Goal: Task Accomplishment & Management: Use online tool/utility

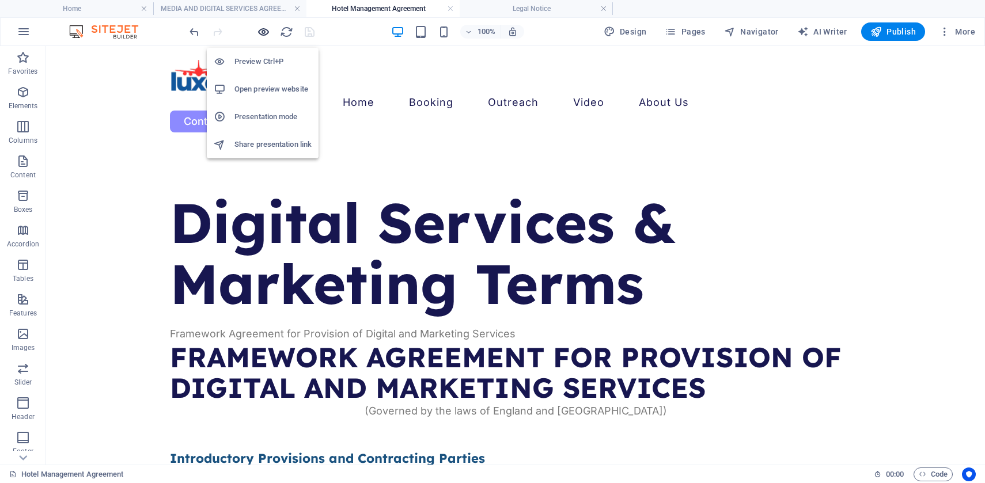
click at [262, 32] on icon "button" at bounding box center [263, 31] width 13 height 13
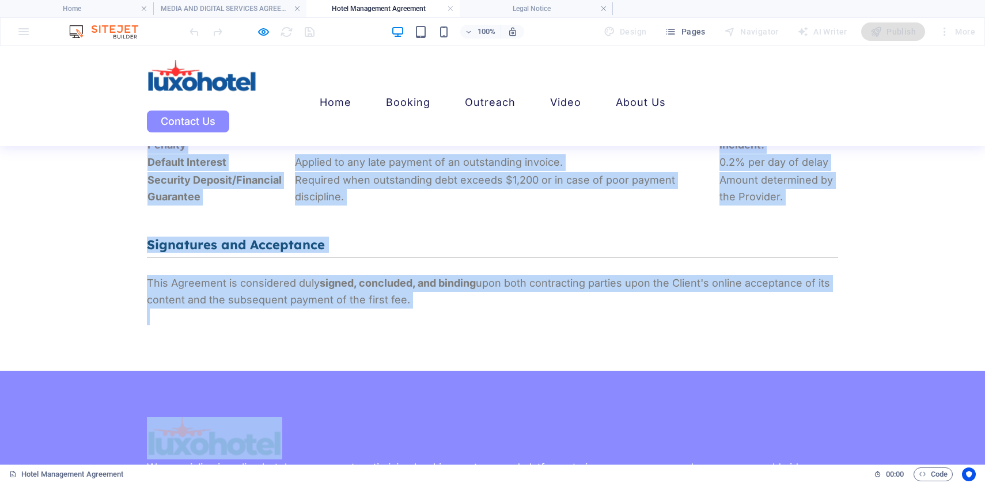
scroll to position [3192, 0]
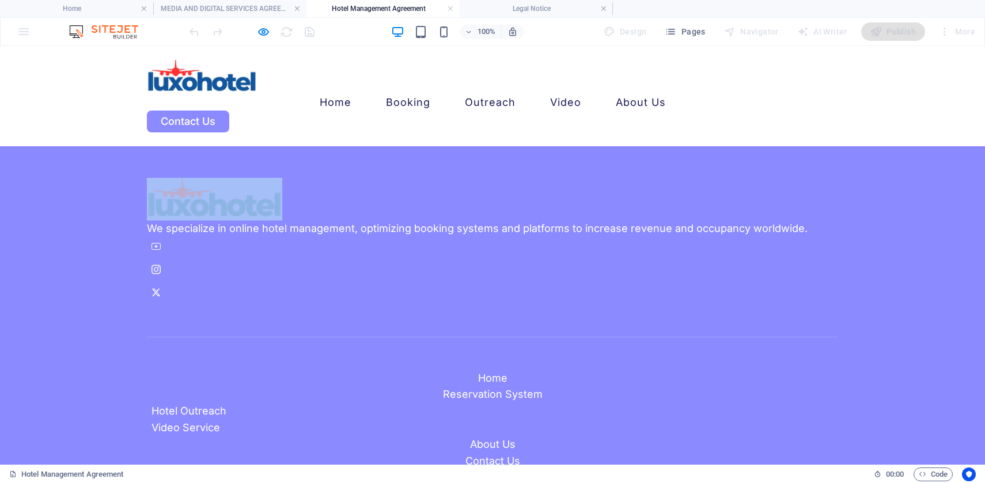
drag, startPoint x: 148, startPoint y: 180, endPoint x: 459, endPoint y: 148, distance: 312.2
copy div "Loremip Dolorsit & Ametconse Adipi Elitseddo Eiusmodte inc Utlaboree do Magnaal…"
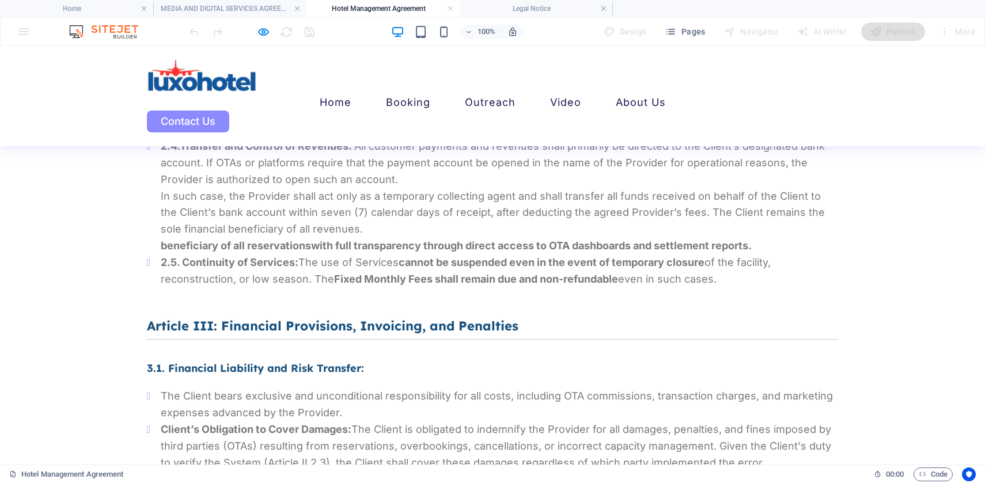
scroll to position [1375, 0]
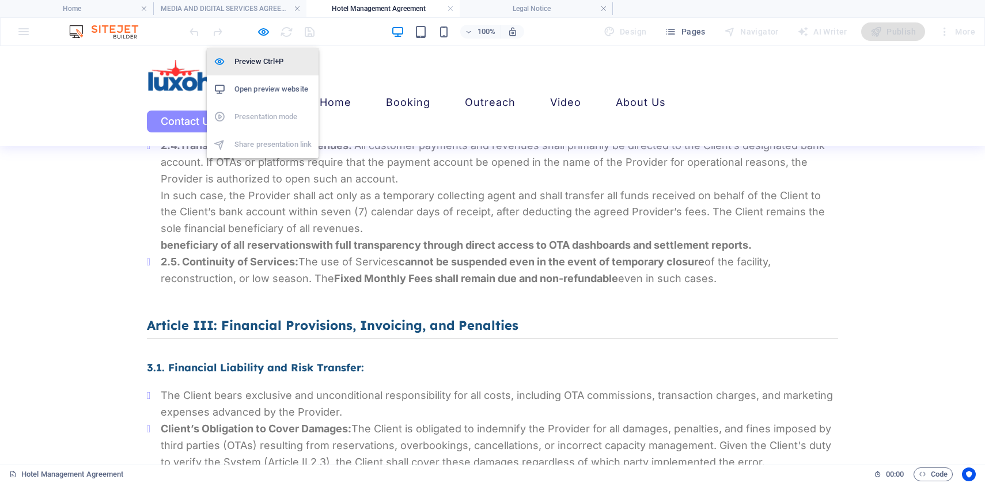
click at [261, 63] on h6 "Preview Ctrl+P" at bounding box center [272, 62] width 77 height 14
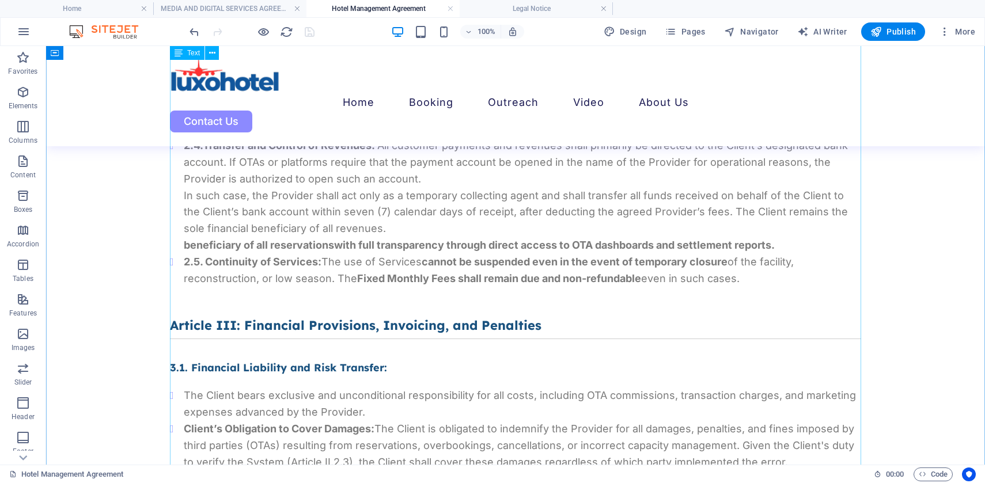
click at [281, 231] on div "Framework Agreement for Provision of Digital and Marketing Services FRAMEWORK A…" at bounding box center [515, 408] width 691 height 2991
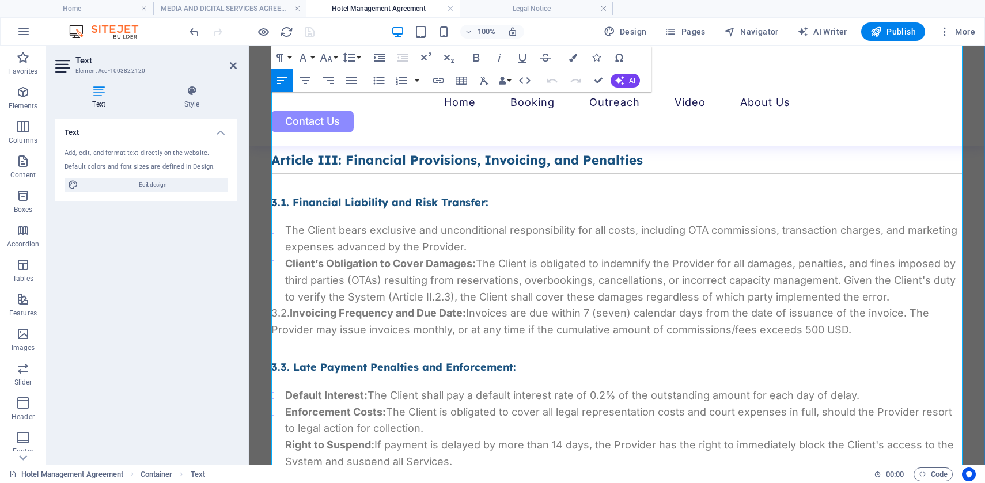
scroll to position [1346, 0]
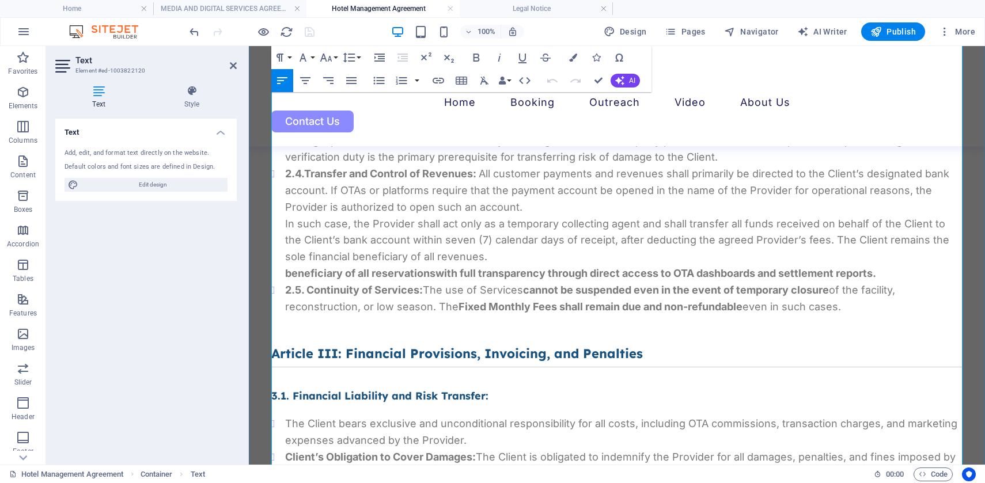
click at [468, 258] on p "In such case, the Provider shall act only as a temporary collecting agent and s…" at bounding box center [623, 241] width 677 height 50
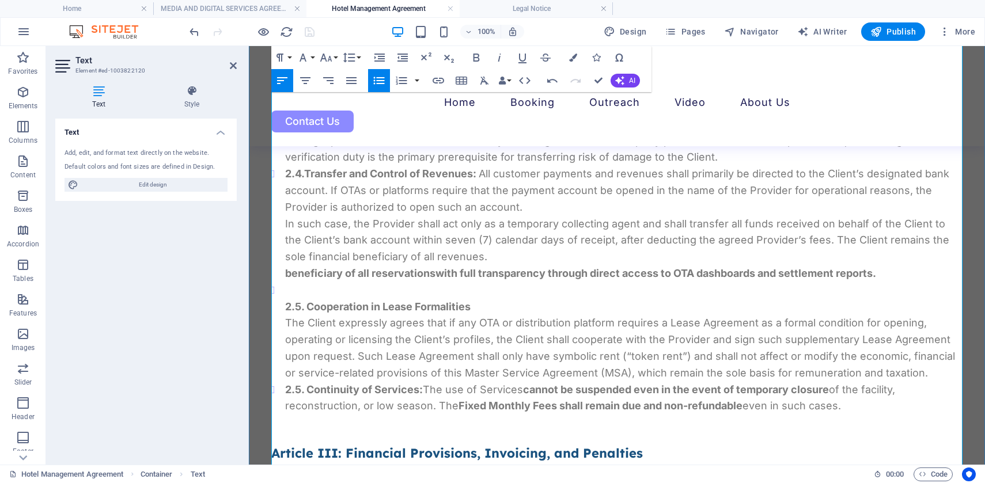
click at [284, 308] on ul "2.1. Final Decision and Control: The Client retains full operational control ov…" at bounding box center [616, 232] width 691 height 365
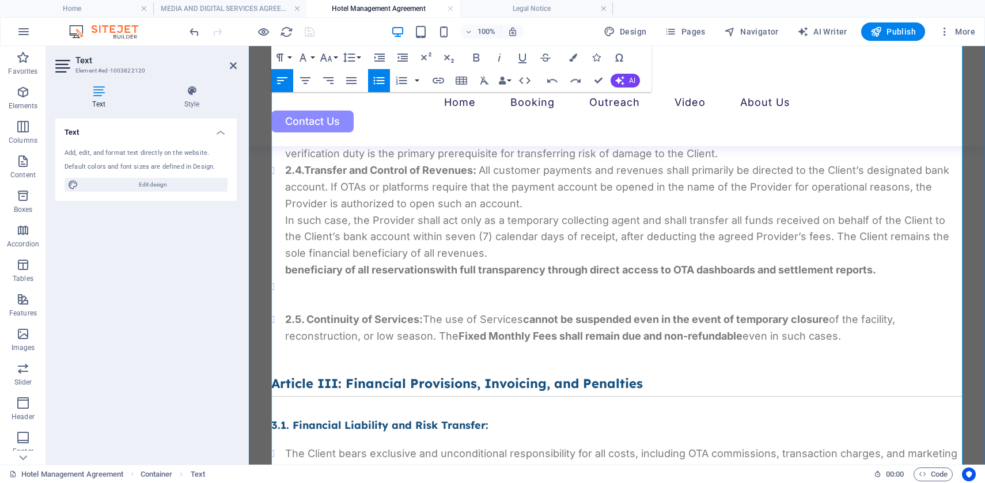
scroll to position [1362, 0]
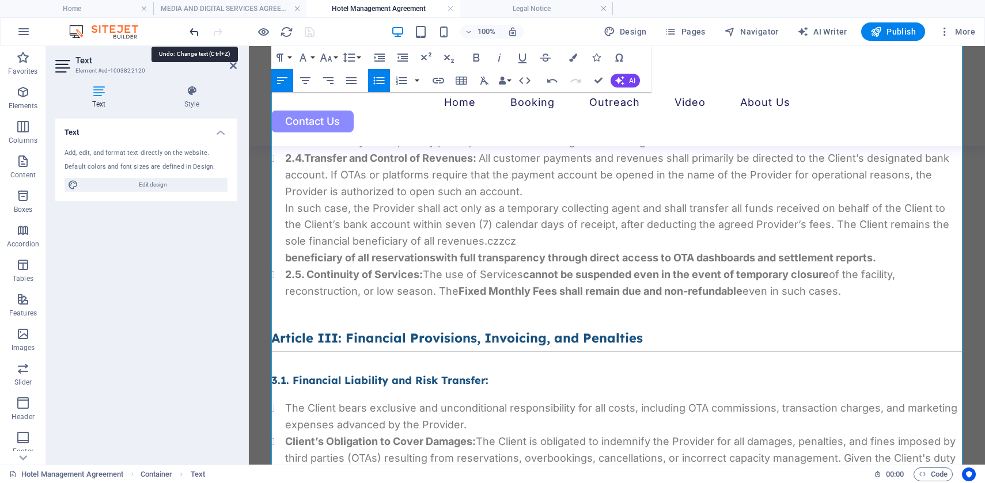
click at [195, 30] on icon "undo" at bounding box center [194, 31] width 13 height 13
click at [240, 274] on div "Text Style Text Add, edit, and format text directly on the website. Default col…" at bounding box center [146, 270] width 200 height 389
click at [232, 74] on header "Text Element #ed-1003822120" at bounding box center [145, 61] width 181 height 30
click at [232, 64] on icon at bounding box center [233, 65] width 7 height 9
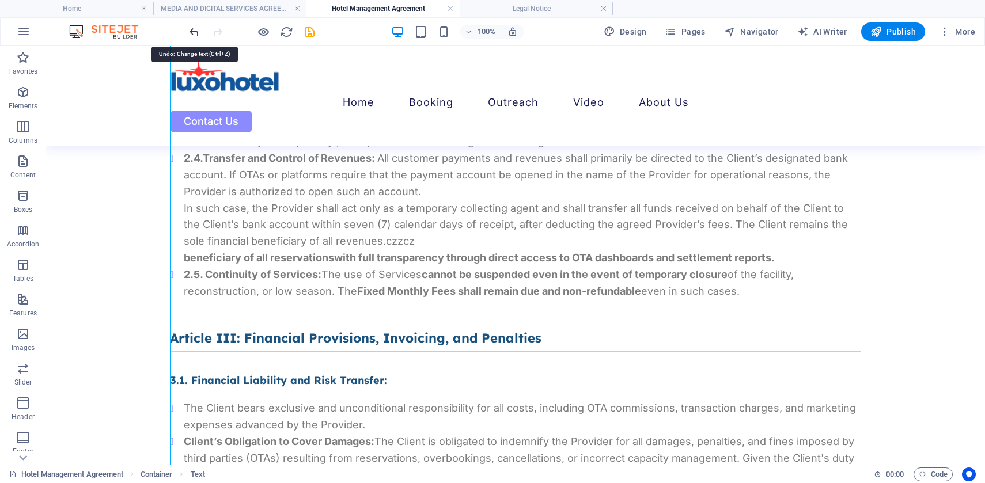
click at [195, 35] on icon "undo" at bounding box center [194, 31] width 13 height 13
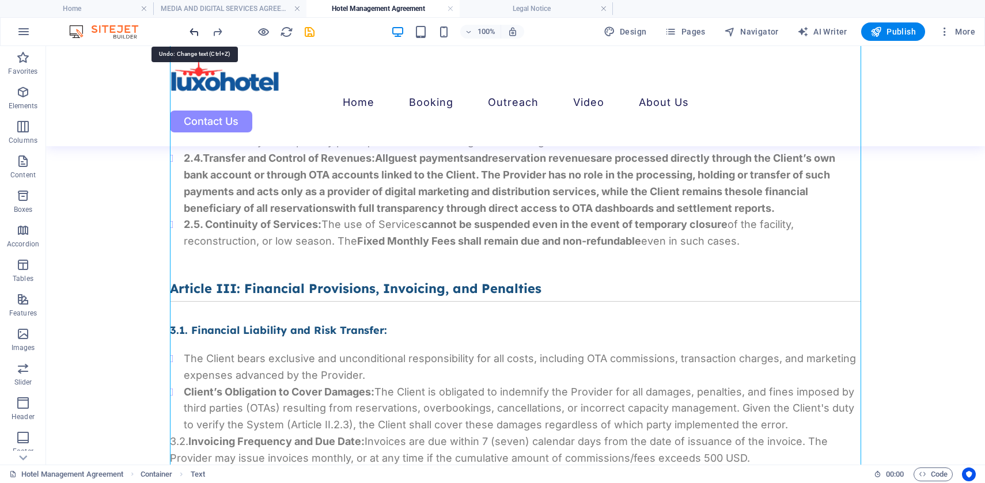
click at [195, 35] on icon "undo" at bounding box center [194, 31] width 13 height 13
click at [217, 29] on icon "redo" at bounding box center [217, 31] width 13 height 13
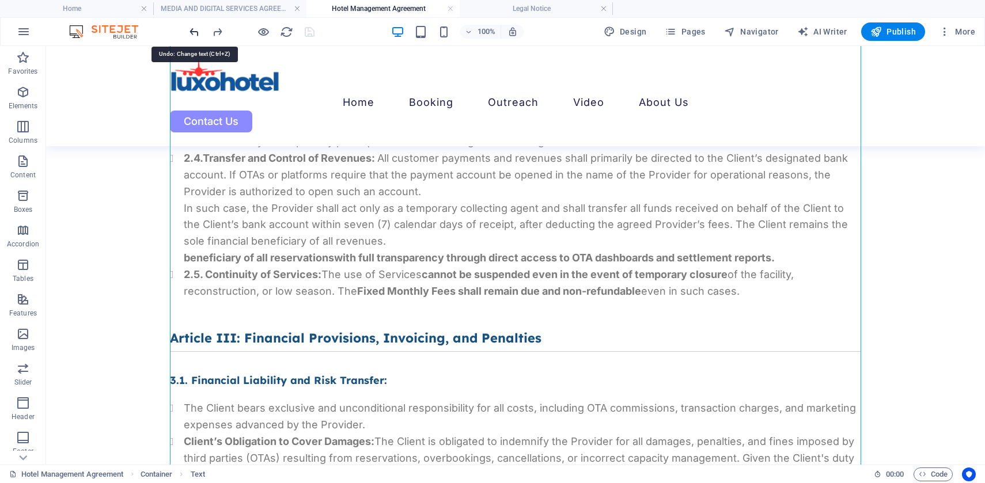
click at [194, 29] on icon "undo" at bounding box center [194, 31] width 13 height 13
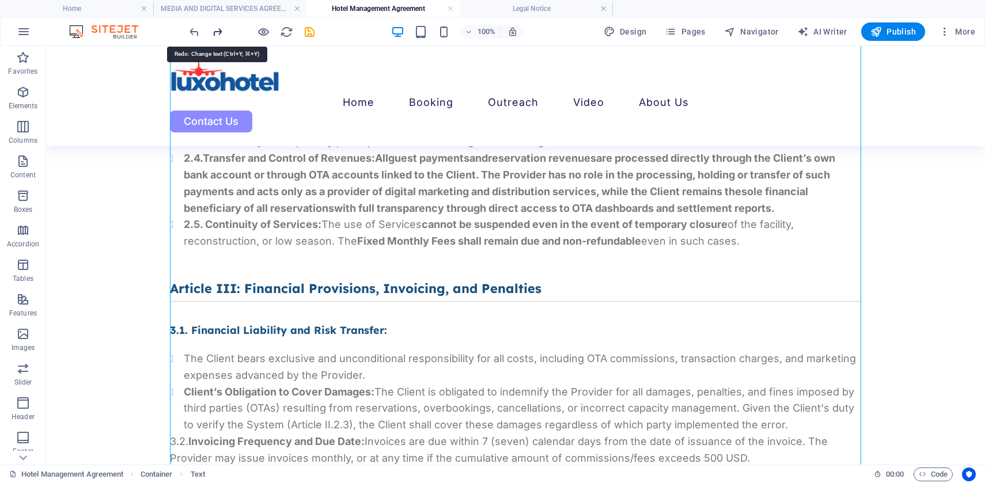
click at [217, 29] on icon "redo" at bounding box center [217, 31] width 13 height 13
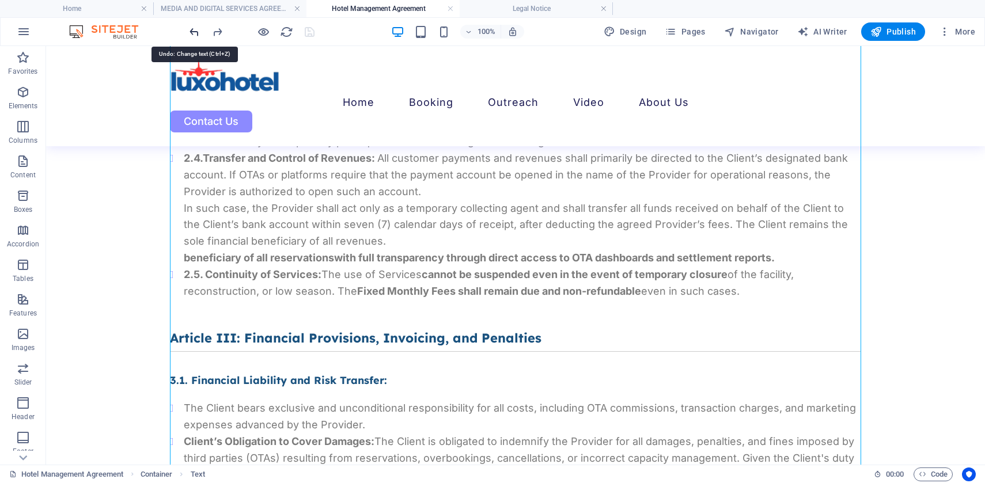
click at [195, 33] on icon "undo" at bounding box center [194, 31] width 13 height 13
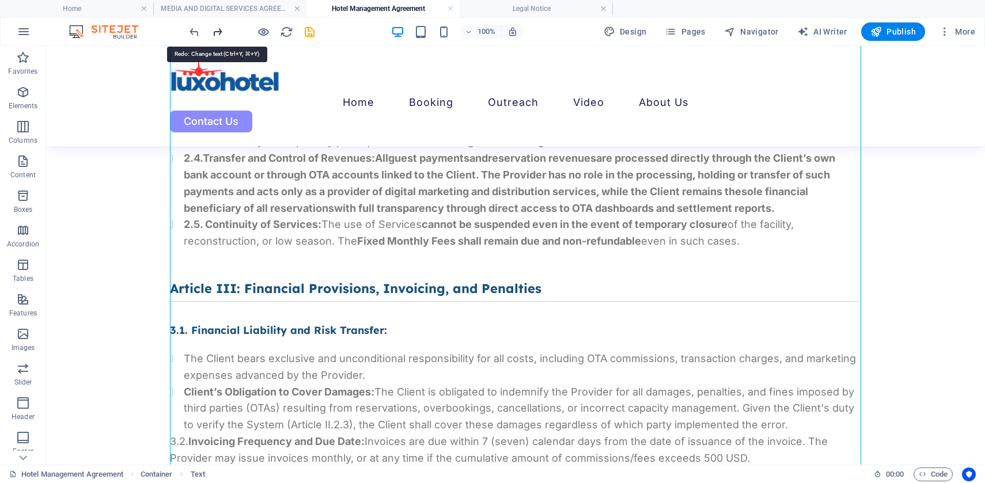
click at [215, 32] on icon "redo" at bounding box center [217, 31] width 13 height 13
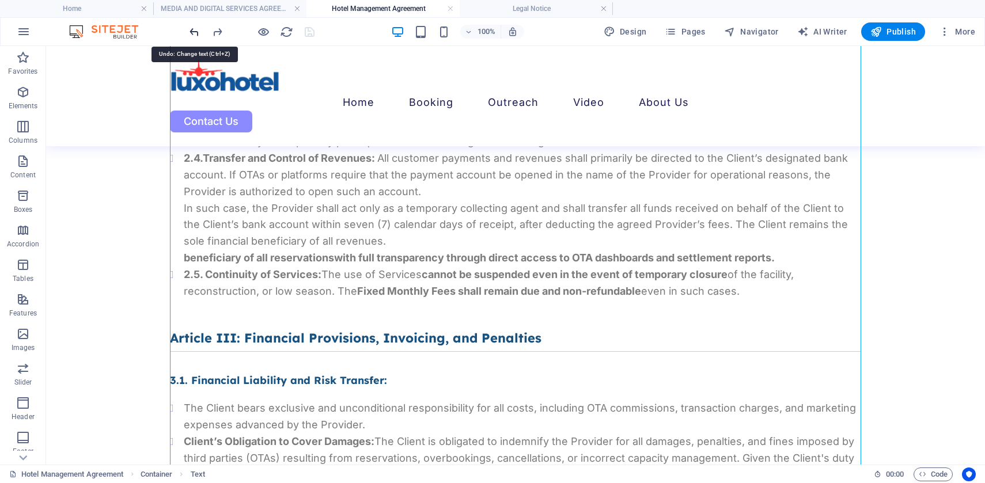
click at [195, 29] on icon "undo" at bounding box center [194, 31] width 13 height 13
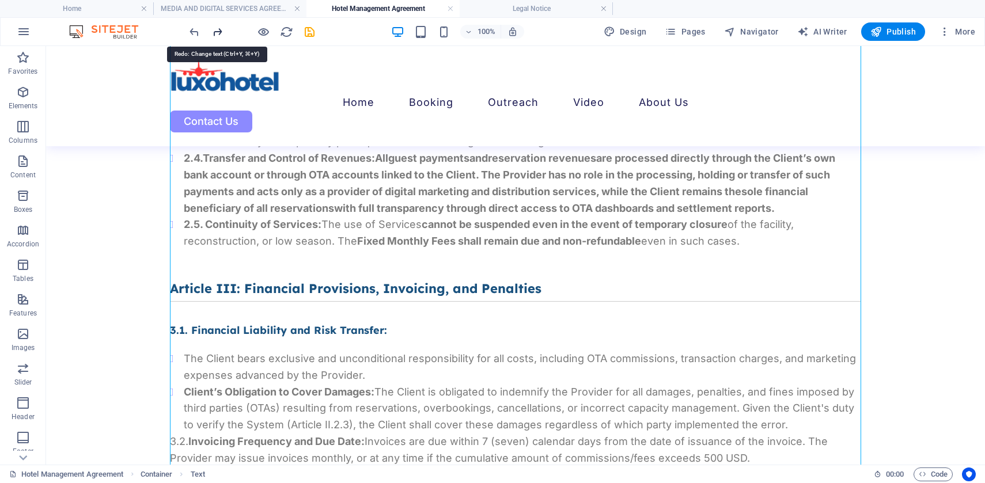
click at [219, 31] on icon "redo" at bounding box center [217, 31] width 13 height 13
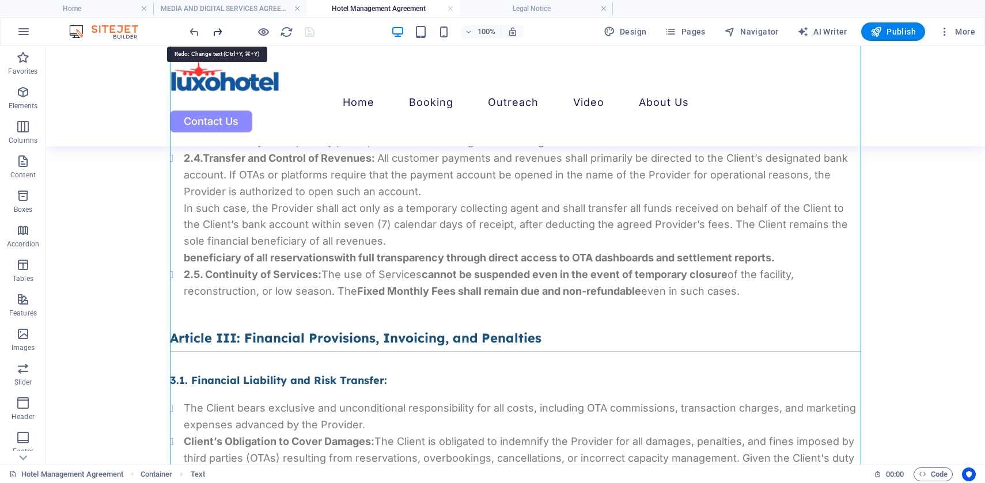
click at [219, 31] on icon "redo" at bounding box center [217, 31] width 13 height 13
click at [199, 31] on icon "undo" at bounding box center [194, 31] width 13 height 13
click at [373, 240] on div "Framework Agreement for Provision of Digital and Marketing Services FRAMEWORK A…" at bounding box center [515, 421] width 691 height 2991
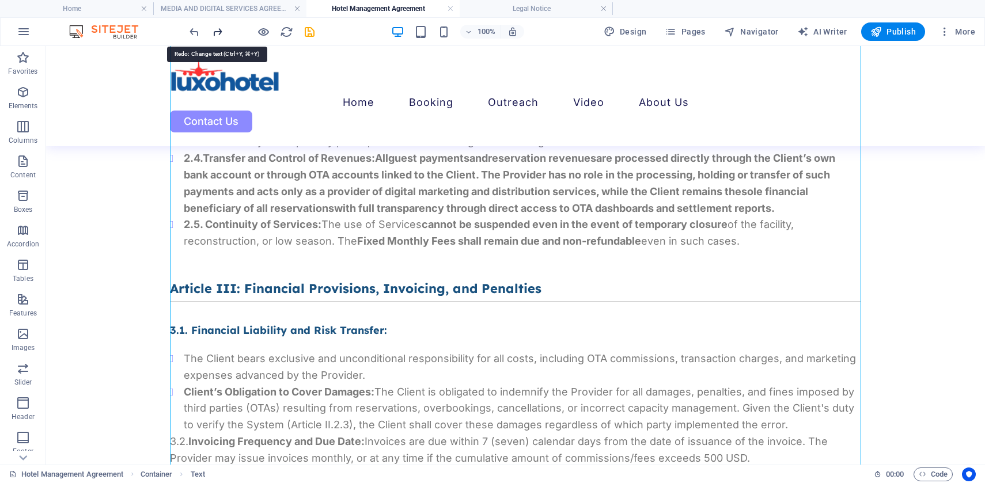
click at [219, 29] on icon "redo" at bounding box center [217, 31] width 13 height 13
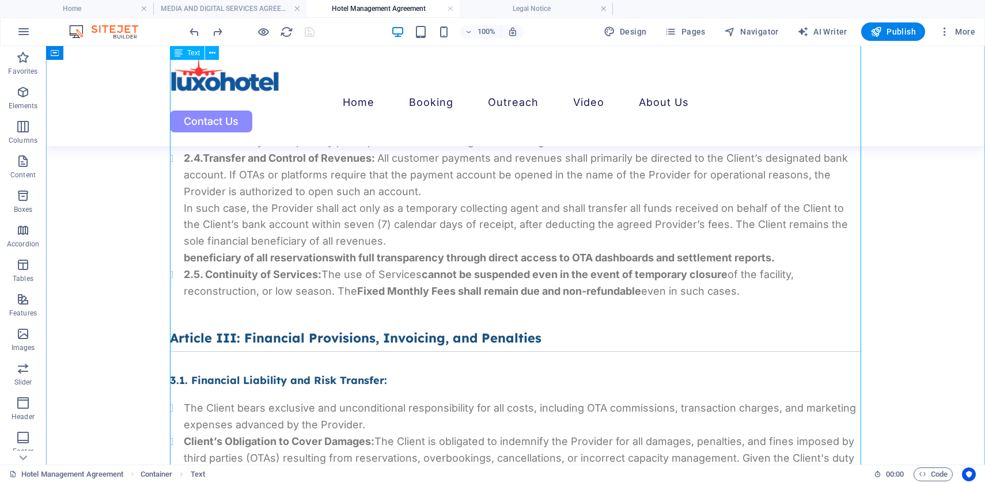
click at [395, 259] on div "Framework Agreement for Provision of Digital and Marketing Services FRAMEWORK A…" at bounding box center [515, 421] width 691 height 2991
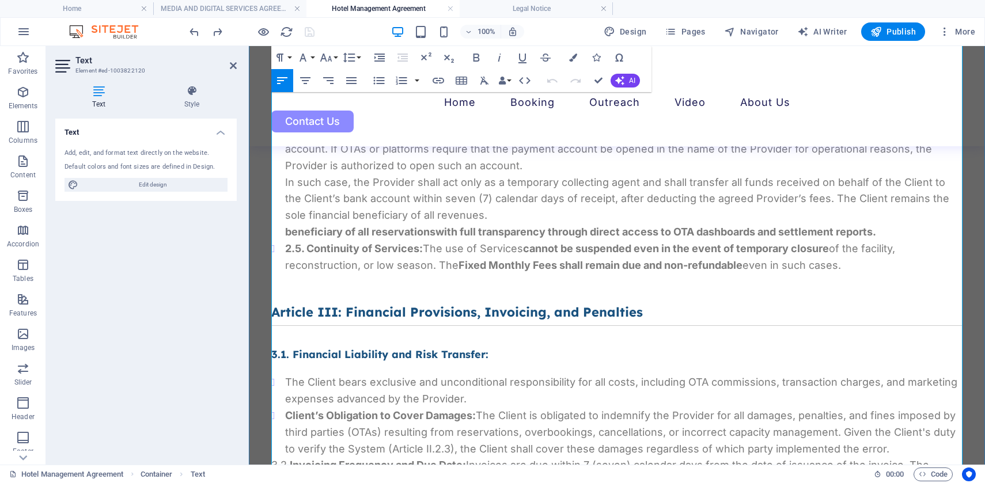
scroll to position [1386, 0]
click at [414, 233] on strong "beneficiary of all reservations" at bounding box center [360, 234] width 150 height 12
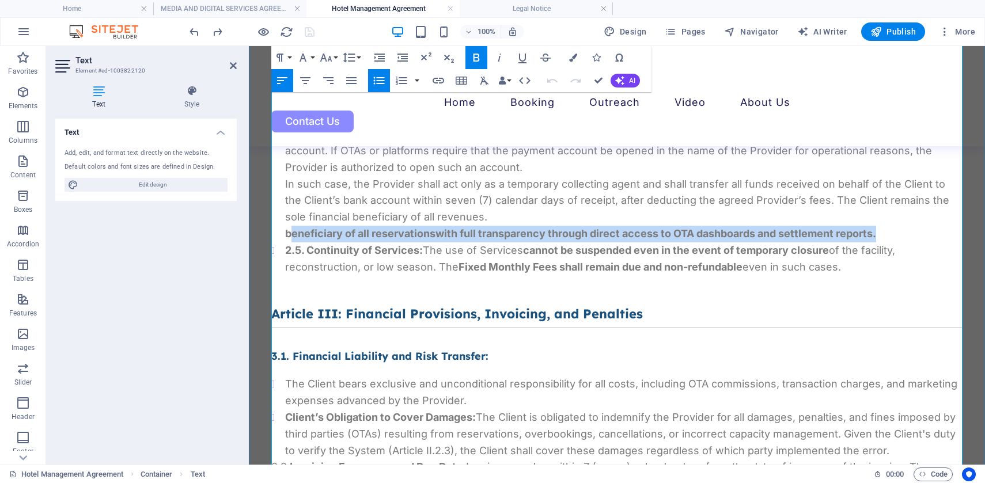
click at [414, 233] on strong "beneficiary of all reservations" at bounding box center [360, 234] width 150 height 12
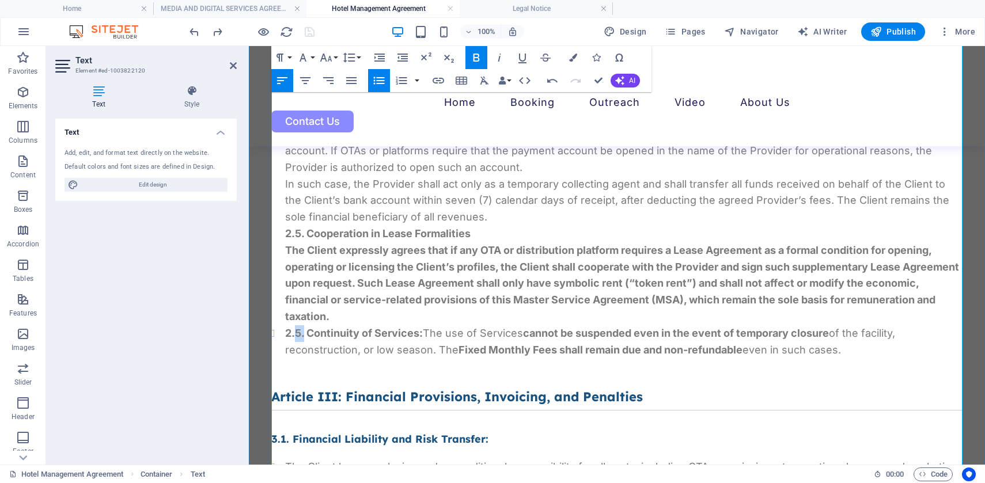
click at [298, 333] on strong "2.5. Continuity of Services:" at bounding box center [354, 333] width 138 height 12
click at [311, 331] on strong "2.5. Continuity of Services:" at bounding box center [354, 333] width 138 height 12
click at [297, 332] on strong "2.5. Continuity of Services:" at bounding box center [354, 333] width 138 height 12
click at [420, 327] on strong "2.6. Continuity of Services:" at bounding box center [353, 333] width 137 height 12
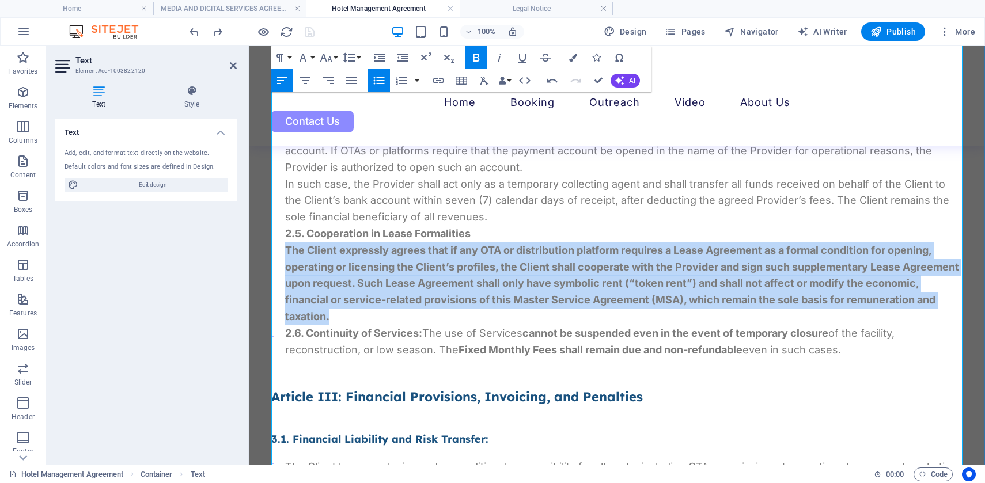
drag, startPoint x: 285, startPoint y: 251, endPoint x: 433, endPoint y: 315, distance: 161.3
click at [433, 315] on li "2.4. Transfer and Control of Revenues: All customer payments and revenues shall…" at bounding box center [623, 225] width 677 height 199
click at [476, 58] on icon "button" at bounding box center [477, 58] width 14 height 14
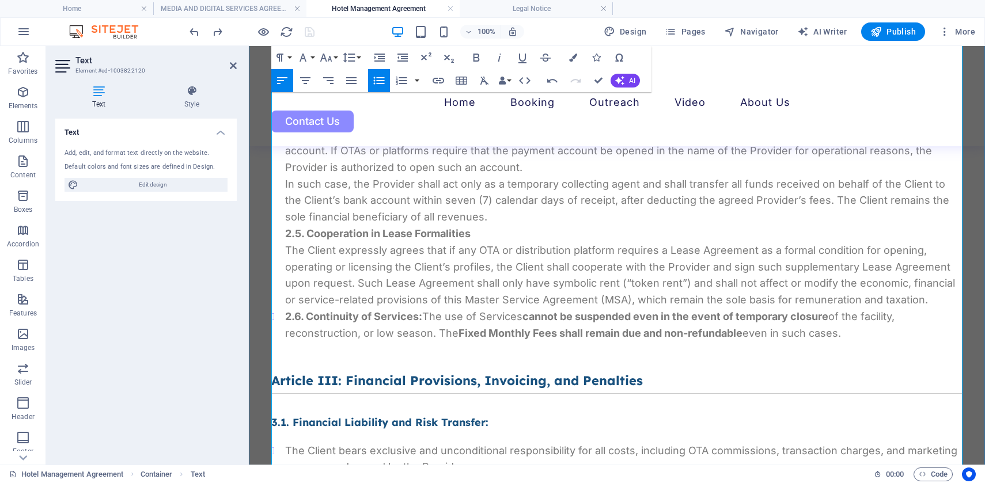
click at [535, 186] on p "In such case, the Provider shall act only as a temporary collecting agent and s…" at bounding box center [623, 201] width 677 height 50
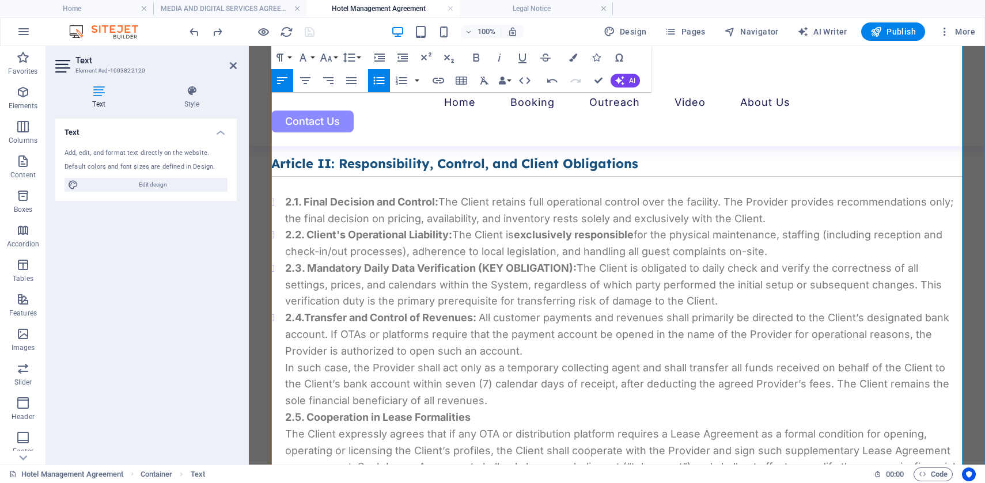
scroll to position [1208, 0]
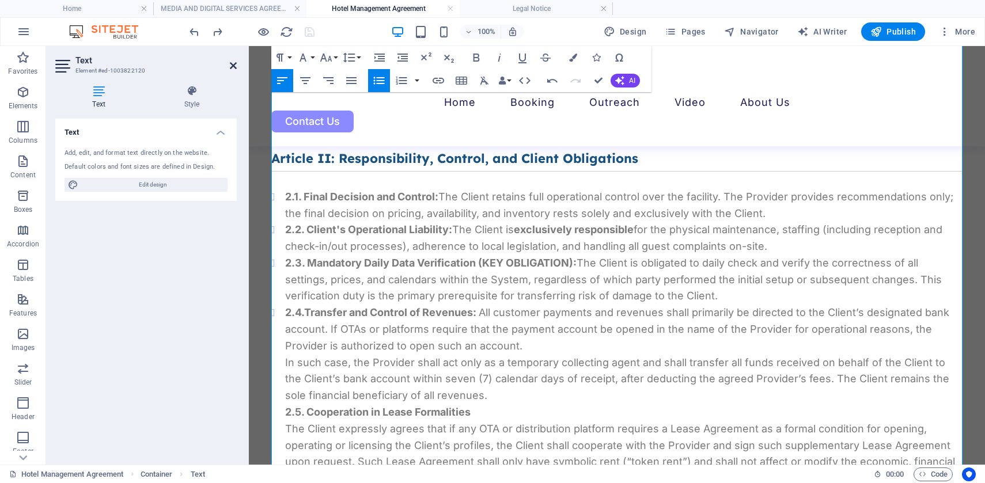
click at [232, 68] on icon at bounding box center [233, 65] width 7 height 9
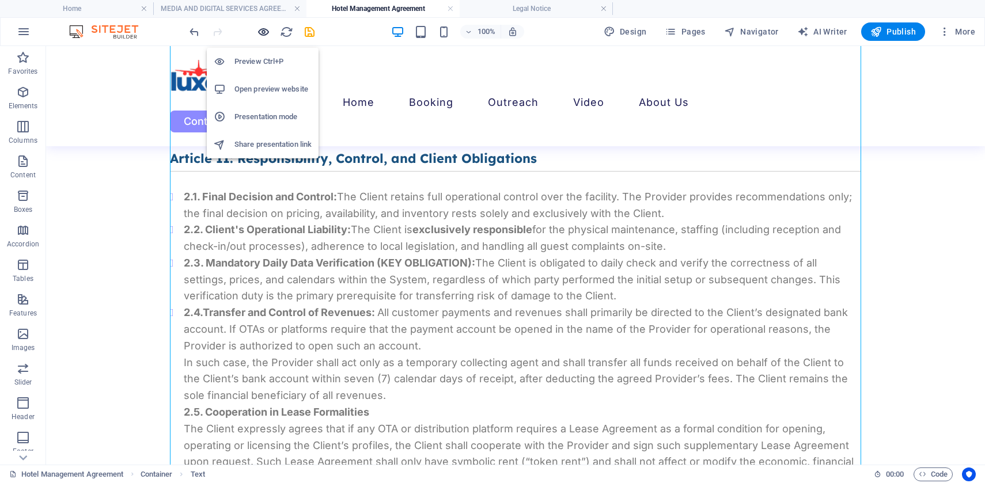
click at [266, 32] on icon "button" at bounding box center [263, 31] width 13 height 13
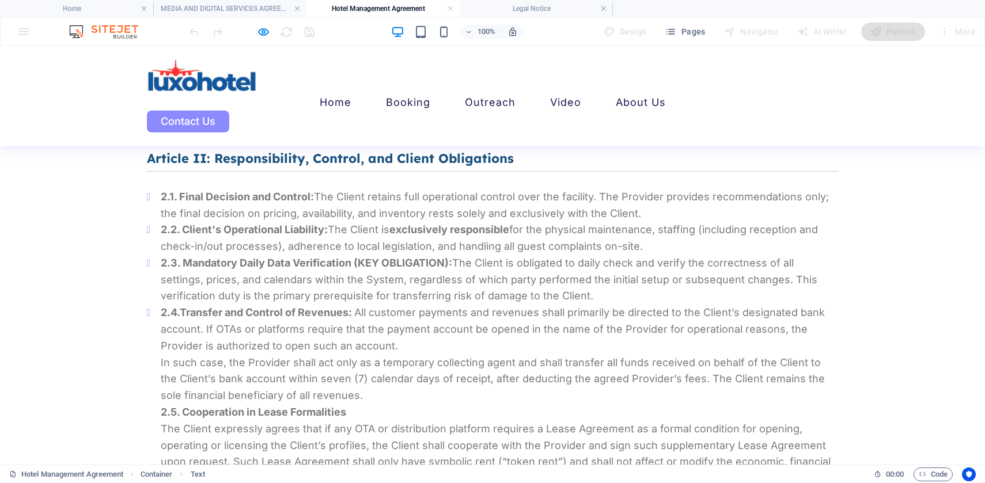
click at [819, 28] on div "AI Writer" at bounding box center [822, 31] width 59 height 18
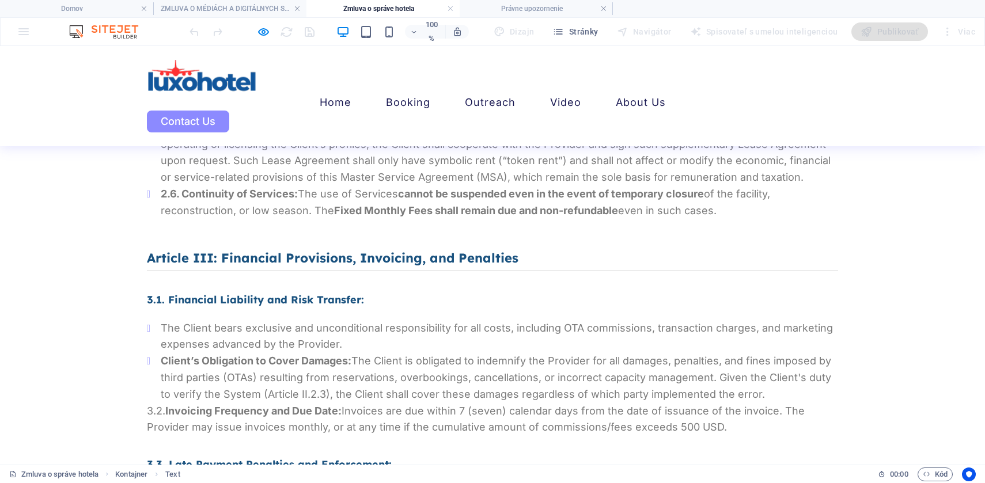
scroll to position [1526, 0]
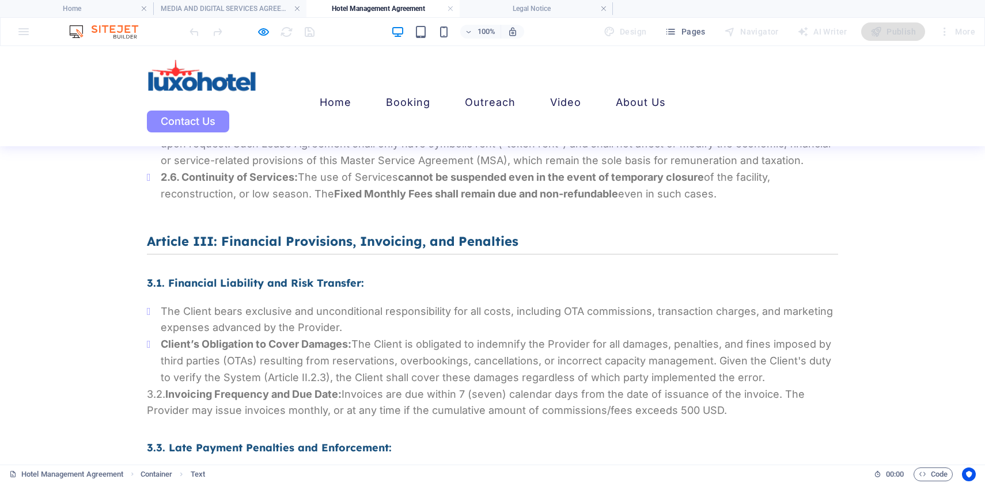
drag, startPoint x: 726, startPoint y: 196, endPoint x: 160, endPoint y: 177, distance: 566.1
click at [161, 177] on li "2.6. Continuity of Services: The use of Services cannot be suspended even in th…" at bounding box center [499, 185] width 677 height 33
copy li "2.6. Continuity of Services: The use of Services cannot be suspended even in th…"
click at [333, 179] on li "2.6. Continuity of Services: The use of Services cannot be suspended even in th…" at bounding box center [499, 185] width 677 height 33
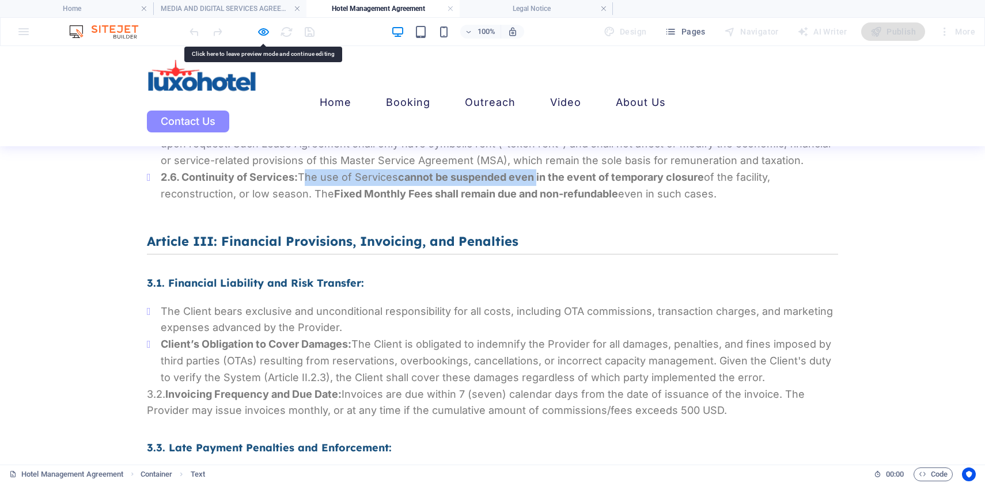
drag, startPoint x: 304, startPoint y: 175, endPoint x: 546, endPoint y: 185, distance: 242.2
click at [546, 185] on li "2.6. Continuity of Services: The use of Services cannot be suspended even in th…" at bounding box center [499, 185] width 677 height 33
drag, startPoint x: 737, startPoint y: 196, endPoint x: 304, endPoint y: 176, distance: 434.3
click at [304, 176] on li "2.6. Continuity of Services: The use of Services cannot be suspended even in th…" at bounding box center [499, 185] width 677 height 33
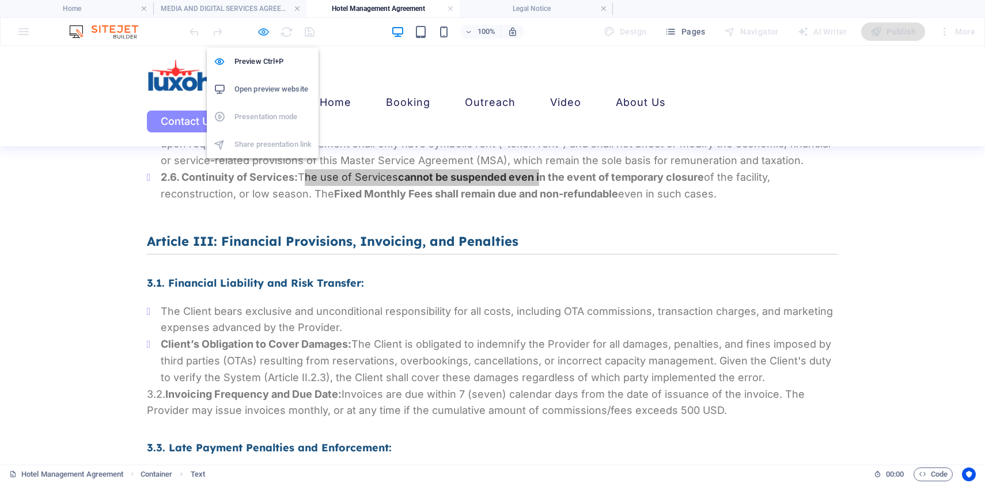
click at [260, 30] on icon "button" at bounding box center [263, 31] width 13 height 13
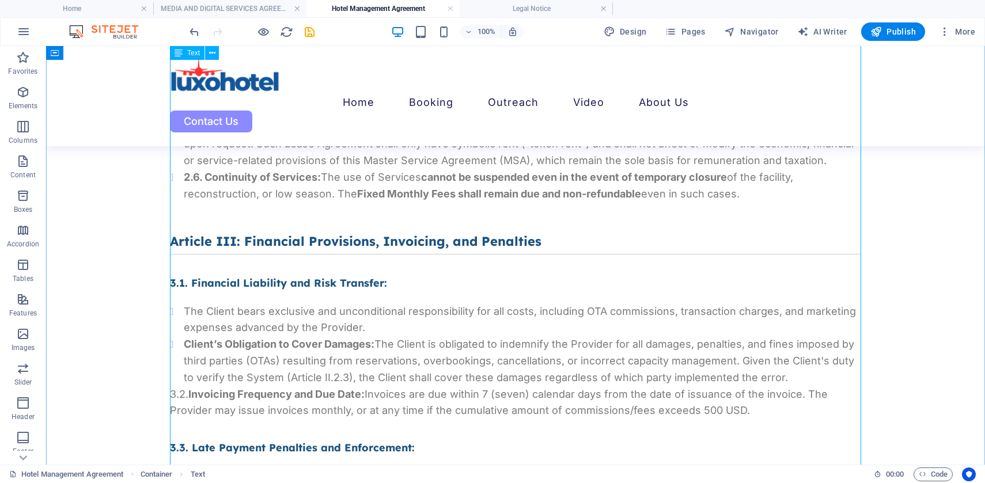
click at [359, 177] on div "Framework Agreement for Provision of Digital and Marketing Services FRAMEWORK A…" at bounding box center [515, 290] width 691 height 3057
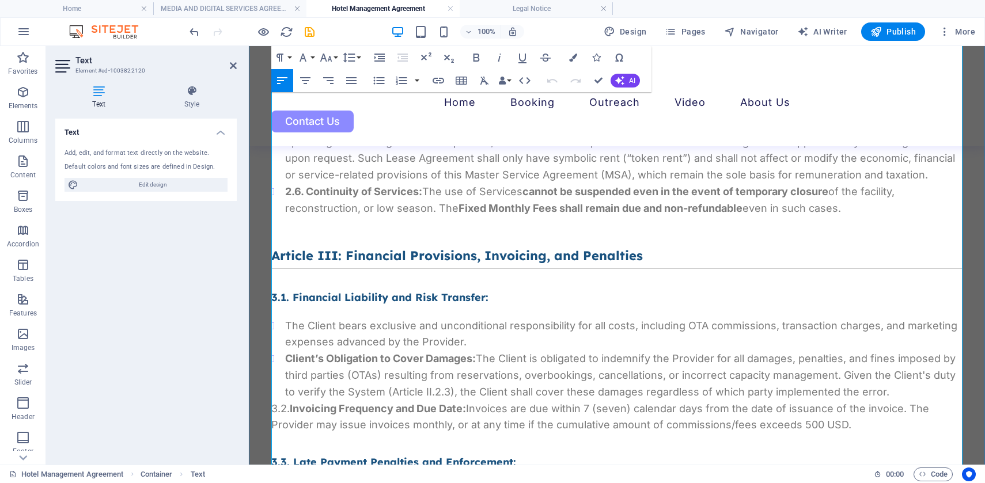
scroll to position [1507, 0]
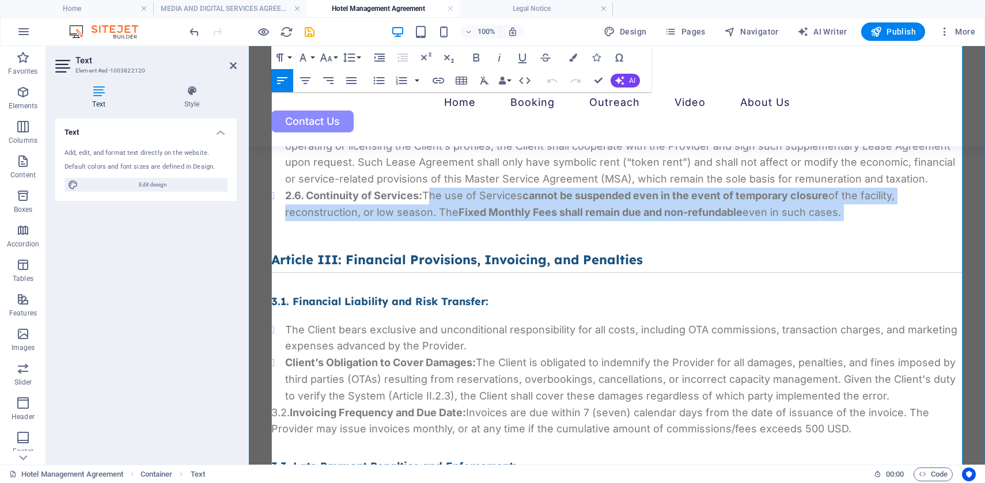
drag, startPoint x: 429, startPoint y: 195, endPoint x: 818, endPoint y: 222, distance: 390.4
click at [818, 222] on div "FRAMEWORK AGREEMENT FOR PROVISION OF DIGITAL AND MARKETING SERVICES (Governed b…" at bounding box center [616, 321] width 691 height 3048
click at [841, 213] on li "2.6. Continuity of Services: The use of Services cannot be suspended even in th…" at bounding box center [623, 204] width 677 height 33
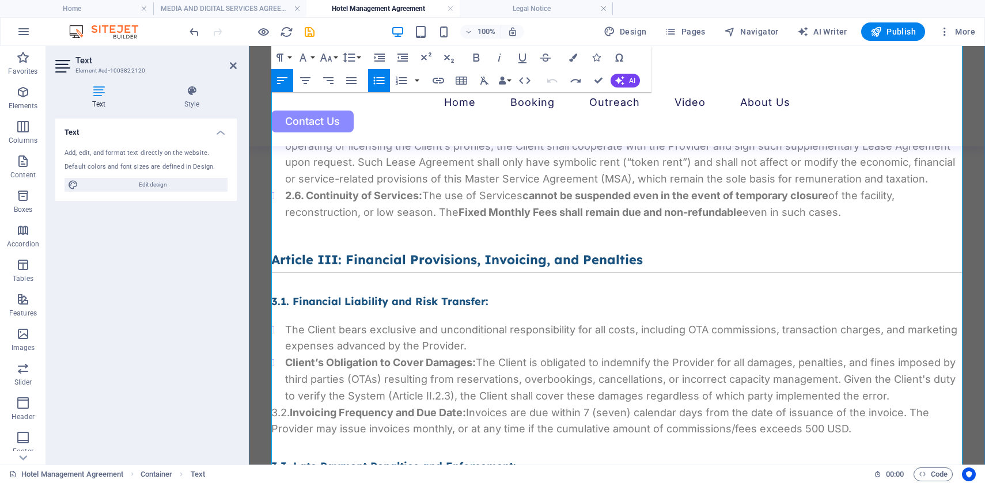
drag, startPoint x: 846, startPoint y: 213, endPoint x: 429, endPoint y: 194, distance: 417.5
click at [428, 194] on li "2.6. Continuity of Services: The use of Services cannot be suspended even in th…" at bounding box center [623, 204] width 677 height 33
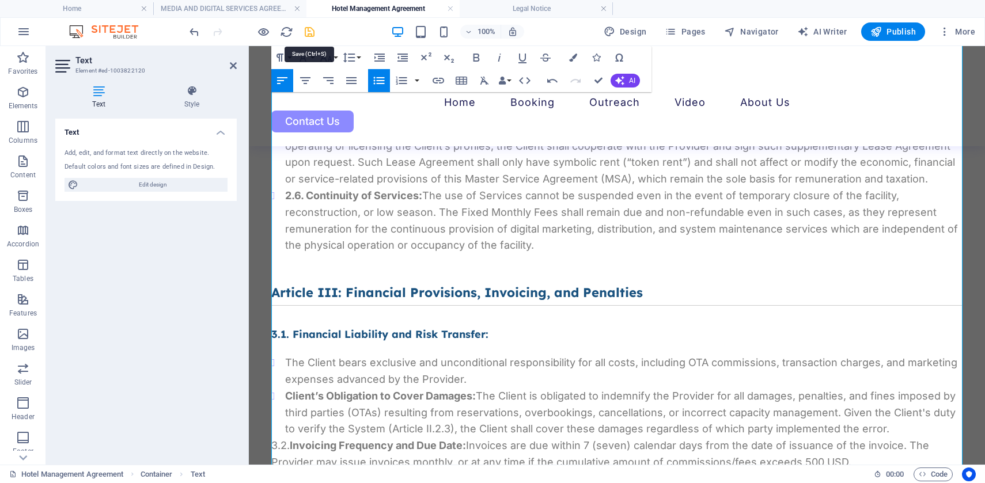
click at [306, 31] on icon "save" at bounding box center [309, 31] width 13 height 13
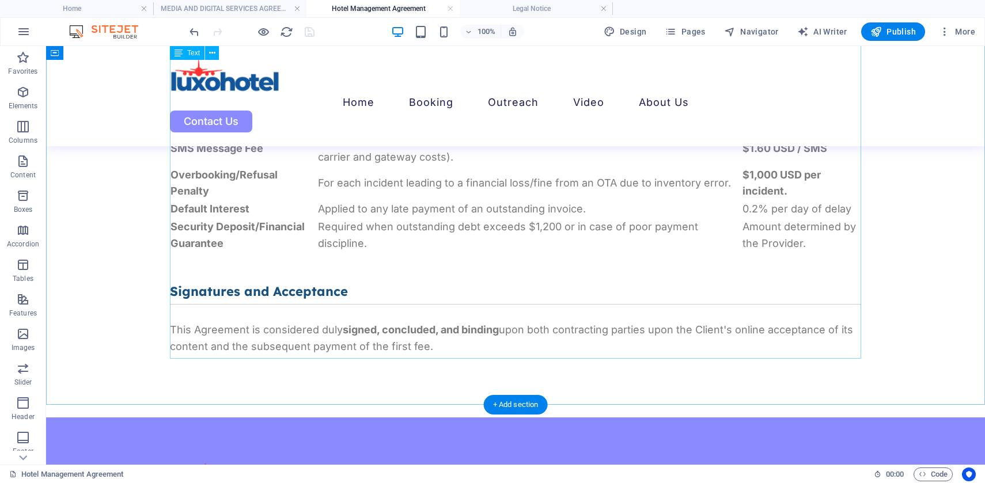
scroll to position [3018, 0]
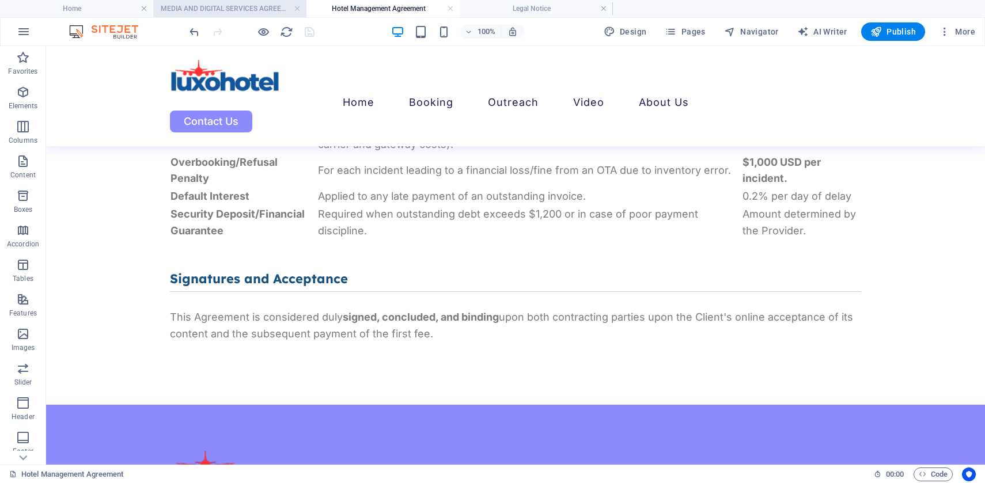
click at [207, 9] on h4 "MEDIA AND DIGITAL SERVICES AGREEMENT (MSA)" at bounding box center [229, 8] width 153 height 13
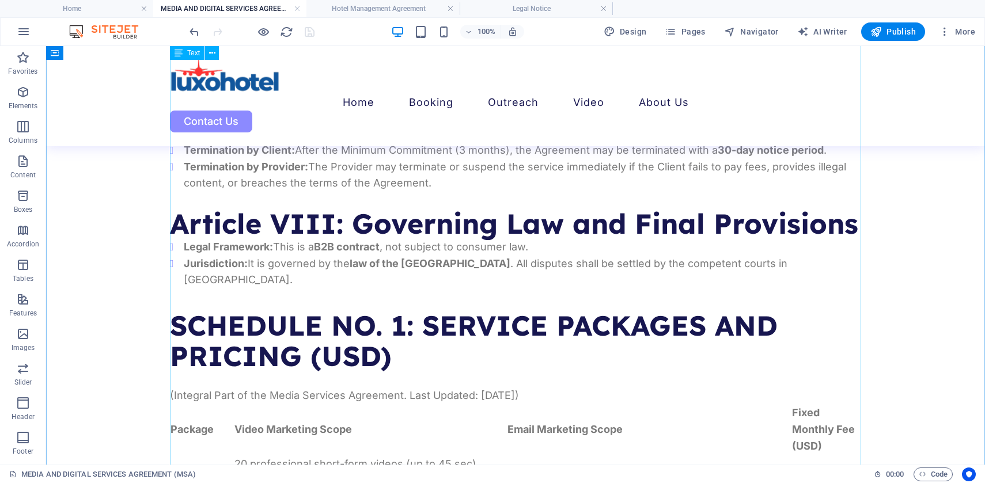
scroll to position [1729, 0]
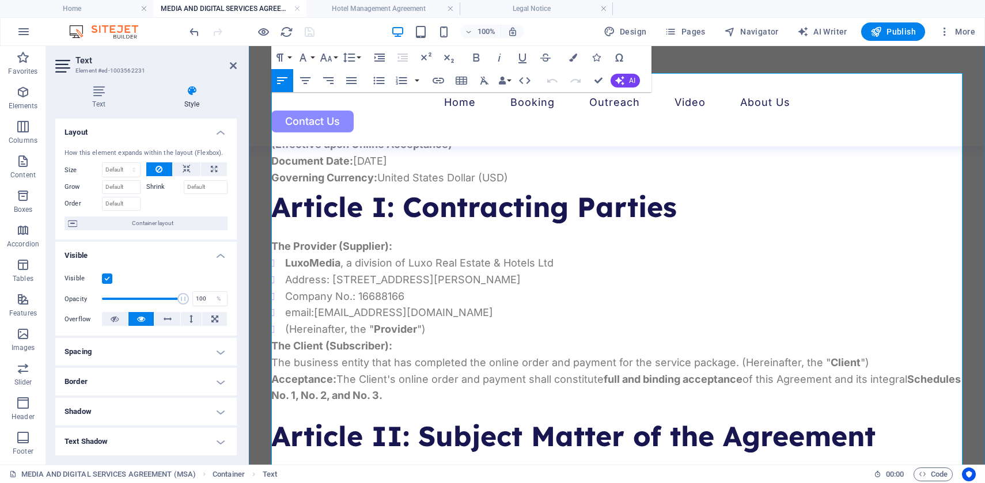
scroll to position [419, 0]
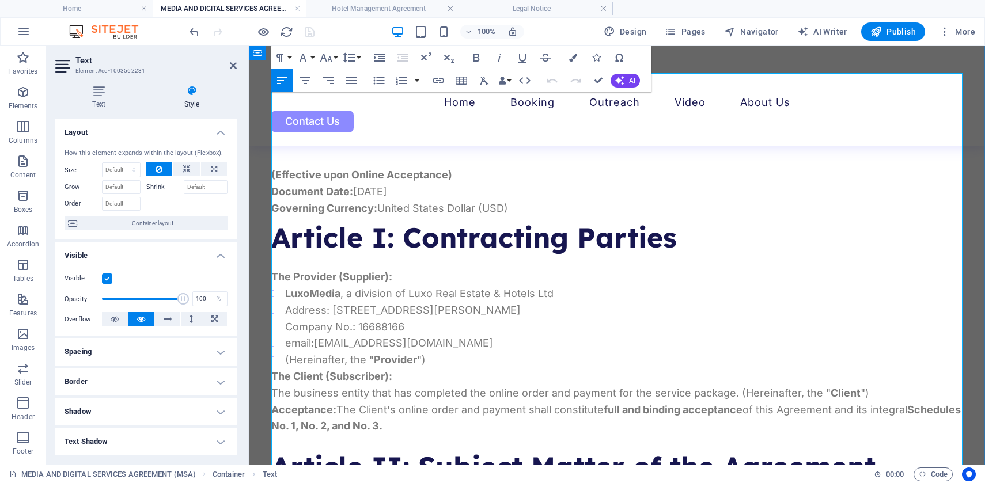
click at [395, 243] on h2 "Article I: Contracting Parties" at bounding box center [616, 237] width 691 height 31
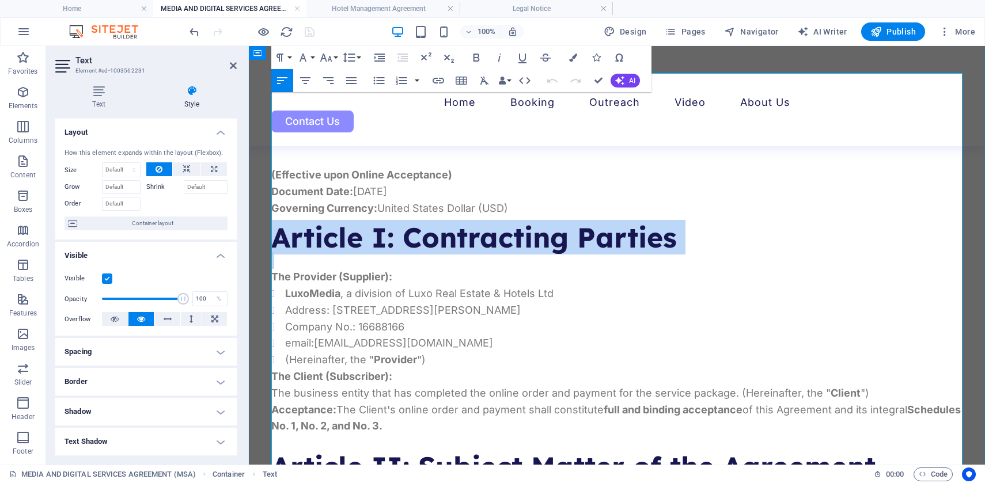
click at [395, 243] on h2 "Article I: Contracting Parties" at bounding box center [616, 237] width 691 height 31
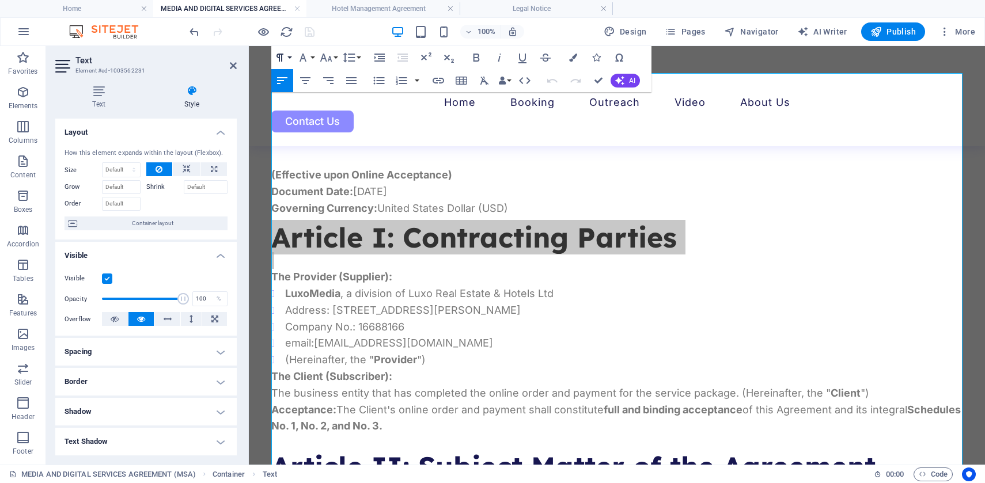
click at [290, 57] on button "Paragraph Format" at bounding box center [282, 57] width 22 height 23
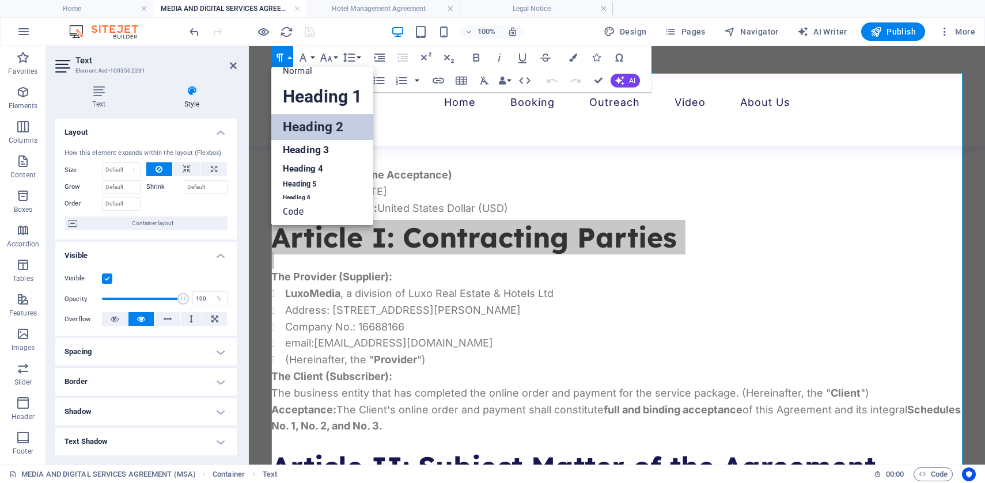
scroll to position [9, 0]
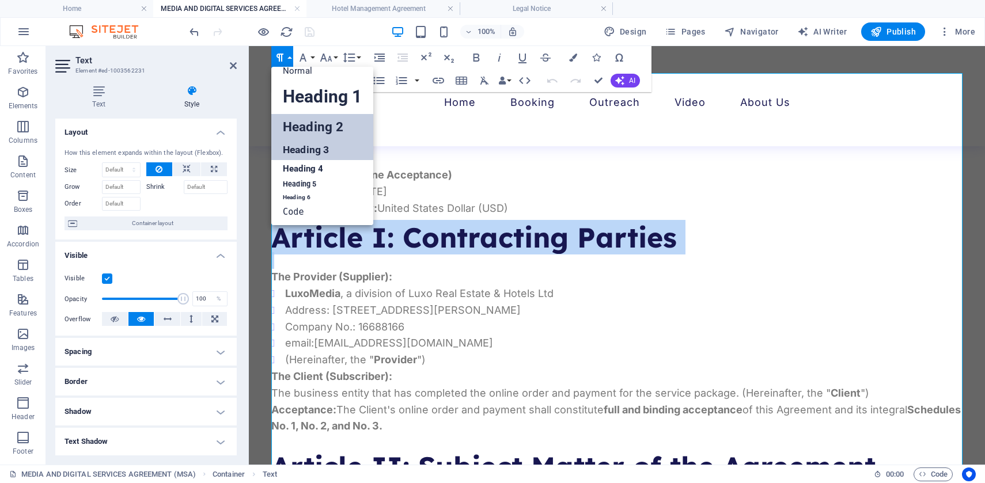
click at [306, 149] on link "Heading 3" at bounding box center [322, 150] width 102 height 20
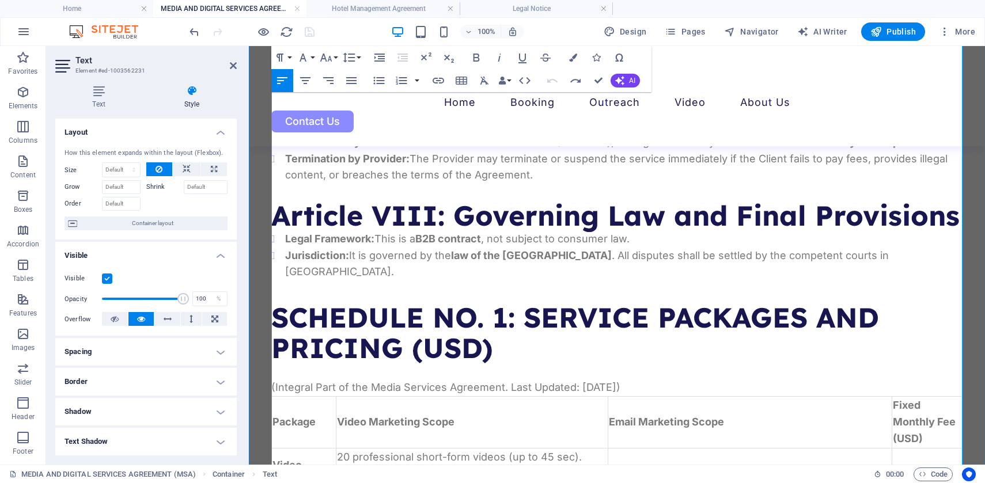
scroll to position [1719, 0]
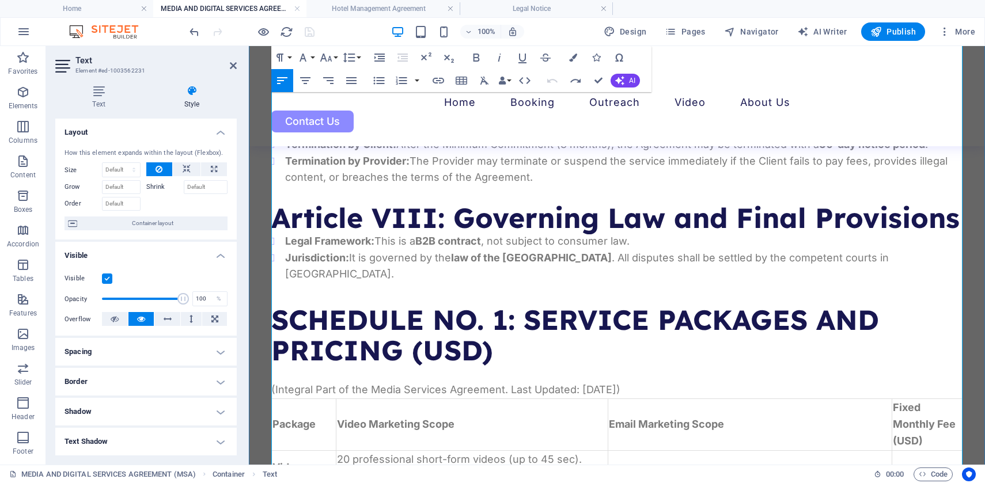
click at [463, 305] on h2 "SCHEDULE NO. 1: SERVICE PACKAGES AND PRICING (USD)" at bounding box center [616, 335] width 691 height 61
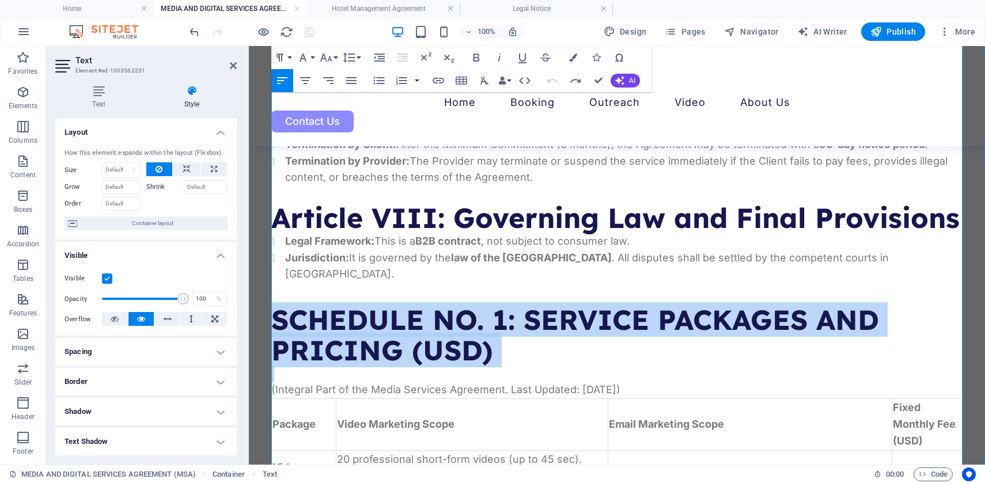
click at [463, 305] on h2 "SCHEDULE NO. 1: SERVICE PACKAGES AND PRICING (USD)" at bounding box center [616, 335] width 691 height 61
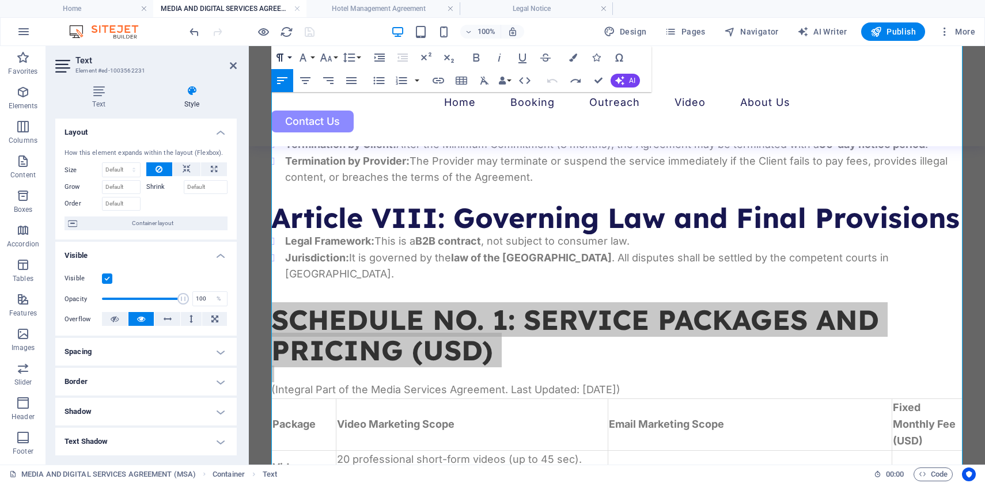
click at [287, 56] on button "Paragraph Format" at bounding box center [282, 57] width 22 height 23
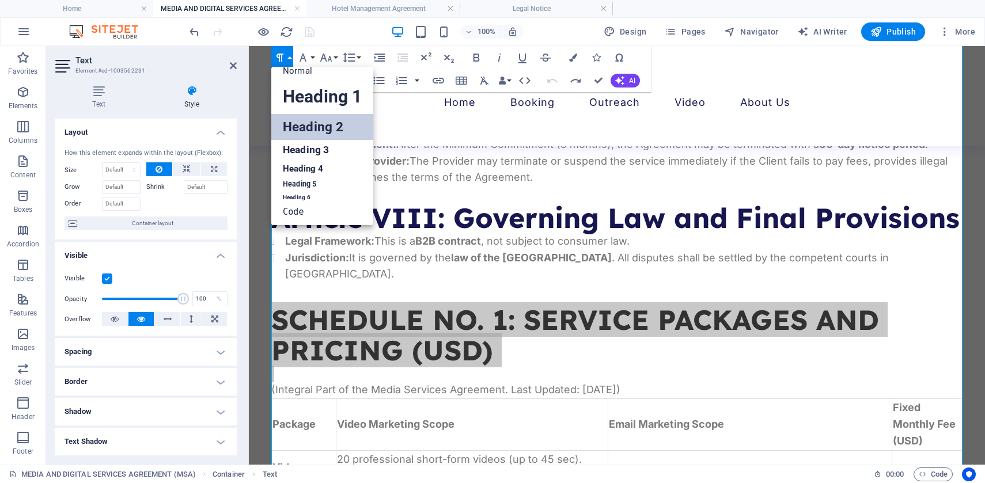
scroll to position [9, 0]
click at [326, 59] on icon "button" at bounding box center [326, 58] width 14 height 14
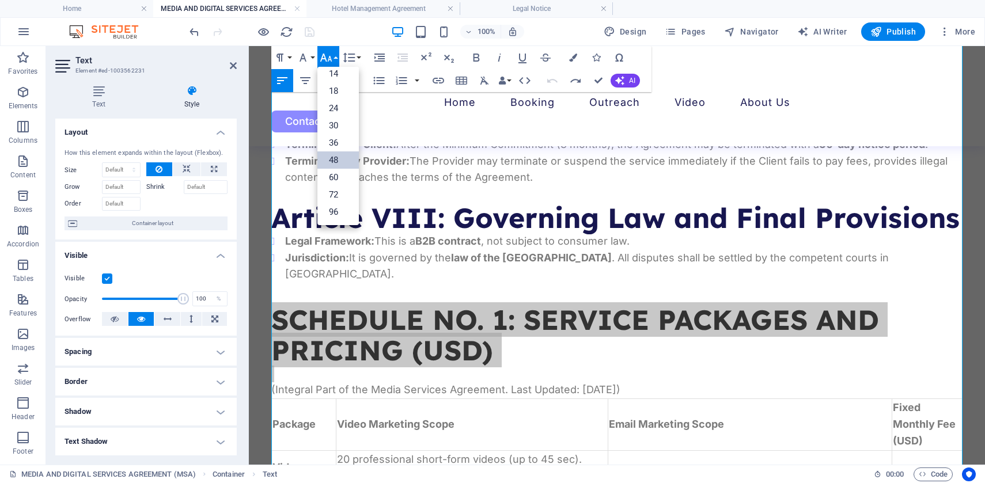
scroll to position [93, 0]
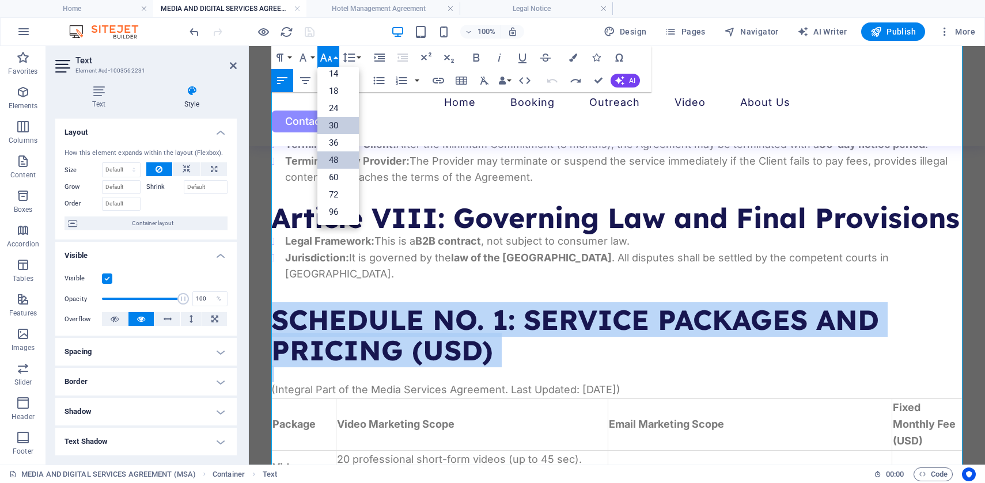
click at [338, 127] on link "30" at bounding box center [337, 125] width 41 height 17
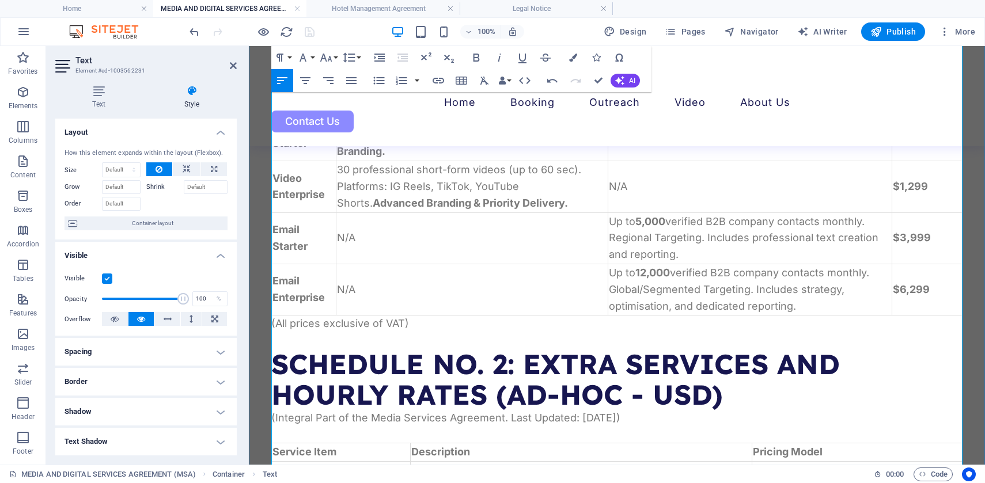
scroll to position [2045, 0]
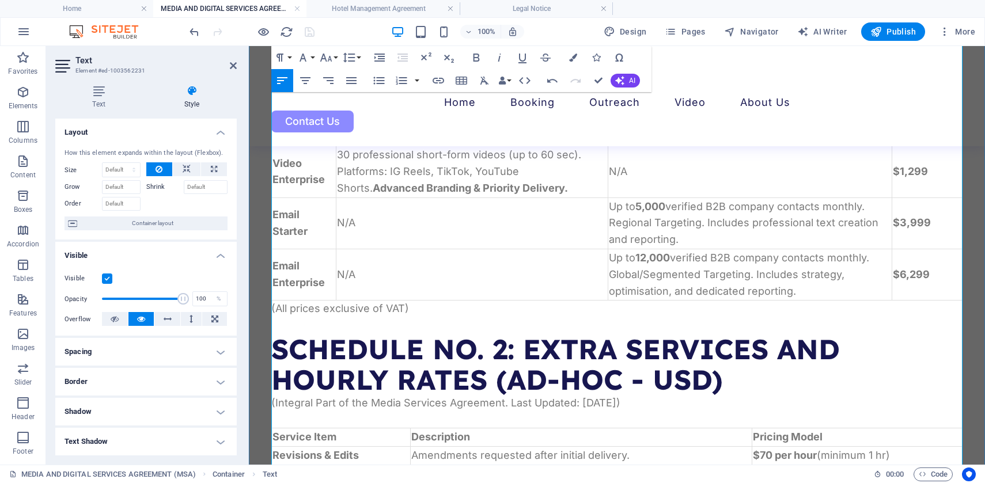
click at [403, 335] on h2 "SCHEDULE NO. 2: EXTRA SERVICES AND HOURLY RATES (AD-HOC - USD)" at bounding box center [616, 364] width 691 height 61
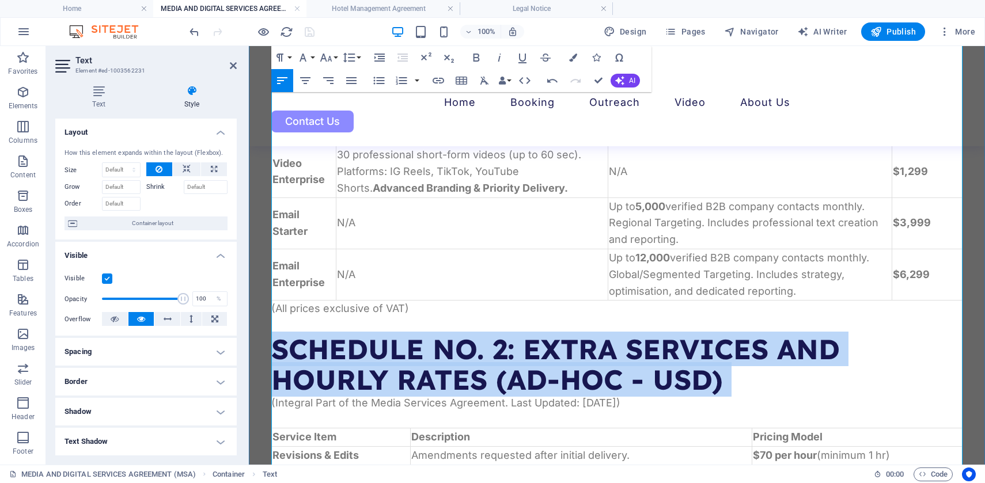
click at [403, 335] on h2 "SCHEDULE NO. 2: EXTRA SERVICES AND HOURLY RATES (AD-HOC - USD)" at bounding box center [616, 364] width 691 height 61
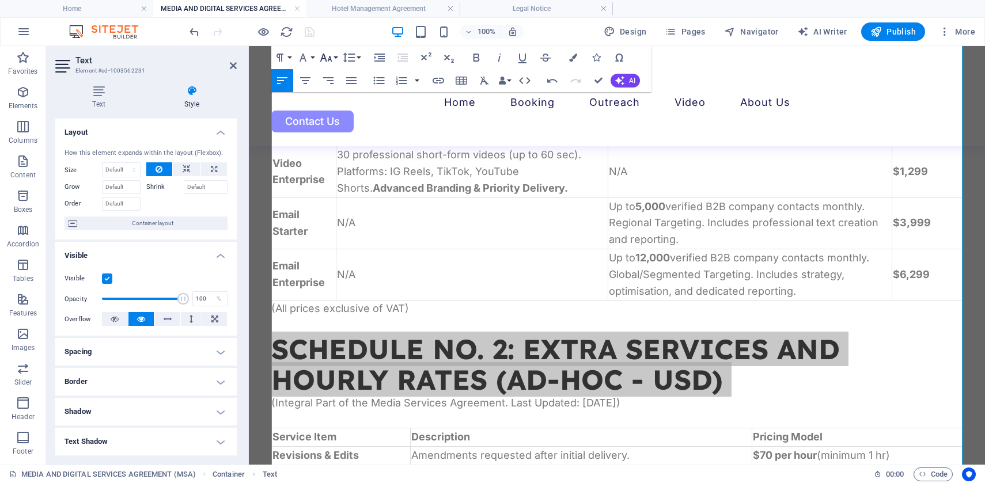
click at [332, 58] on icon "button" at bounding box center [326, 58] width 14 height 14
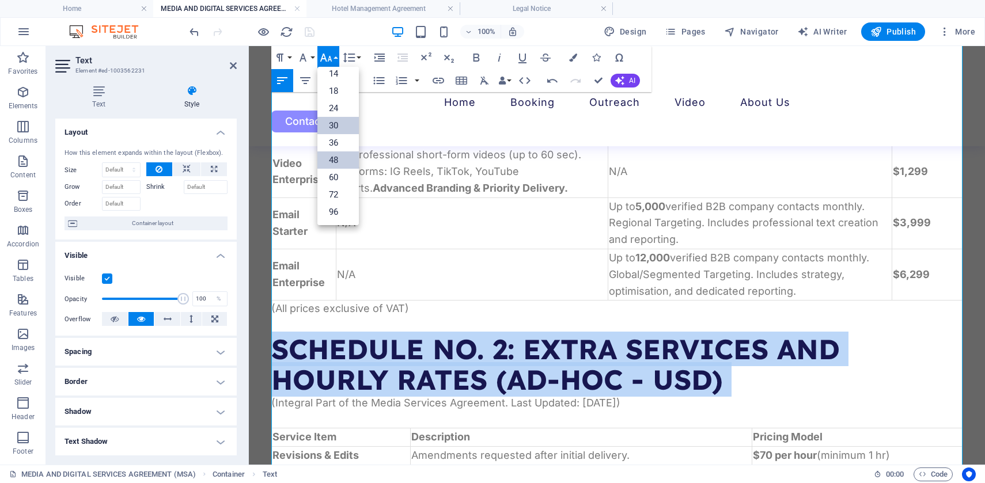
click at [342, 125] on link "30" at bounding box center [337, 125] width 41 height 17
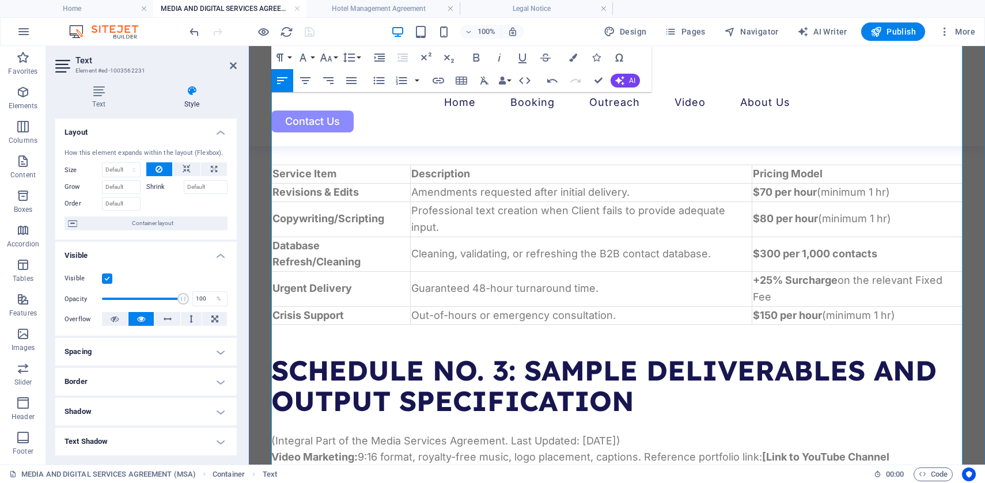
scroll to position [2291, 0]
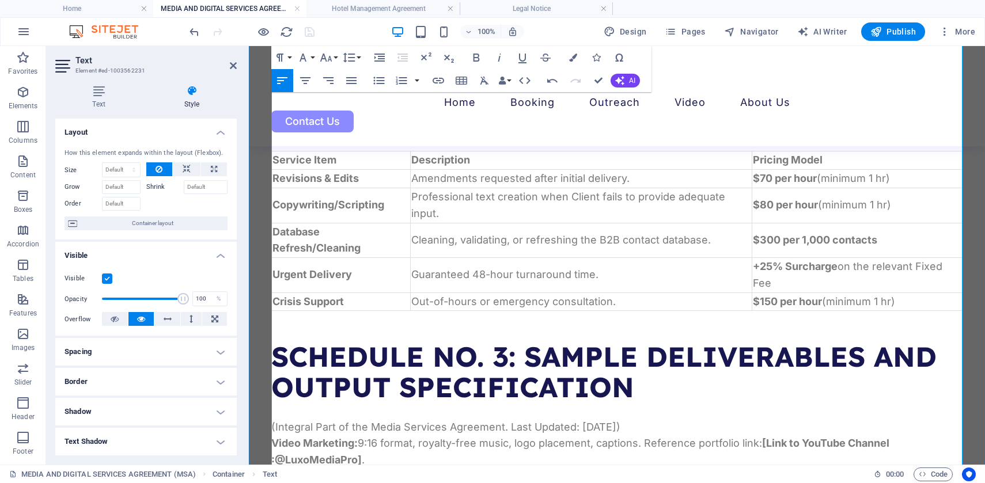
click at [394, 345] on h2 "SCHEDULE NO. 3: SAMPLE DELIVERABLES AND OUTPUT SPECIFICATION" at bounding box center [616, 372] width 691 height 61
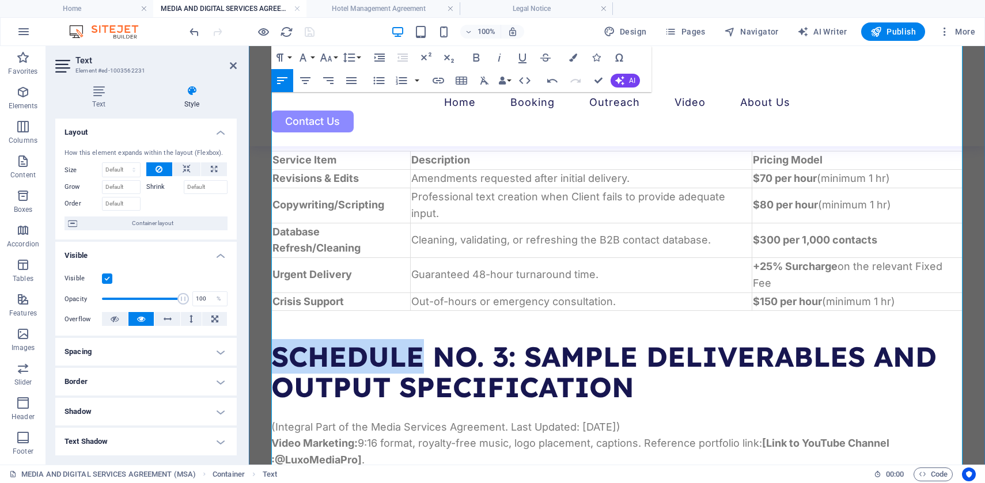
click at [394, 345] on h2 "SCHEDULE NO. 3: SAMPLE DELIVERABLES AND OUTPUT SPECIFICATION" at bounding box center [616, 372] width 691 height 61
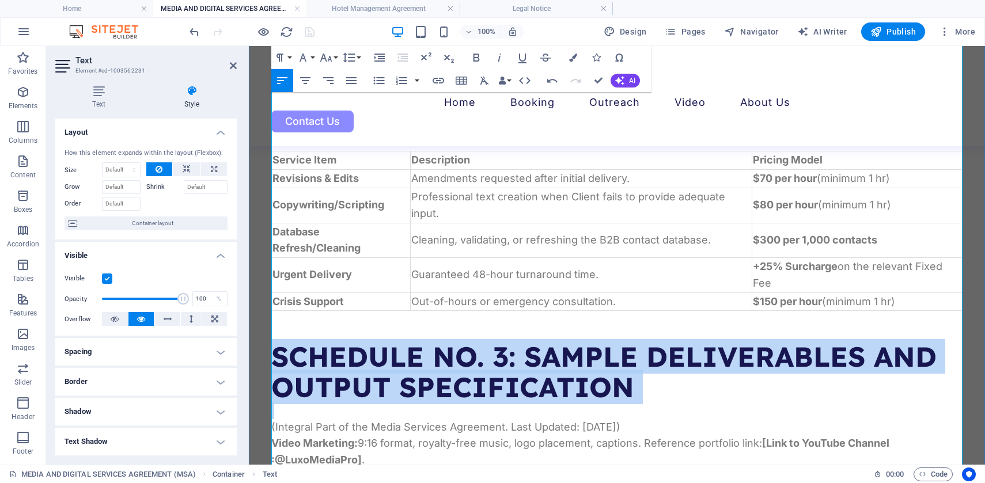
click at [394, 345] on h2 "SCHEDULE NO. 3: SAMPLE DELIVERABLES AND OUTPUT SPECIFICATION" at bounding box center [616, 372] width 691 height 61
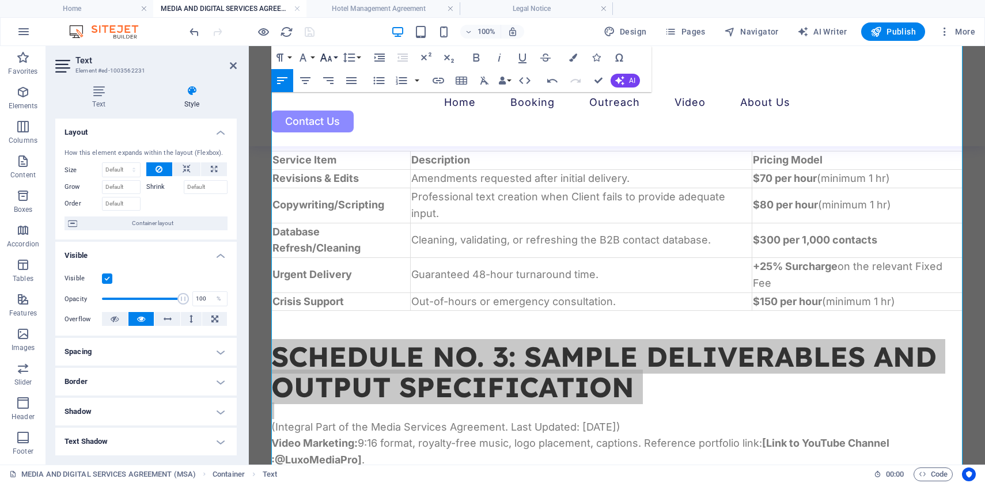
click at [332, 60] on icon "button" at bounding box center [326, 58] width 14 height 14
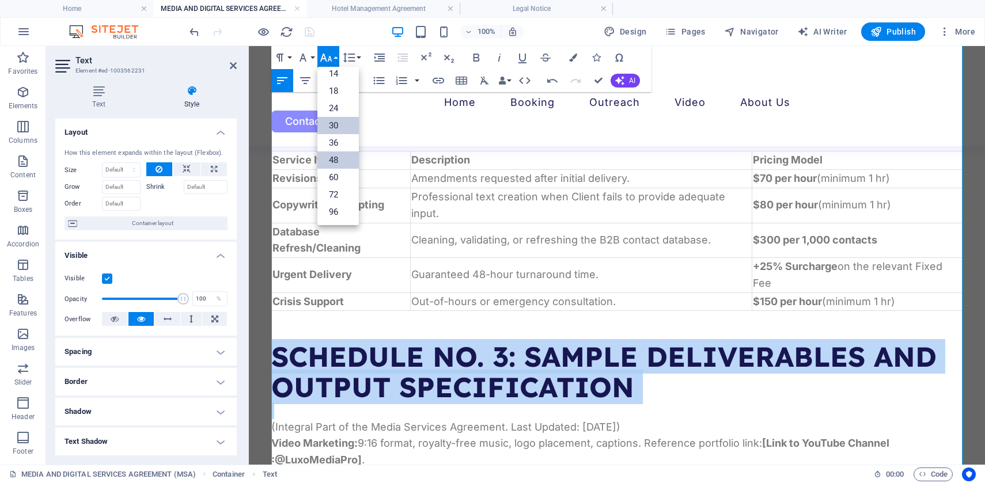
click at [338, 128] on link "30" at bounding box center [337, 125] width 41 height 17
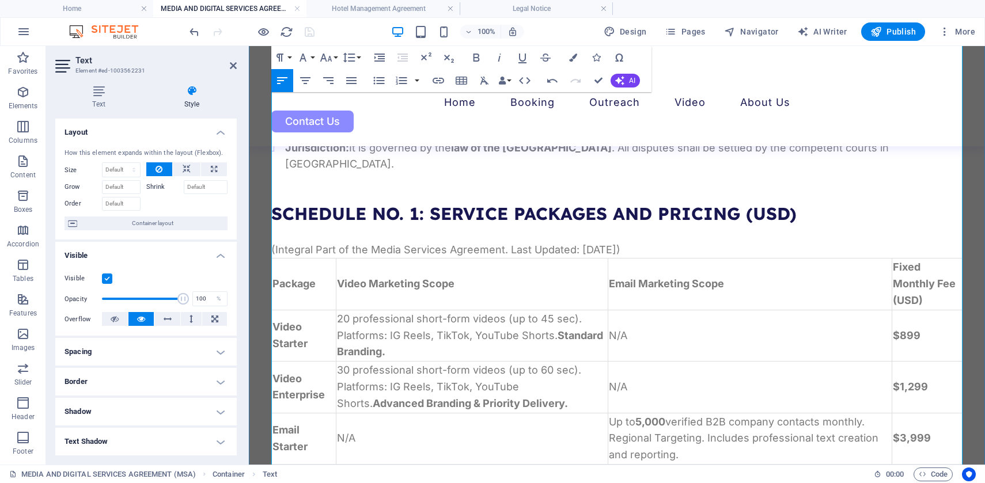
scroll to position [1779, 0]
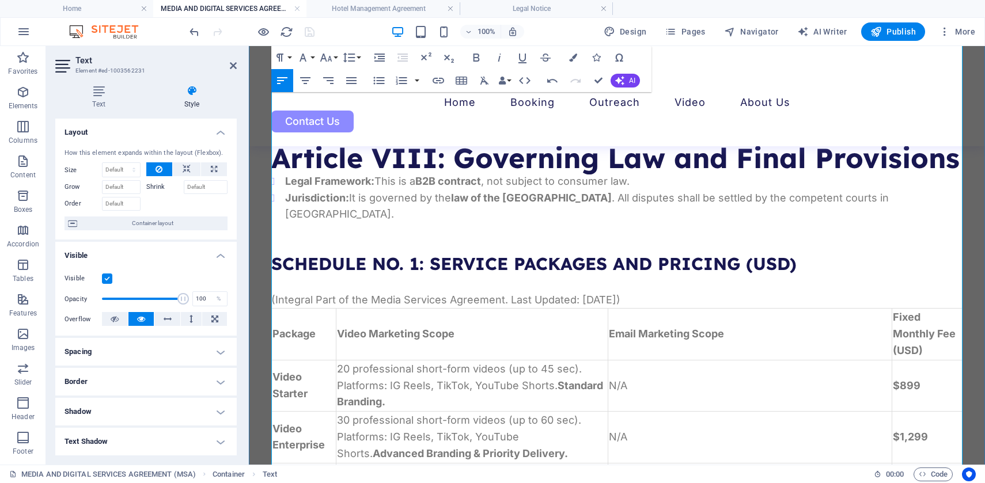
click at [276, 223] on p at bounding box center [616, 231] width 691 height 17
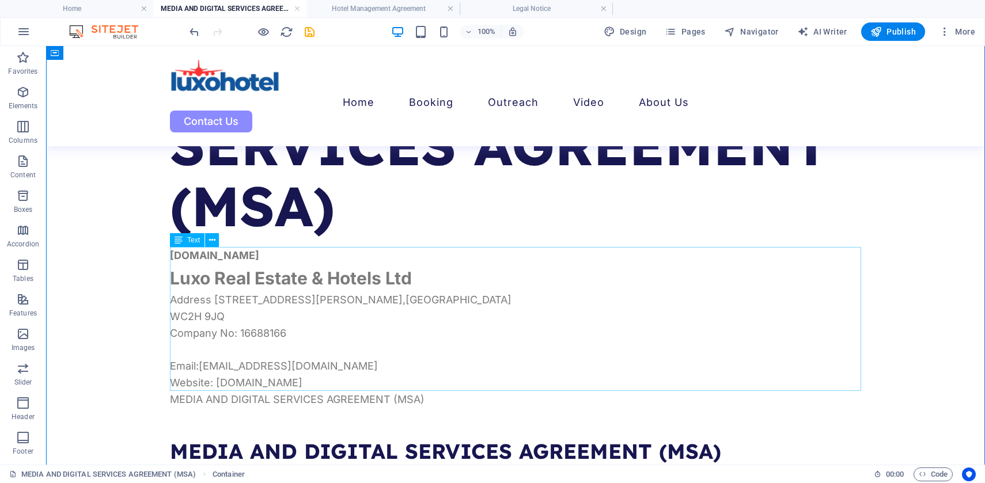
scroll to position [101, 0]
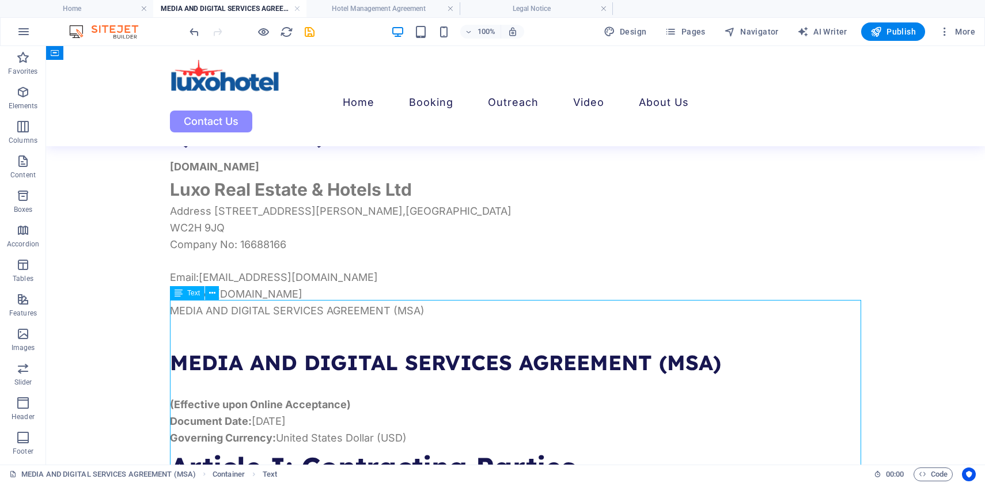
scroll to position [184, 0]
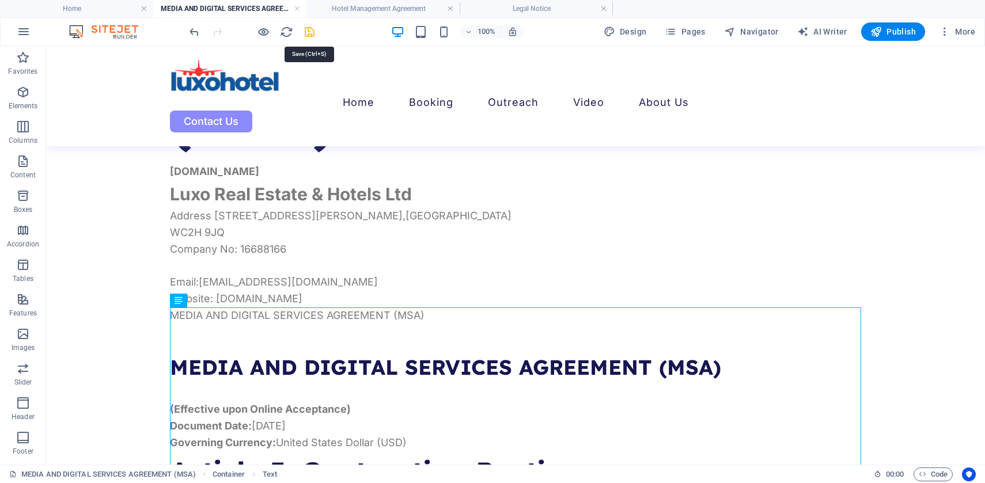
click at [309, 32] on icon "save" at bounding box center [309, 31] width 13 height 13
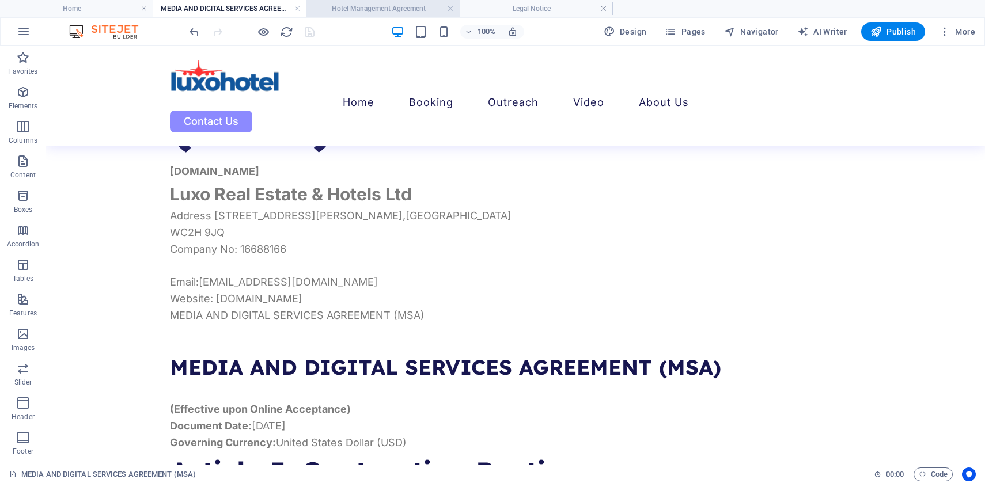
click at [357, 5] on h4 "Hotel Management Agreement" at bounding box center [382, 8] width 153 height 13
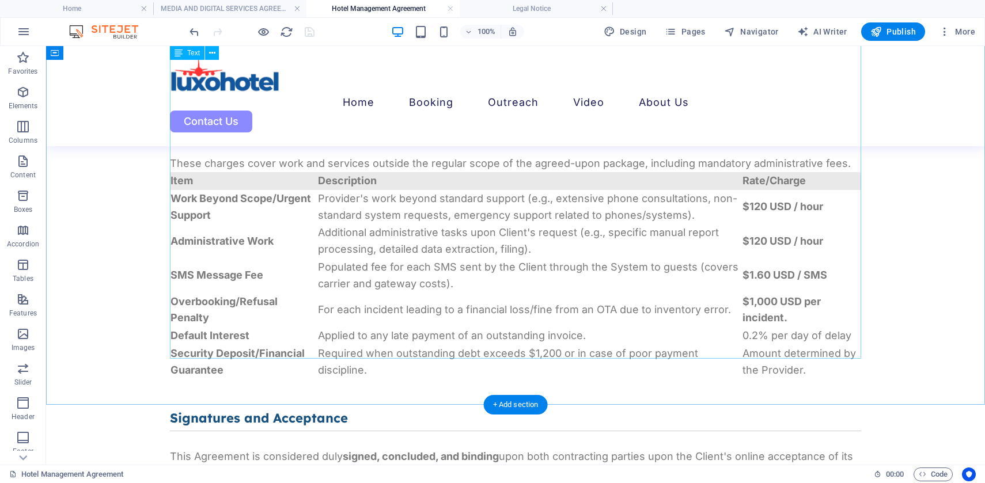
scroll to position [2766, 0]
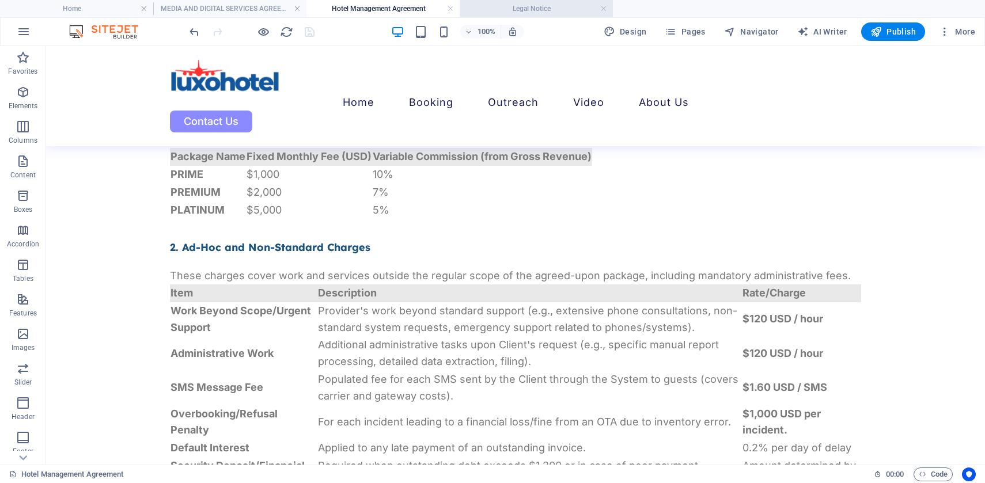
click at [531, 12] on h4 "Legal Notice" at bounding box center [536, 8] width 153 height 13
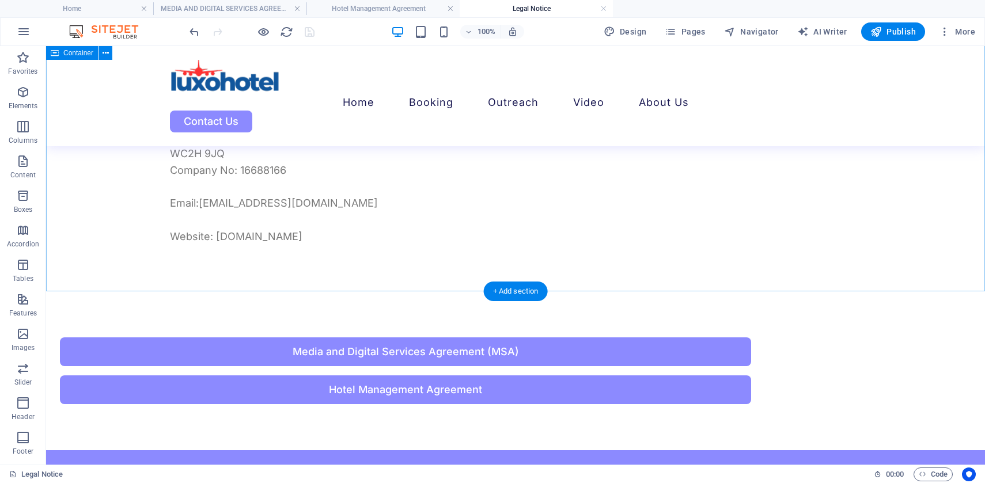
scroll to position [133, 0]
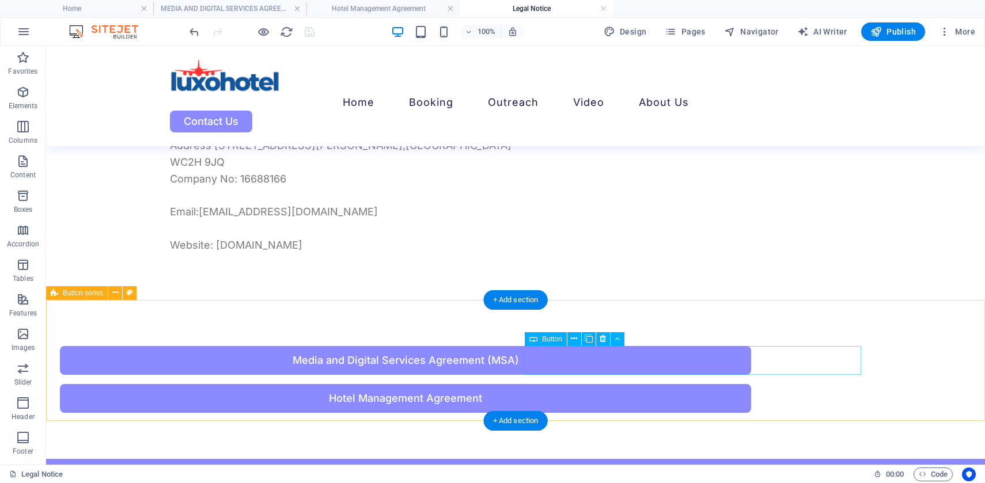
click at [693, 384] on div "Hotel Management Agreement" at bounding box center [405, 398] width 691 height 29
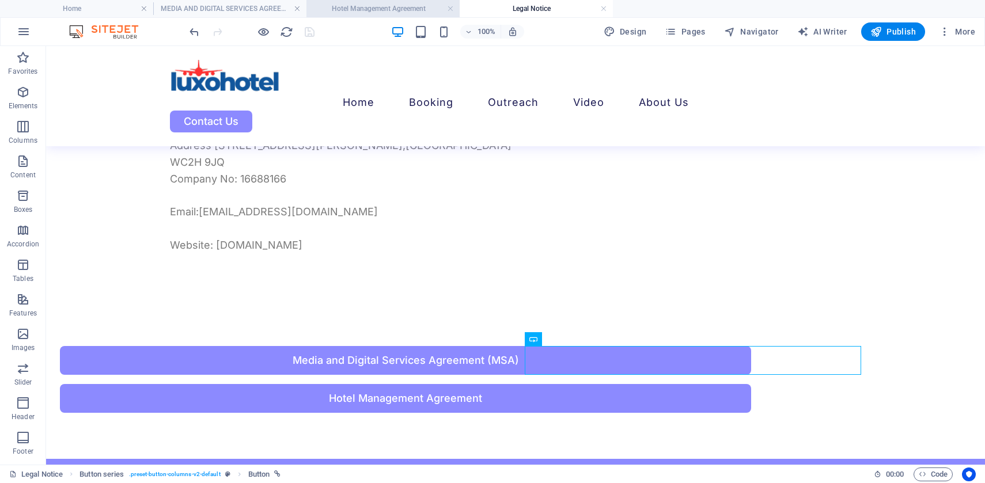
click at [350, 8] on h4 "Hotel Management Agreement" at bounding box center [382, 8] width 153 height 13
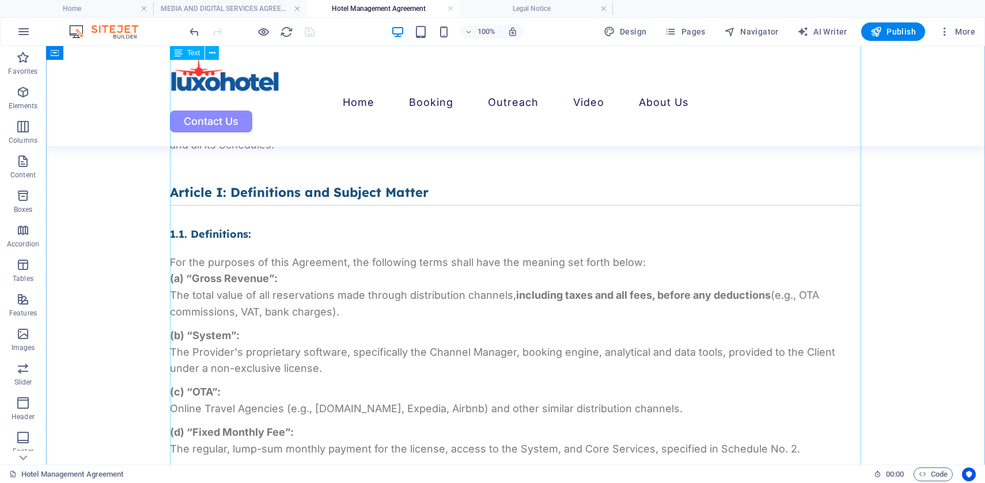
scroll to position [525, 0]
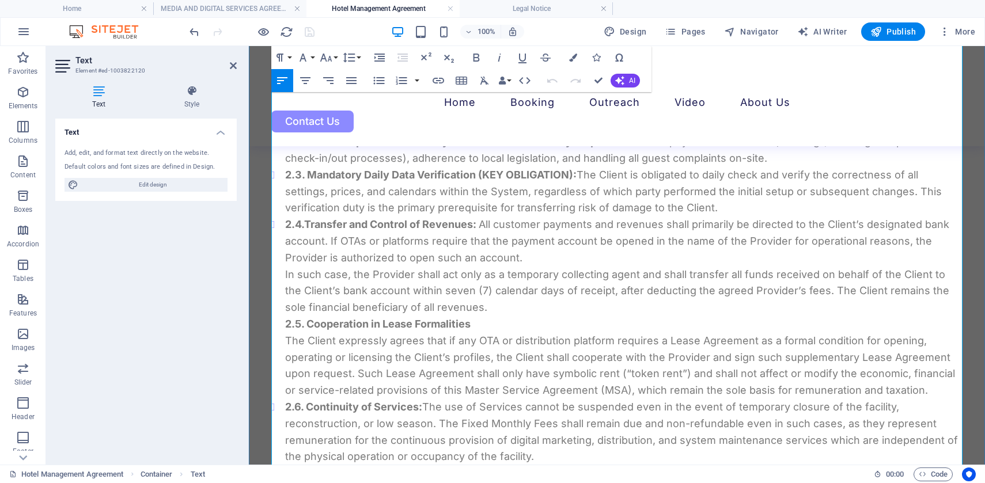
scroll to position [1297, 0]
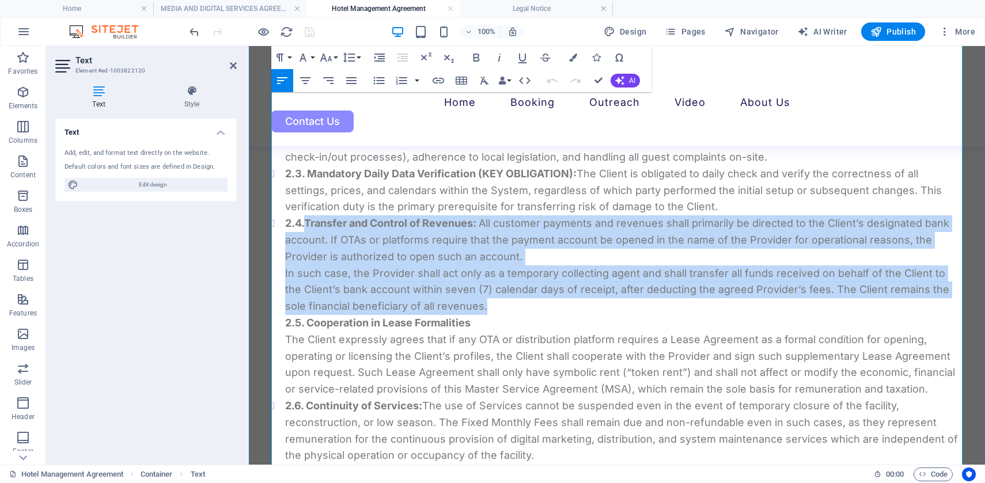
drag, startPoint x: 481, startPoint y: 308, endPoint x: 307, endPoint y: 217, distance: 196.1
click at [307, 217] on li "2.4. Transfer and Control of Revenues: All customer payments and revenues shall…" at bounding box center [623, 306] width 677 height 183
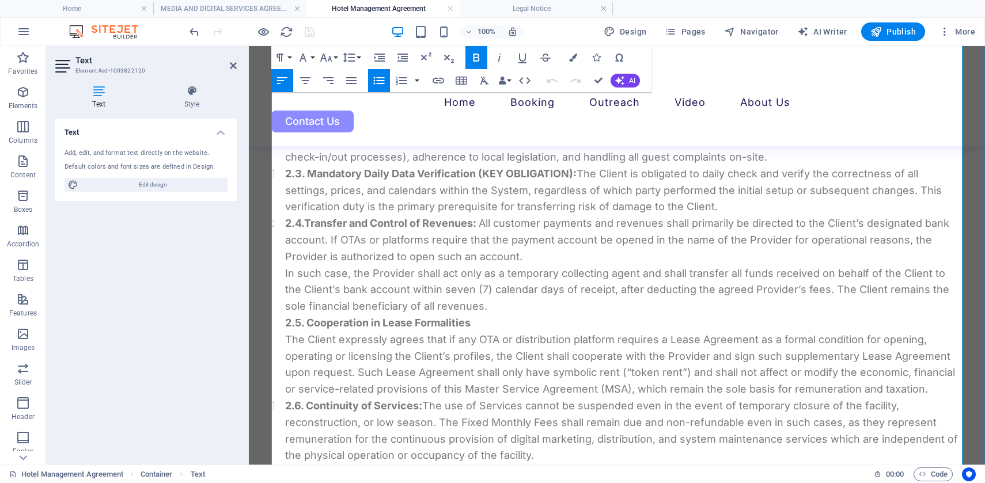
click at [331, 221] on strong "Transfer and Control of Revenues:" at bounding box center [390, 223] width 172 height 12
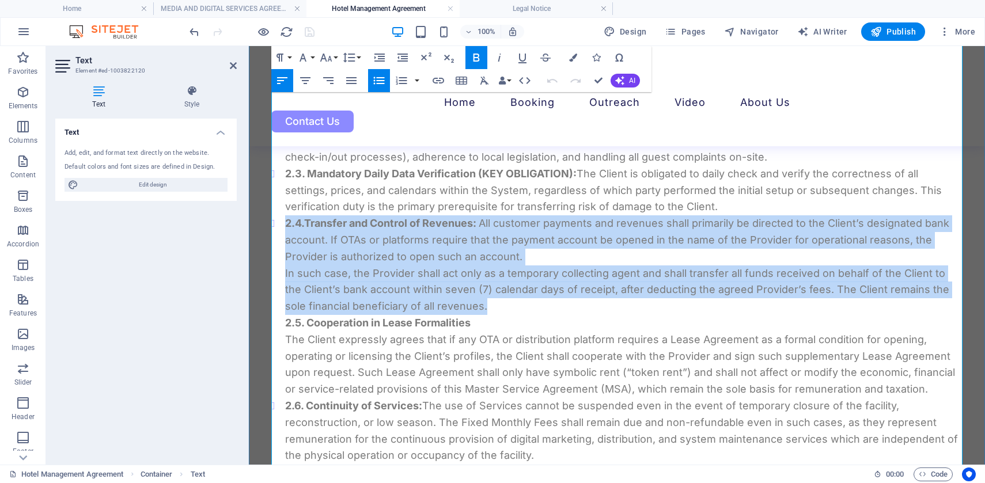
drag, startPoint x: 286, startPoint y: 222, endPoint x: 480, endPoint y: 312, distance: 213.9
click at [480, 312] on li "2.4. Transfer and Control of Revenues: All customer payments and revenues shall…" at bounding box center [623, 306] width 677 height 183
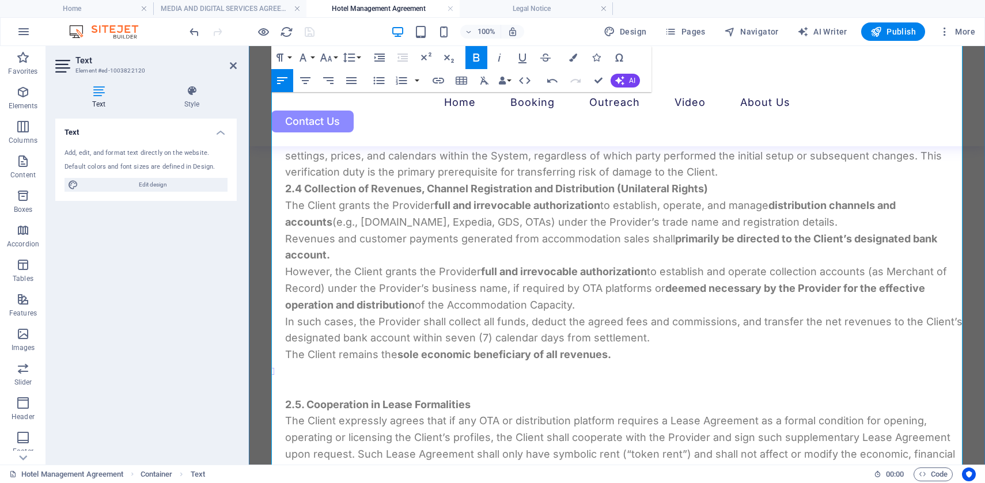
scroll to position [1335, 0]
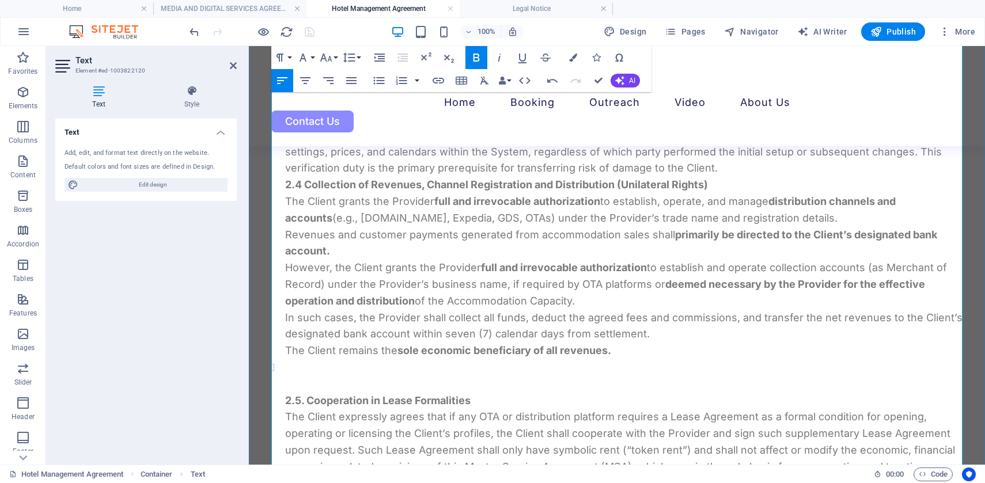
click at [286, 385] on p at bounding box center [623, 384] width 677 height 17
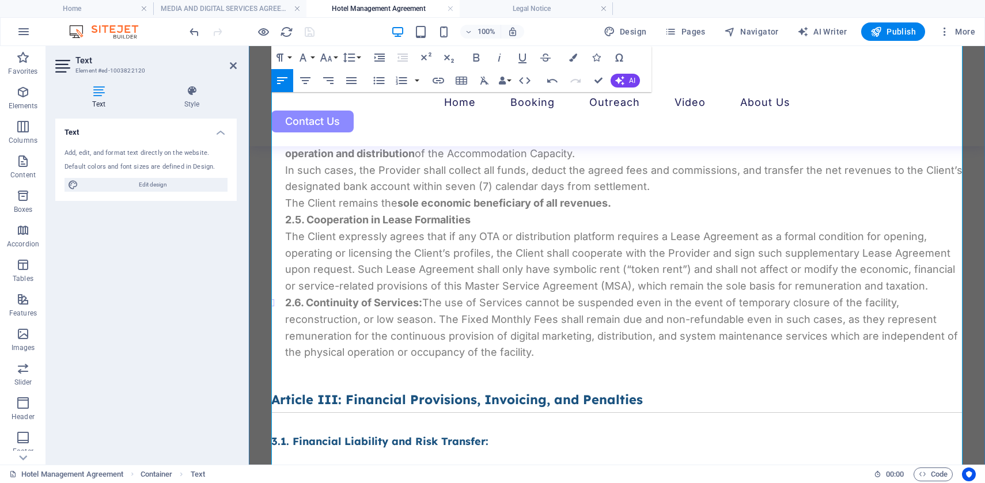
scroll to position [1487, 0]
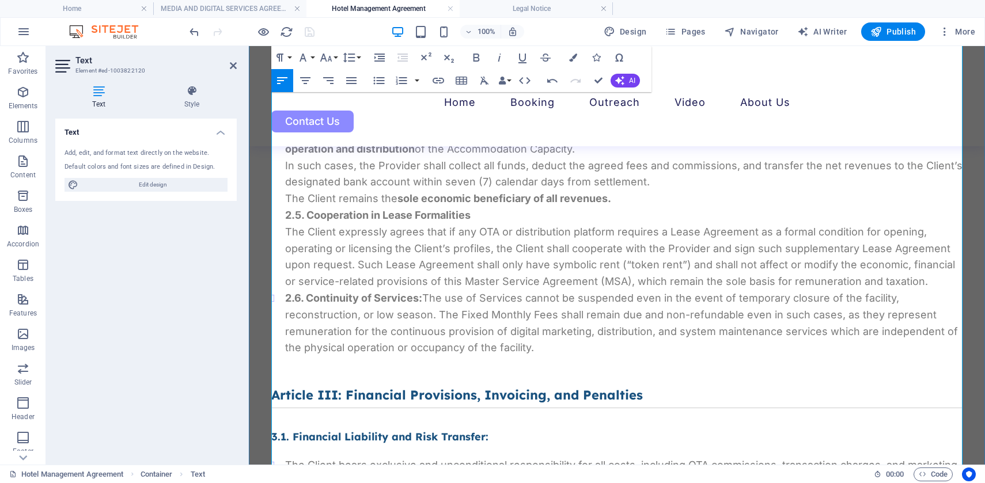
click at [902, 302] on li "2.6. Continuity of Services: The use of Services cannot be suspended even in th…" at bounding box center [623, 323] width 677 height 66
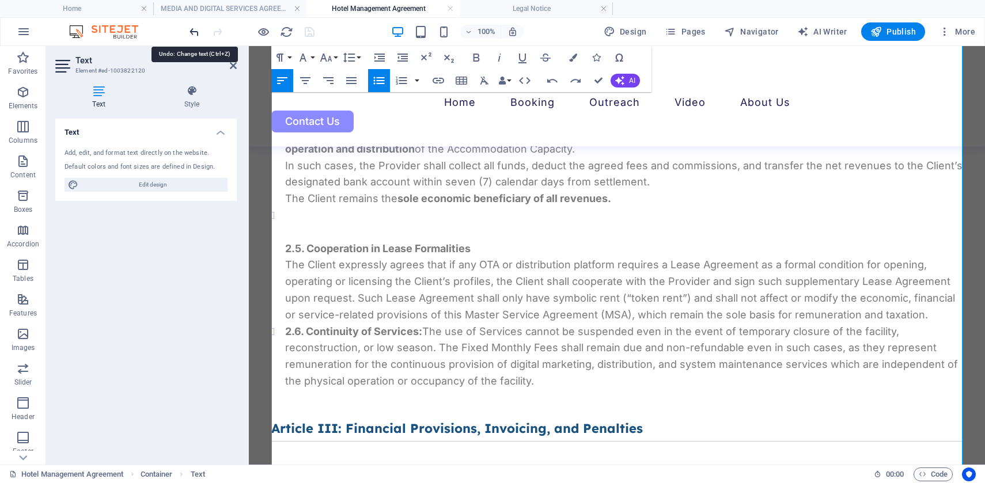
click at [189, 33] on icon "undo" at bounding box center [194, 31] width 13 height 13
click at [192, 33] on icon "undo" at bounding box center [194, 31] width 13 height 13
click at [190, 246] on div "Text Add, edit, and format text directly on the website. Default colors and fon…" at bounding box center [145, 287] width 181 height 337
click at [230, 66] on icon at bounding box center [233, 65] width 7 height 9
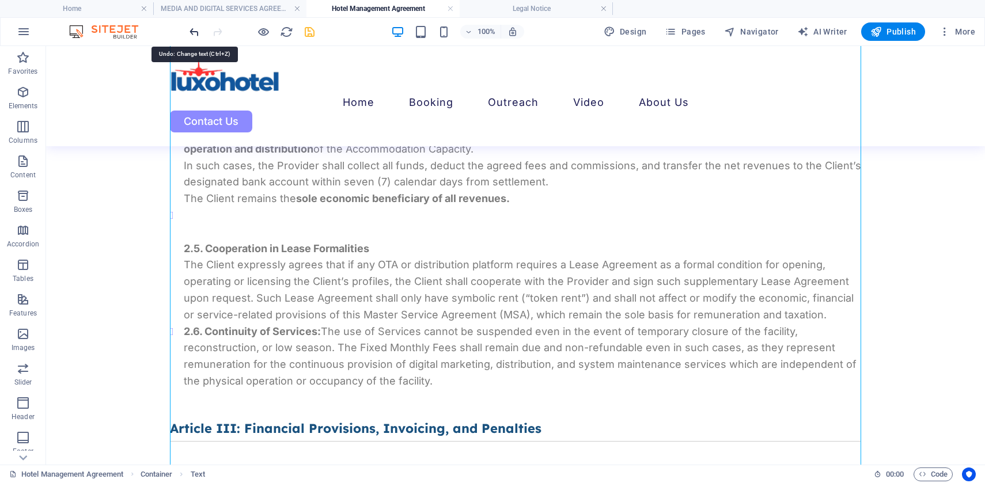
click at [190, 29] on icon "undo" at bounding box center [194, 31] width 13 height 13
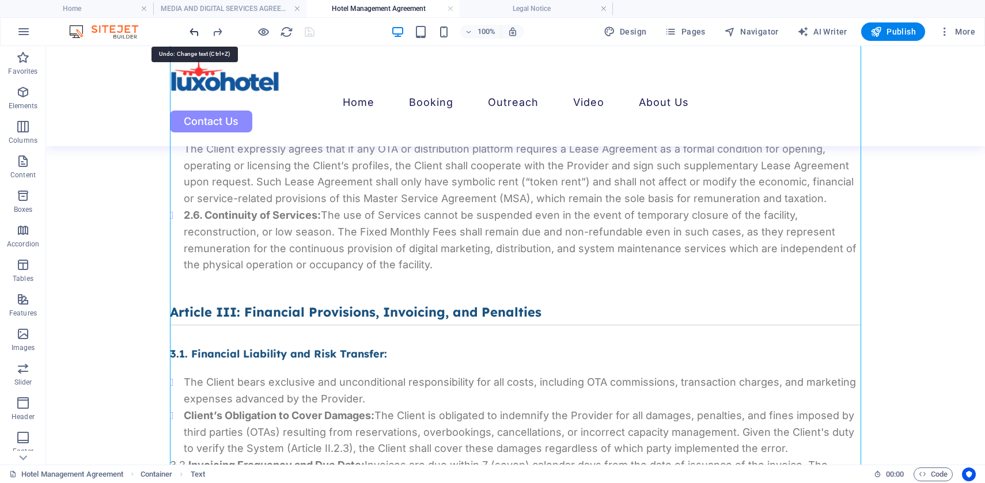
click at [190, 29] on icon "undo" at bounding box center [194, 31] width 13 height 13
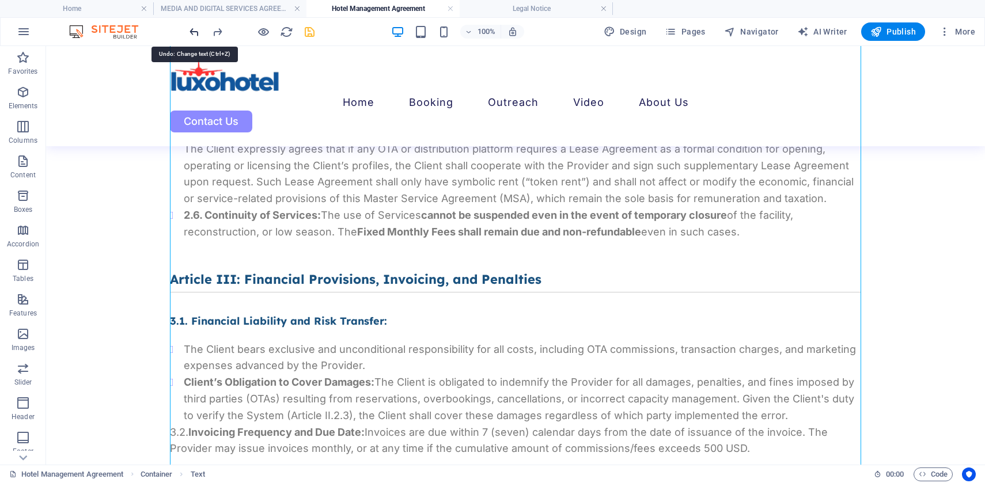
click at [190, 30] on icon "undo" at bounding box center [194, 31] width 13 height 13
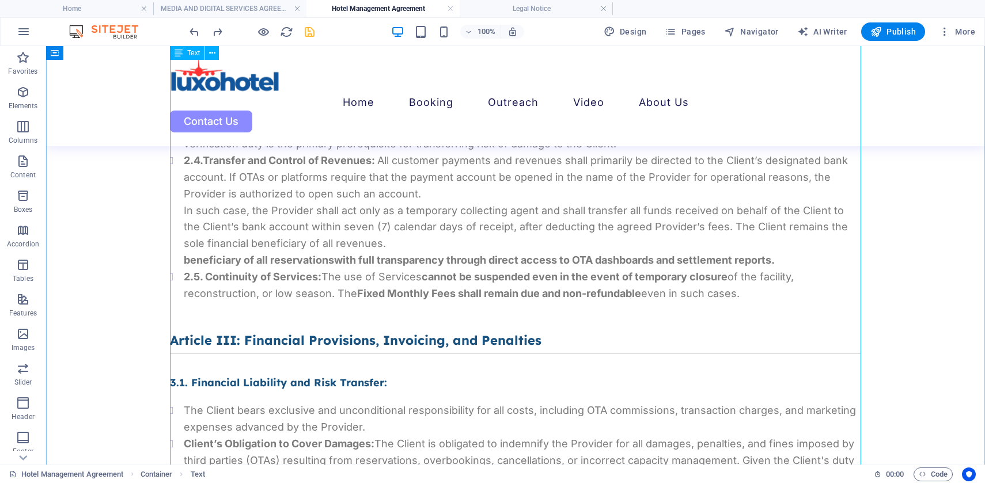
scroll to position [1358, 0]
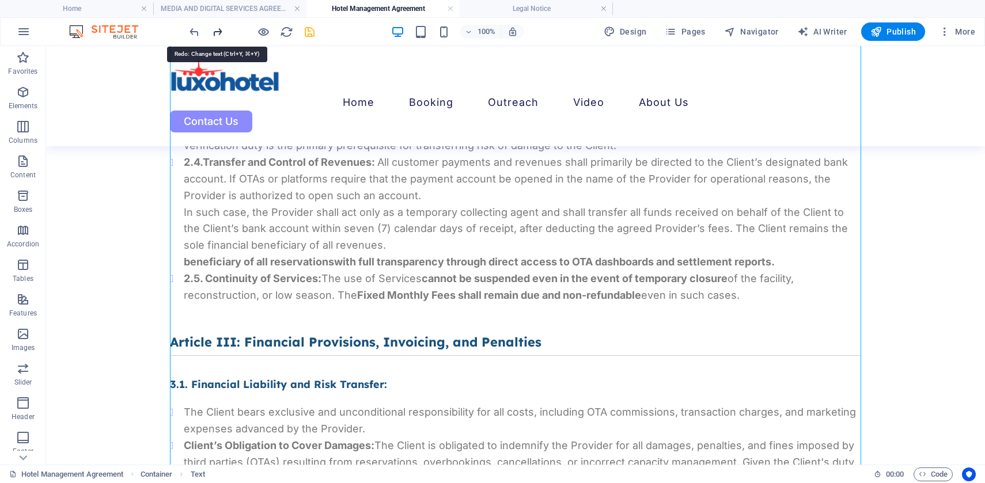
click at [218, 32] on icon "redo" at bounding box center [217, 31] width 13 height 13
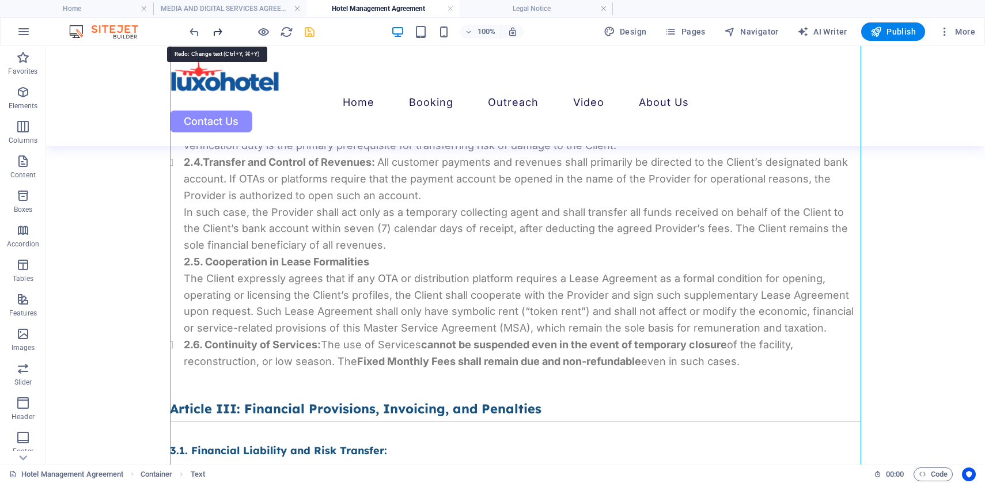
click at [218, 32] on icon "redo" at bounding box center [217, 31] width 13 height 13
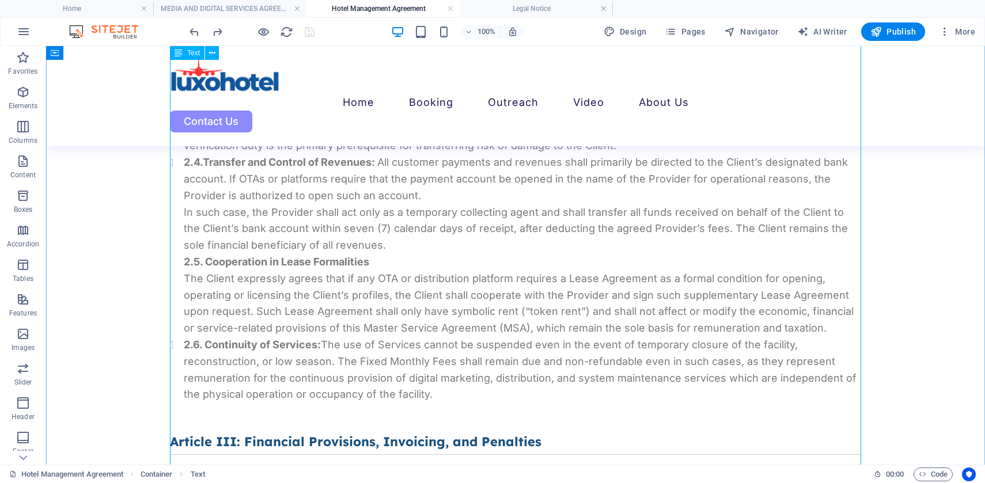
scroll to position [1316, 0]
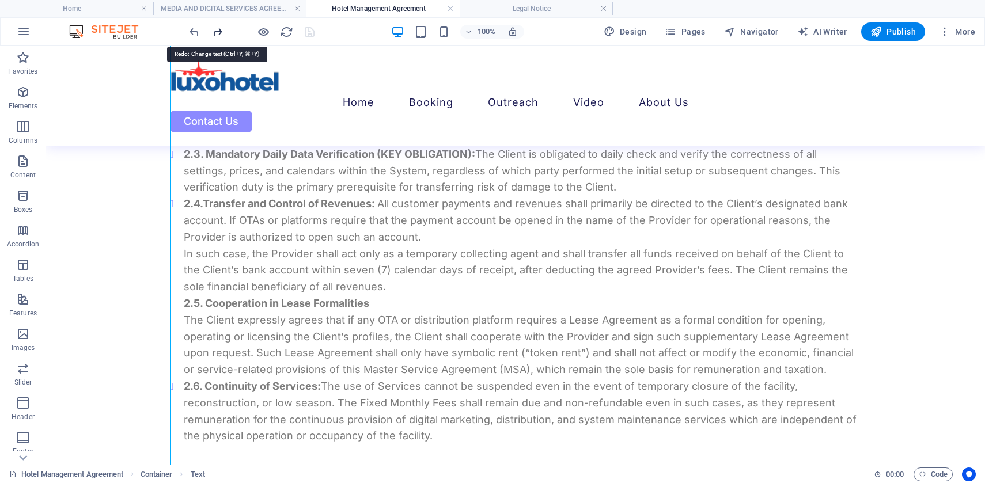
click at [217, 29] on icon "redo" at bounding box center [217, 31] width 13 height 13
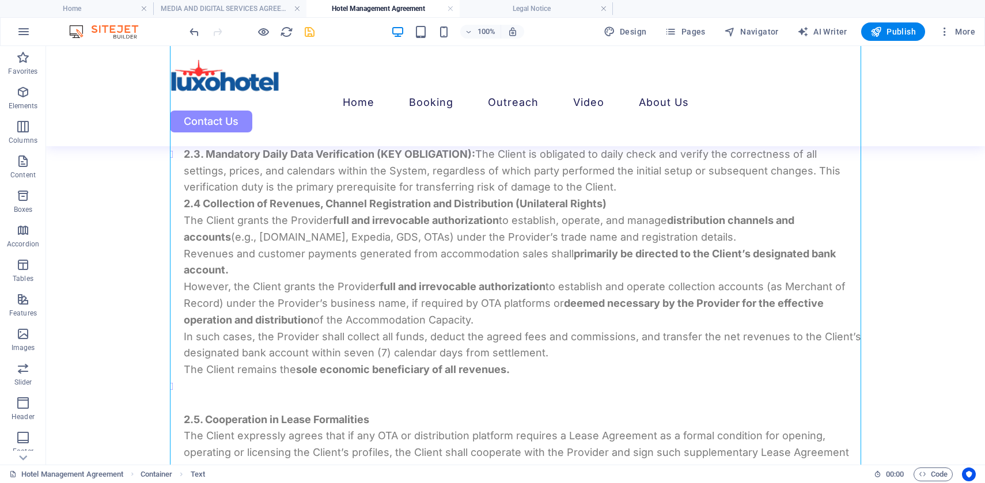
click at [217, 29] on div at bounding box center [251, 31] width 129 height 18
click at [192, 33] on icon "undo" at bounding box center [194, 31] width 13 height 13
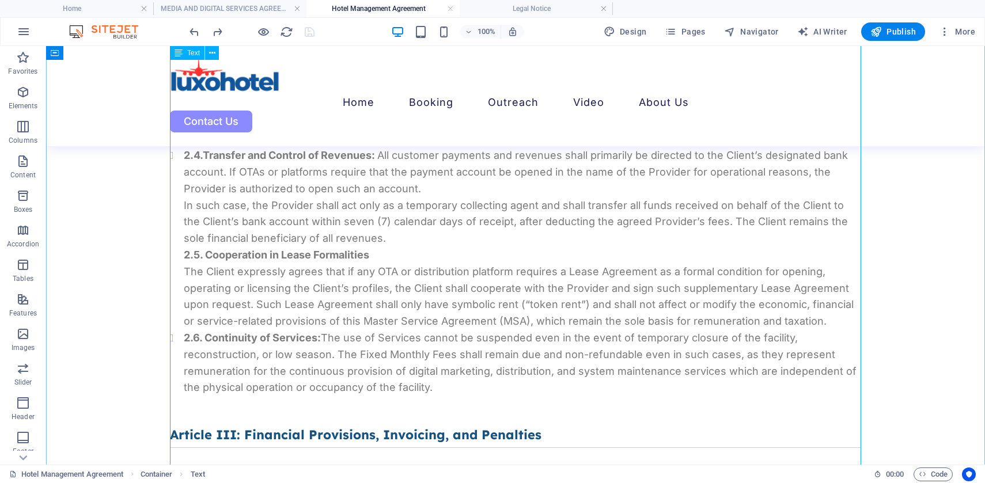
scroll to position [1367, 0]
click at [298, 151] on div "Framework Agreement for Provision of Digital and Marketing Services FRAMEWORK A…" at bounding box center [515, 466] width 691 height 3090
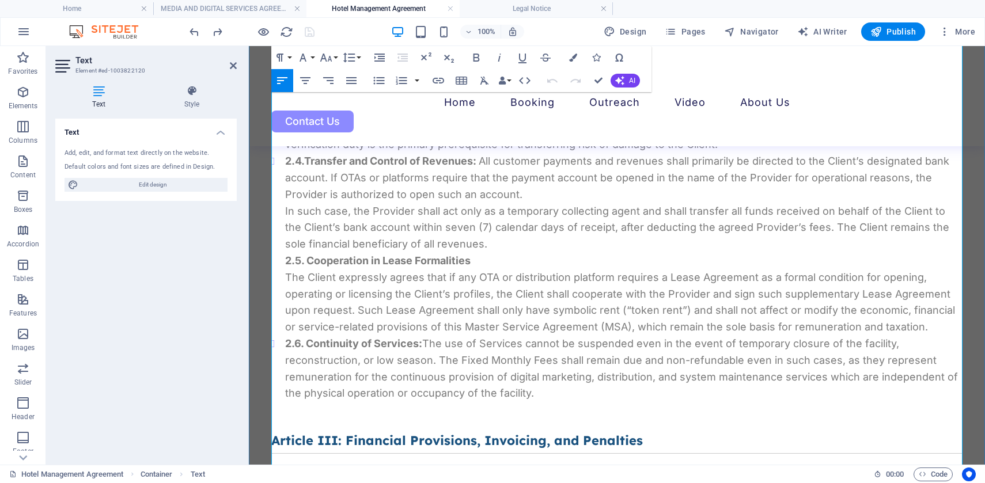
scroll to position [1395, 0]
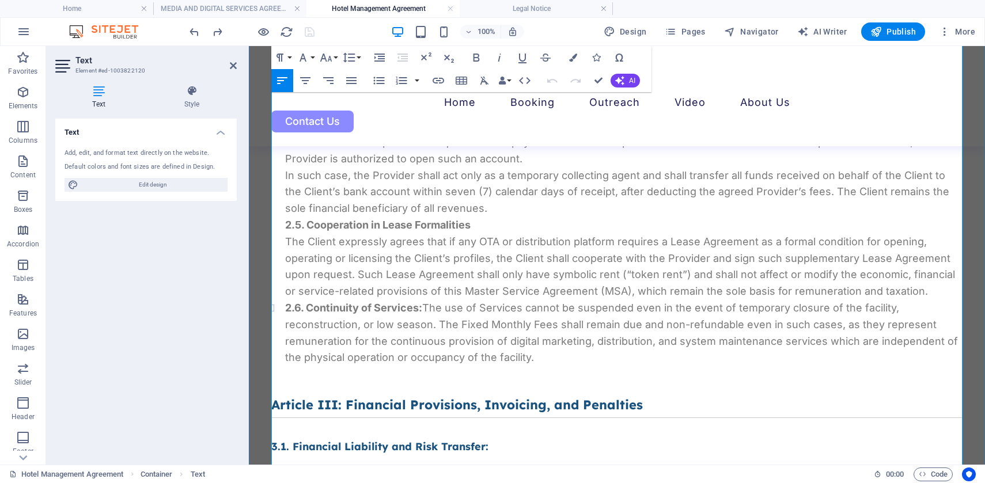
click at [906, 309] on li "2.6. Continuity of Services: The use of Services cannot be suspended even in th…" at bounding box center [623, 333] width 677 height 66
click at [910, 287] on li "2.4. Transfer and Control of Revenues: All customer payments and revenues shall…" at bounding box center [623, 209] width 677 height 183
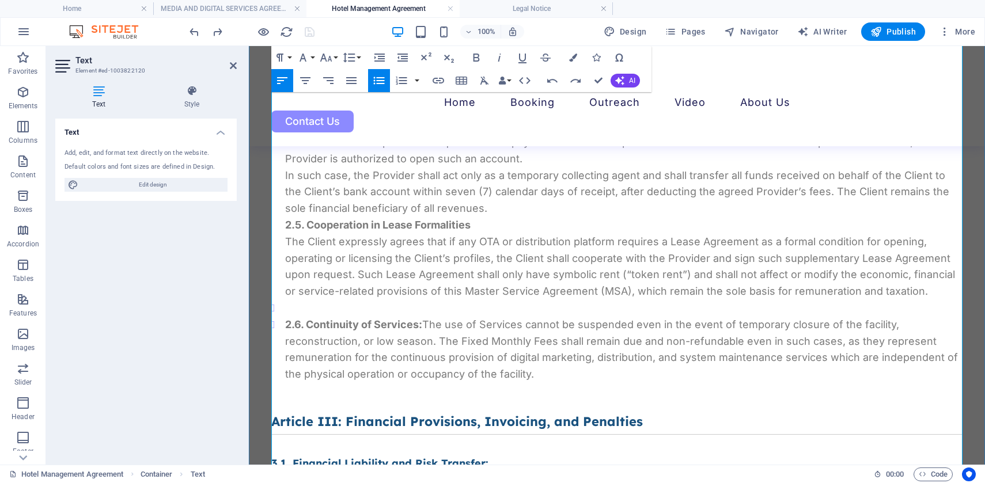
click at [290, 306] on li at bounding box center [623, 308] width 677 height 17
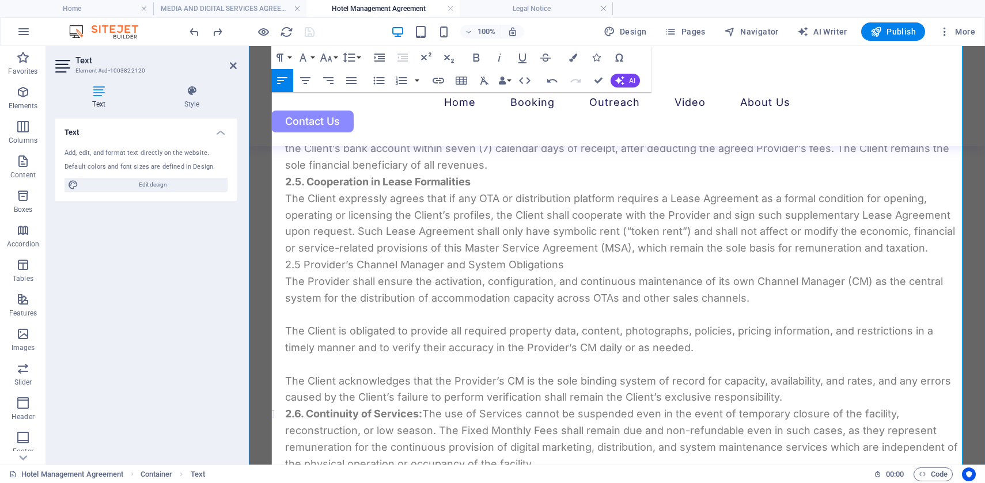
scroll to position [1439, 0]
drag, startPoint x: 302, startPoint y: 266, endPoint x: 282, endPoint y: 260, distance: 21.0
click at [282, 260] on ul "2.1. Final Decision and Control: The Client retains full operational control ov…" at bounding box center [616, 215] width 691 height 514
click at [299, 263] on ul "2.1. Final Decision and Control: The Client retains full operational control ov…" at bounding box center [616, 215] width 691 height 514
click at [296, 411] on strong "2.6. Continuity of Services:" at bounding box center [353, 413] width 137 height 12
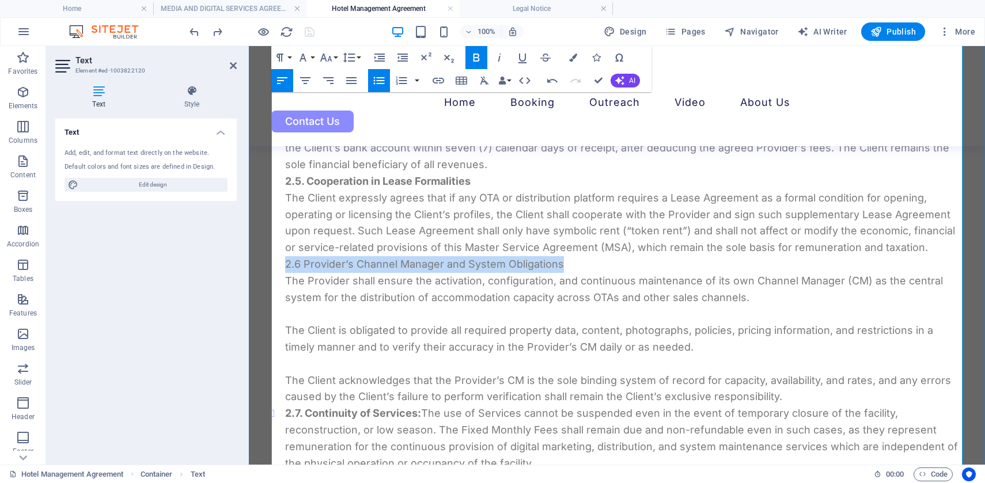
drag, startPoint x: 578, startPoint y: 266, endPoint x: 286, endPoint y: 263, distance: 292.1
click at [286, 263] on ul "2.1. Final Decision and Control: The Client retains full operational control ov…" at bounding box center [616, 215] width 691 height 514
click at [481, 55] on icon "button" at bounding box center [477, 58] width 14 height 14
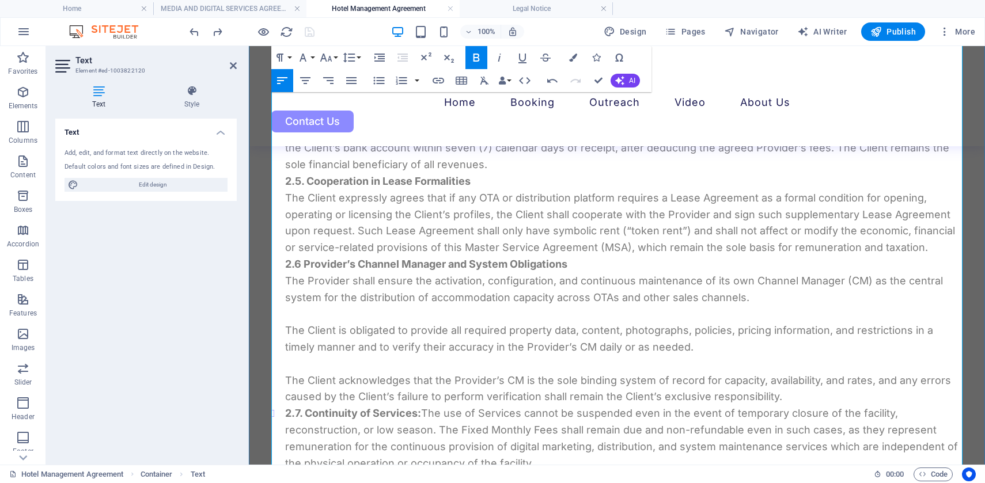
click at [479, 304] on p "The Provider shall ensure the activation, configuration, and continuous mainten…" at bounding box center [623, 289] width 677 height 33
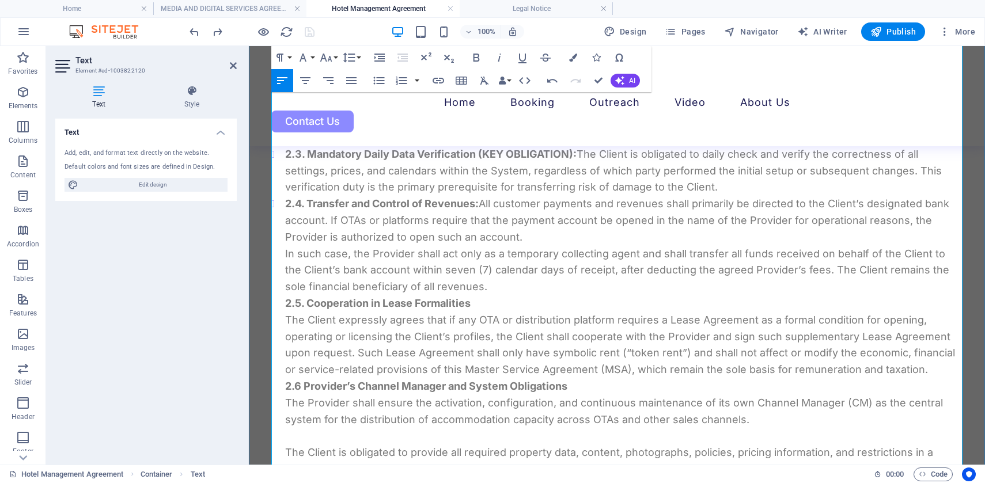
scroll to position [1324, 0]
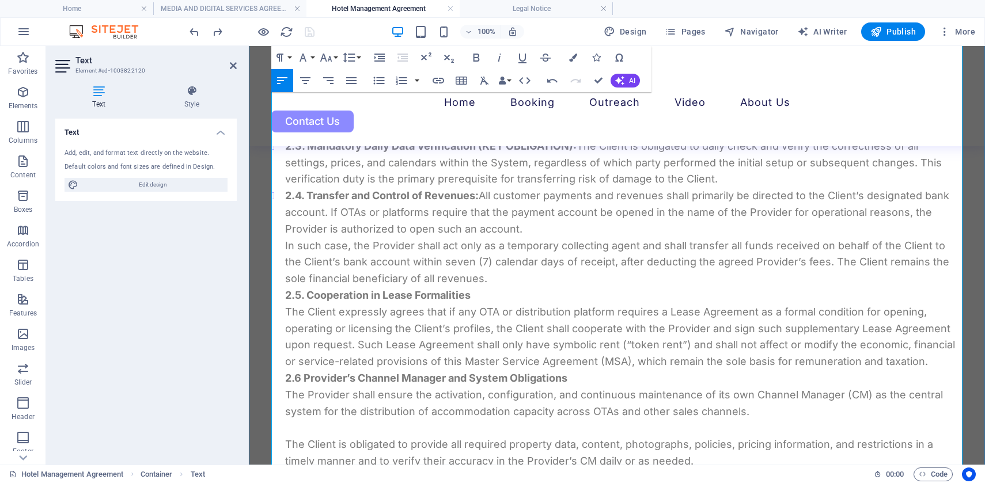
click at [480, 294] on li "2.4. Transfer and Control of Revenues: All customer payments and revenues shall…" at bounding box center [623, 279] width 677 height 183
click at [287, 312] on li "2.4. Transfer and Control of Revenues: All customer payments and revenues shall…" at bounding box center [623, 279] width 677 height 183
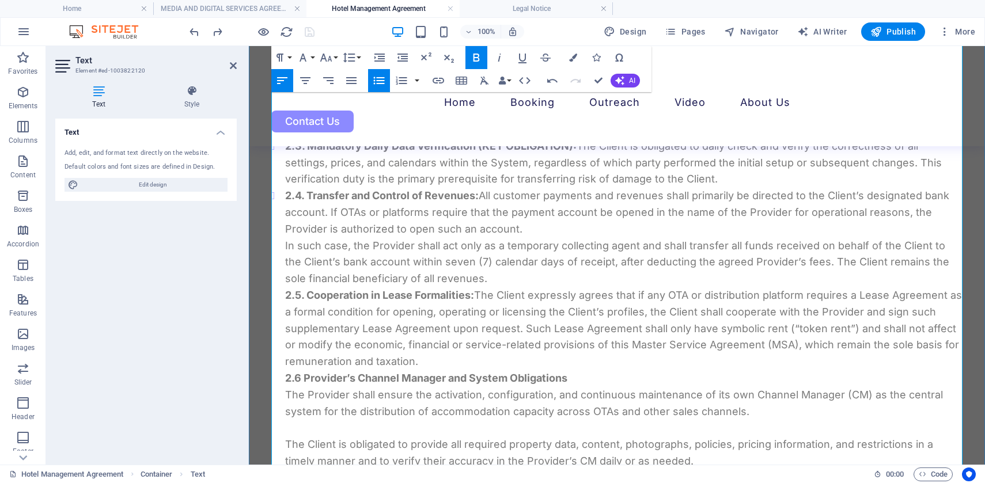
click at [578, 378] on ul "2.1. Final Decision and Control: The Client retains full operational control ov…" at bounding box center [616, 329] width 691 height 514
click at [287, 395] on p "The Provider shall ensure the activation, configuration, and continuous mainten…" at bounding box center [623, 403] width 677 height 33
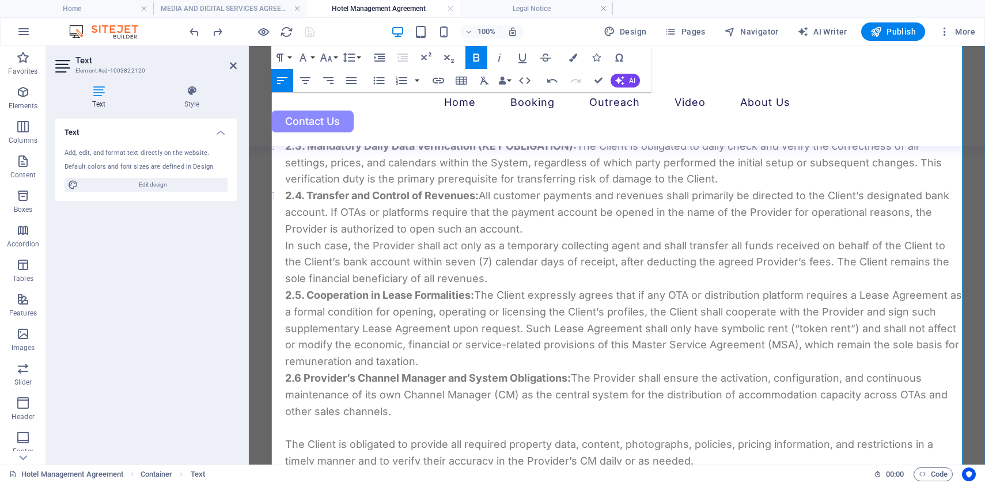
click at [285, 443] on p "The Client is obligated to provide all required property data, content, photogr…" at bounding box center [623, 453] width 677 height 33
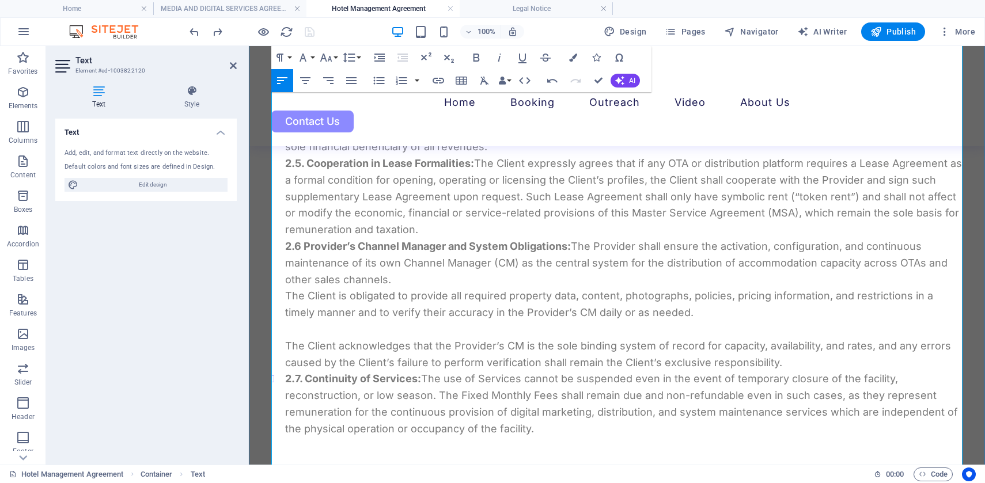
scroll to position [1457, 0]
click at [286, 345] on p "The Client acknowledges that the Provider’s CM is the sole binding system of re…" at bounding box center [623, 354] width 677 height 33
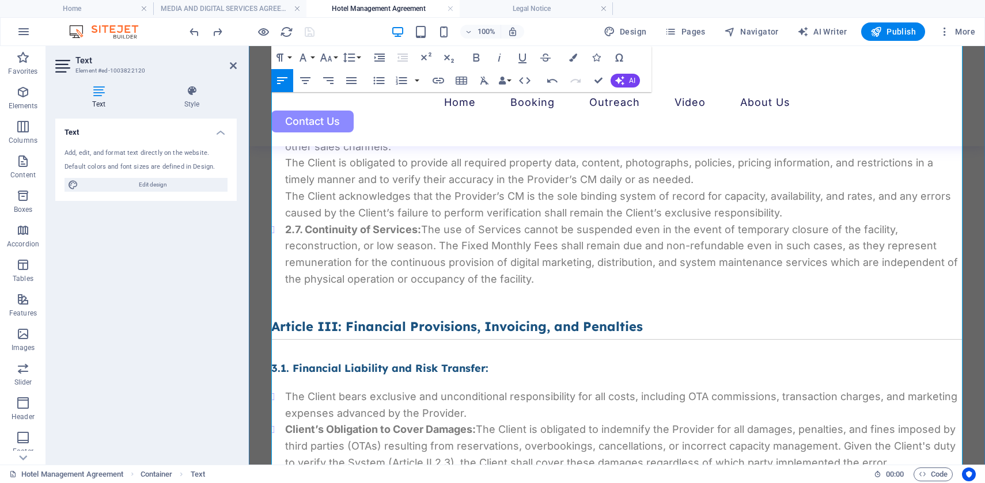
scroll to position [1591, 0]
click at [232, 65] on icon at bounding box center [233, 65] width 7 height 9
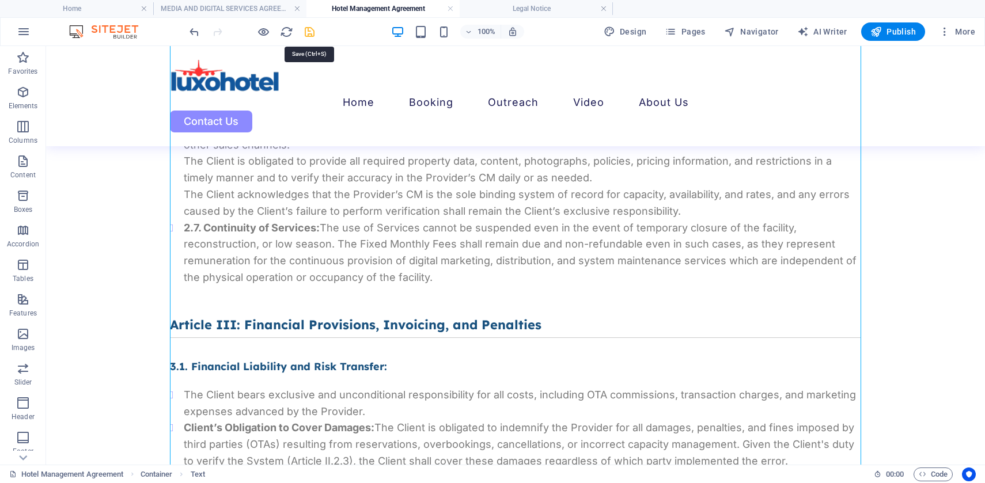
click at [307, 32] on icon "save" at bounding box center [309, 31] width 13 height 13
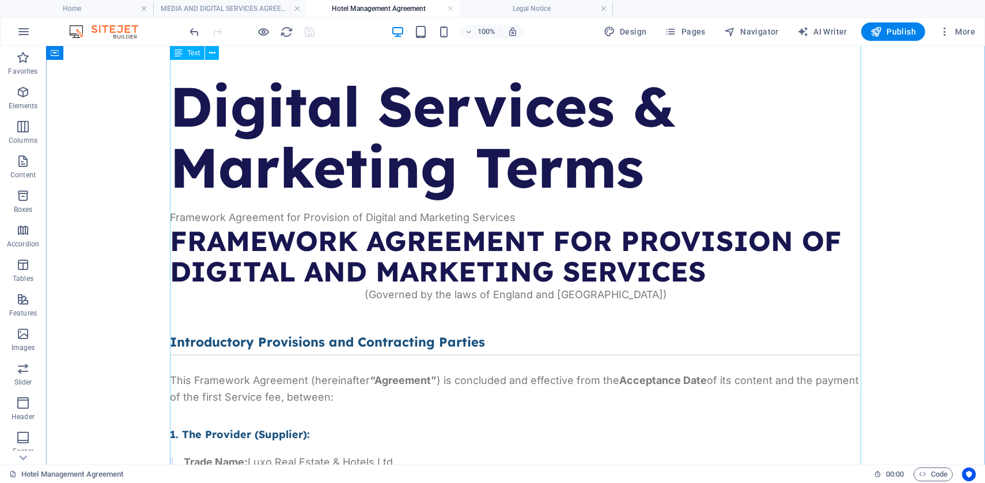
scroll to position [0, 0]
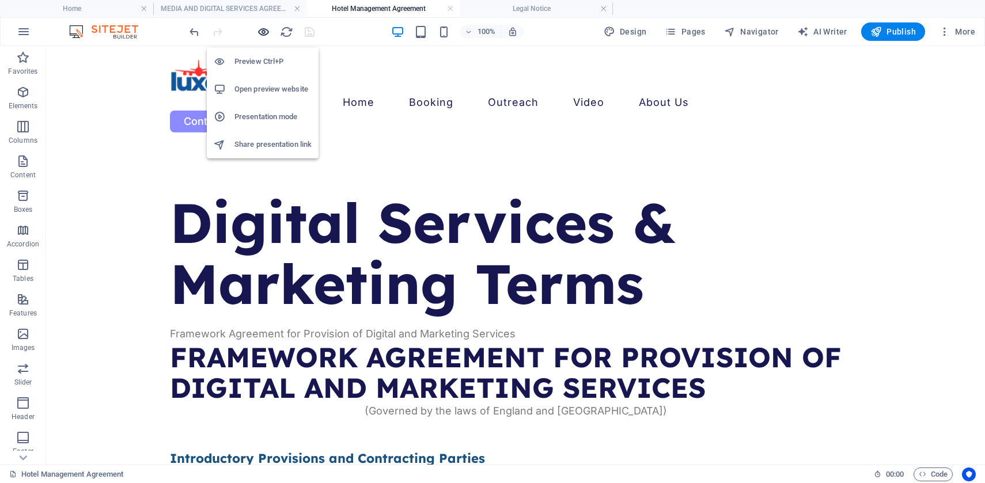
click at [263, 29] on icon "button" at bounding box center [263, 31] width 13 height 13
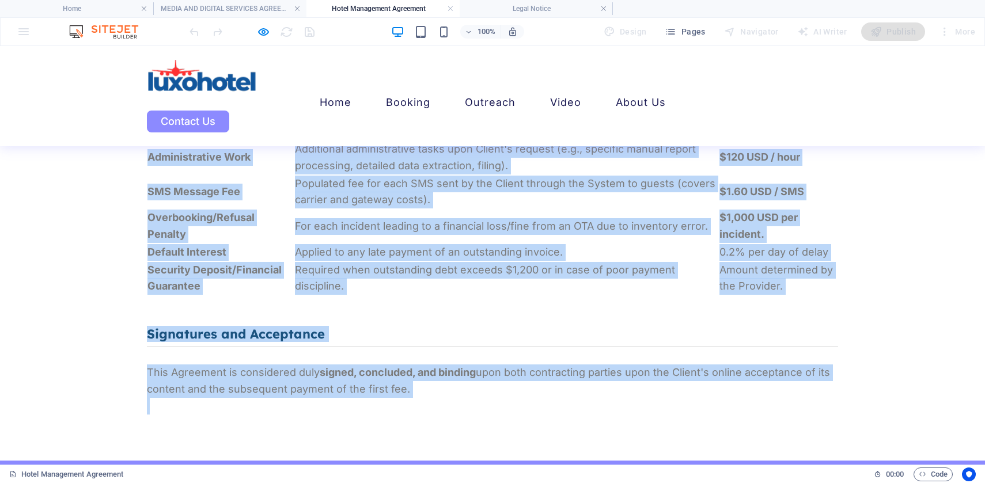
scroll to position [3407, 0]
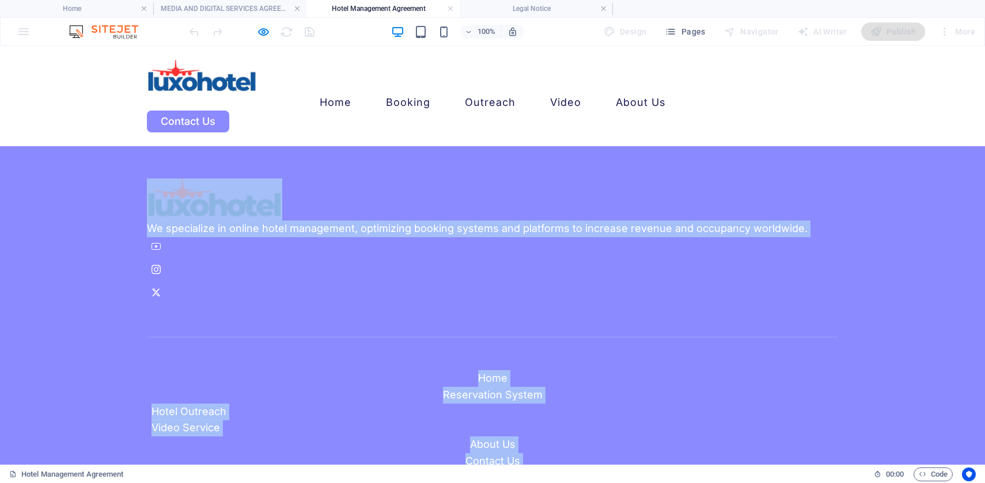
drag, startPoint x: 143, startPoint y: 176, endPoint x: 376, endPoint y: 533, distance: 426.2
copy div "Loremip Dolorsit & Ametconse Adipi Elitseddo Eiusmodte inc Utlaboree do Magnaal…"
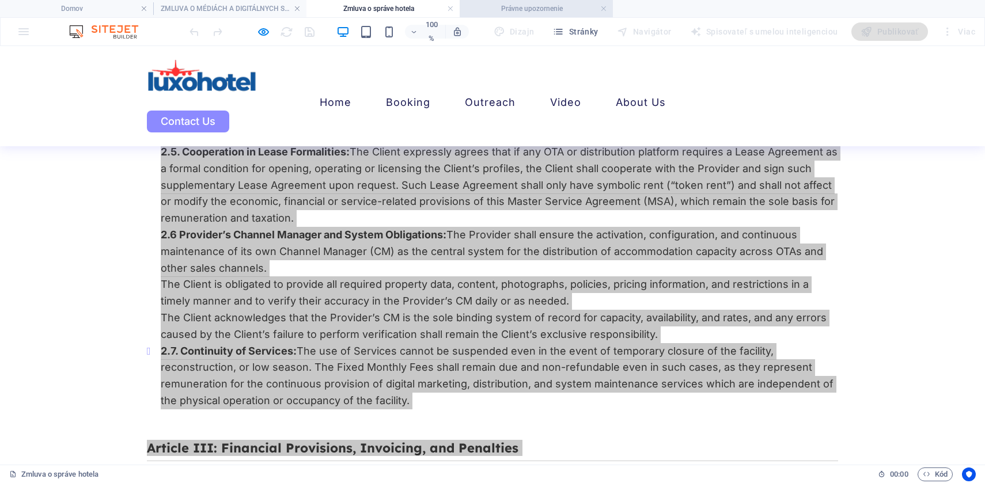
scroll to position [1485, 0]
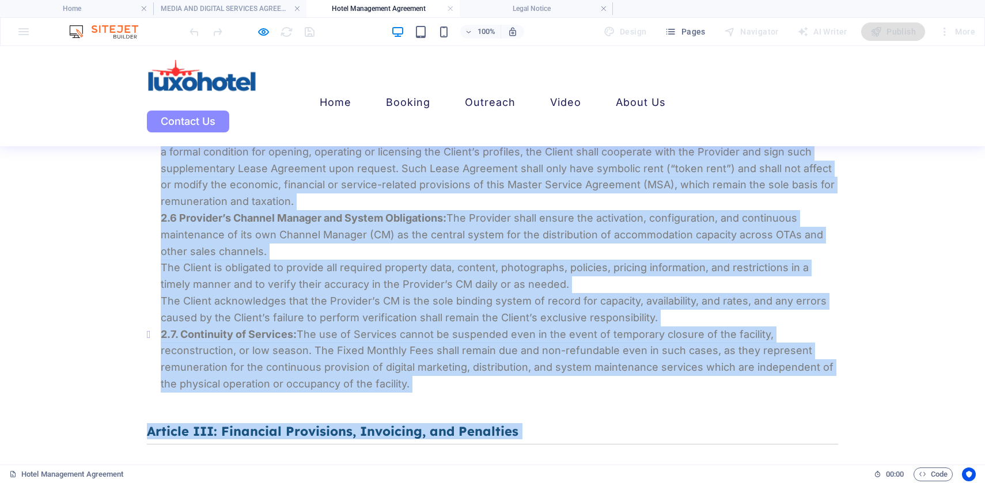
click at [271, 293] on p "The Client acknowledges that the Provider’s CM is the sole binding system of re…" at bounding box center [499, 309] width 677 height 33
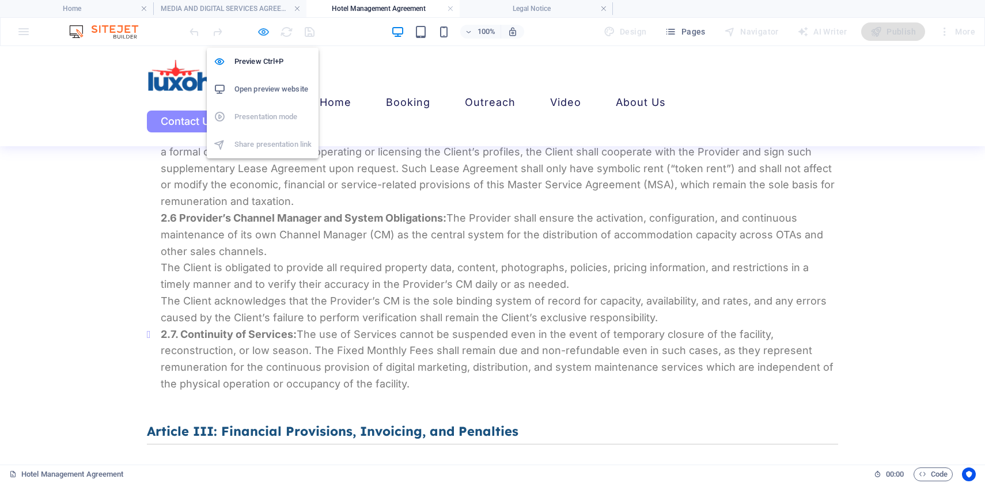
click at [266, 33] on icon "button" at bounding box center [263, 31] width 13 height 13
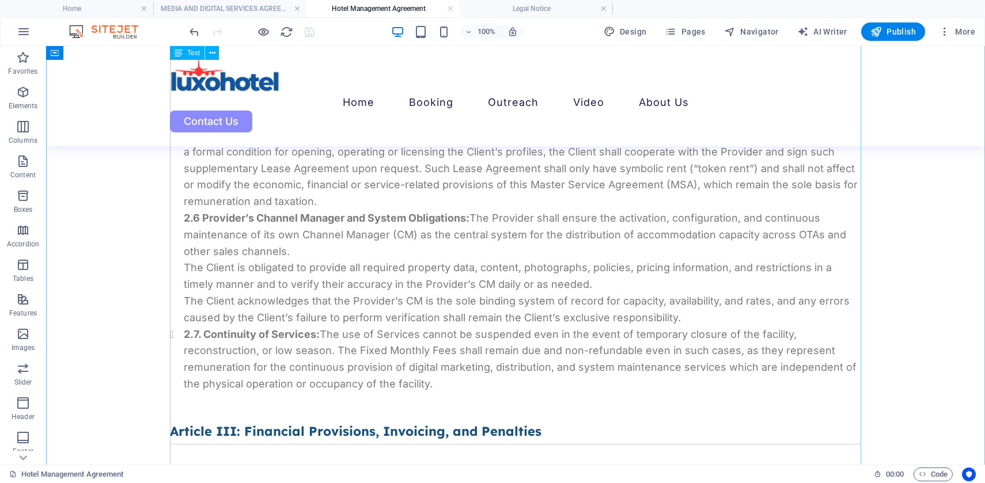
click at [436, 381] on div "Framework Agreement for Provision of Digital and Marketing Services FRAMEWORK A…" at bounding box center [515, 406] width 691 height 3206
click at [437, 378] on div "Framework Agreement for Provision of Digital and Marketing Services FRAMEWORK A…" at bounding box center [515, 406] width 691 height 3206
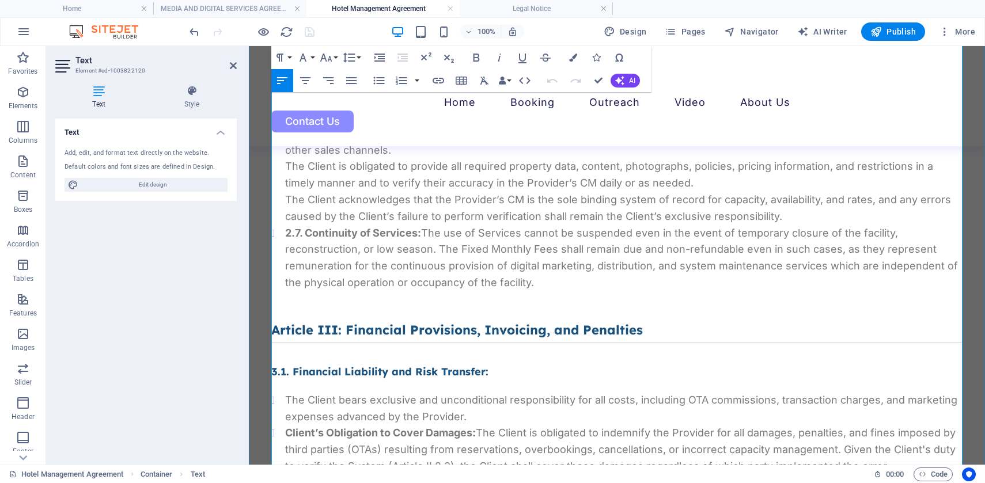
scroll to position [1610, 0]
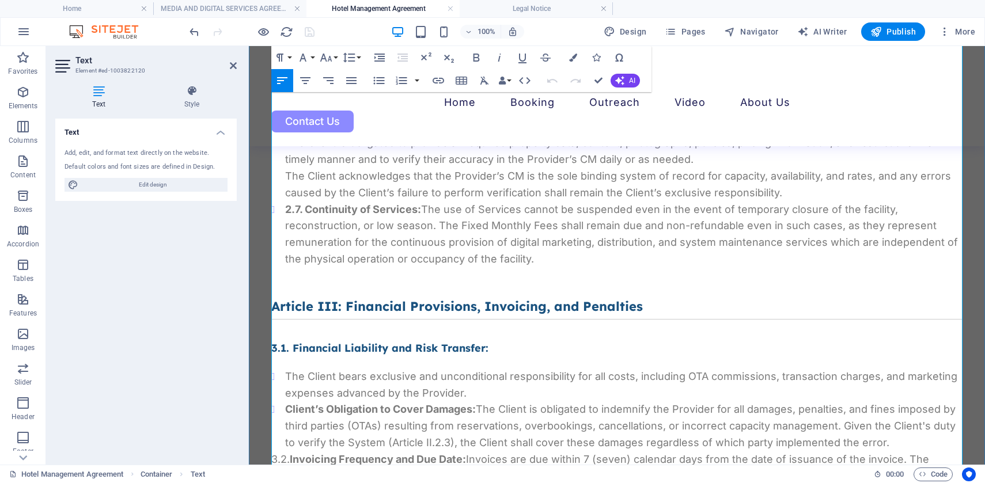
click at [541, 259] on li "2.7. Continuity of Services: The use of Services cannot be suspended even in th…" at bounding box center [623, 235] width 677 height 66
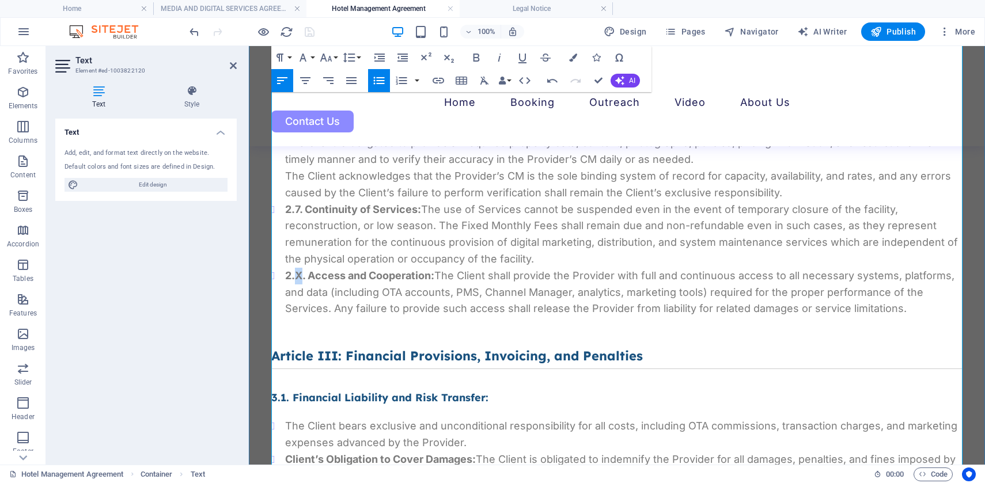
drag, startPoint x: 303, startPoint y: 276, endPoint x: 293, endPoint y: 275, distance: 9.9
click at [293, 275] on strong "2.X. Access and Cooperation:" at bounding box center [359, 276] width 149 height 12
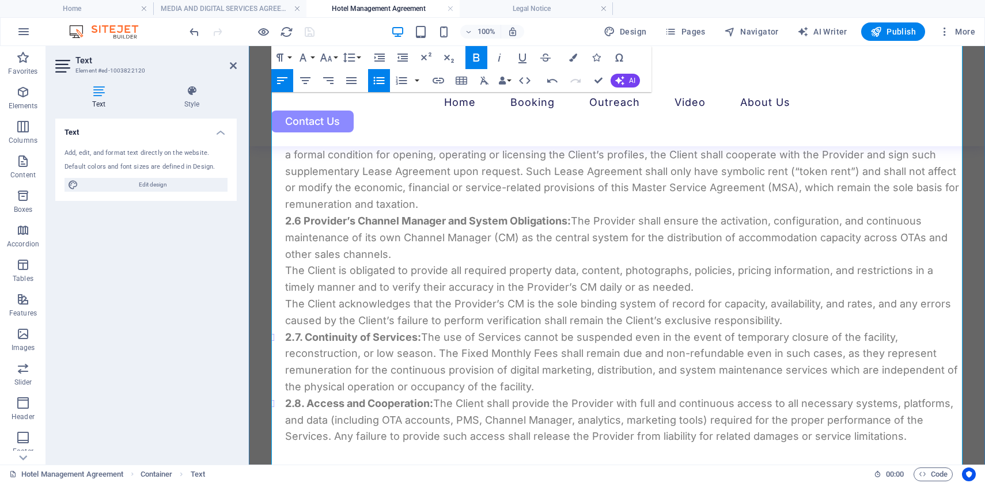
scroll to position [1482, 0]
click at [285, 335] on li "2.7. Continuity of Services: The use of Services cannot be suspended even in th…" at bounding box center [623, 362] width 677 height 66
click at [285, 403] on strong "2.8. Access and Cooperation:" at bounding box center [359, 403] width 148 height 12
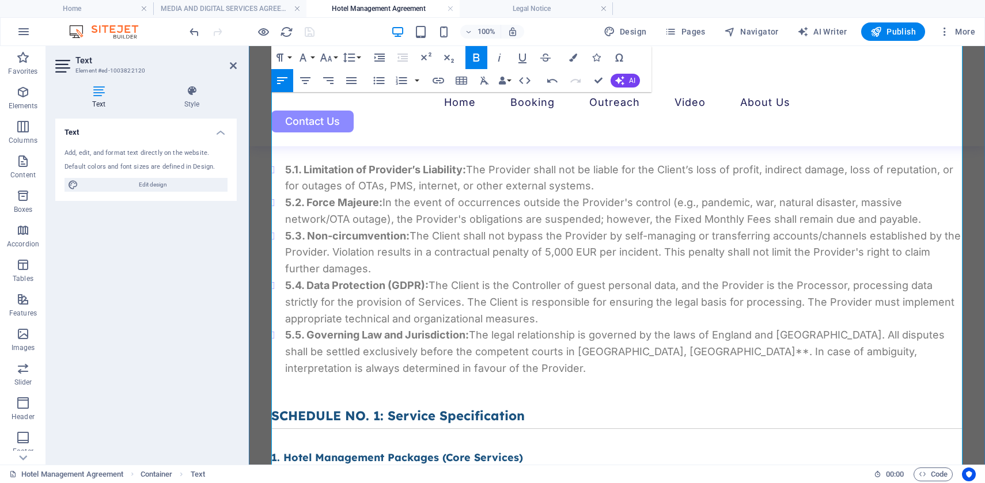
scroll to position [2376, 0]
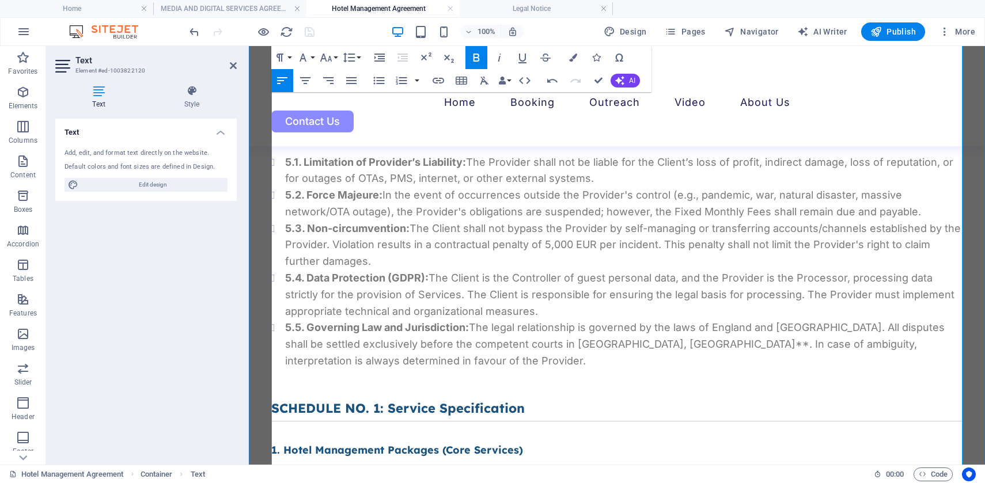
click at [377, 359] on li "5.5. Governing Law and Jurisdiction: The legal relationship is governed by the …" at bounding box center [623, 345] width 677 height 50
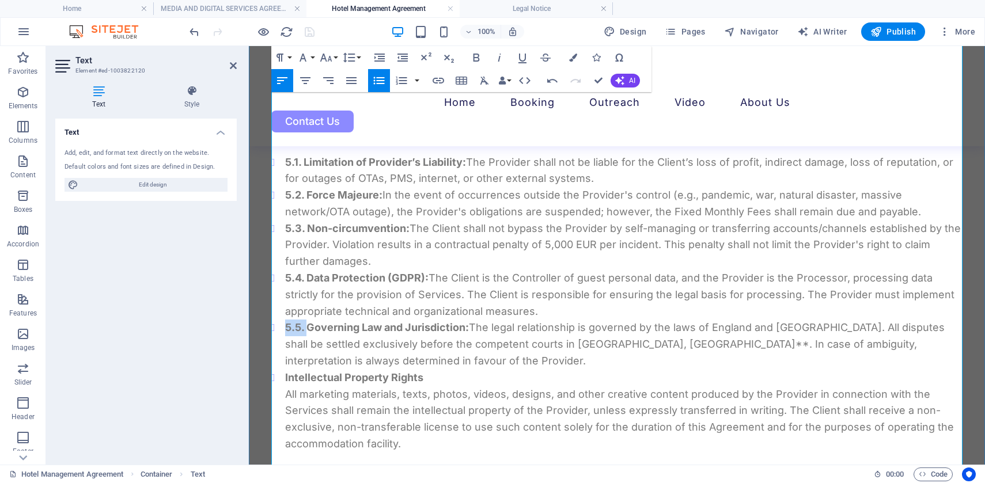
drag, startPoint x: 306, startPoint y: 324, endPoint x: 285, endPoint y: 323, distance: 20.8
click at [285, 323] on strong "5.5. Governing Law and Jurisdiction:" at bounding box center [377, 327] width 184 height 12
copy strong "5.5."
click at [285, 377] on li "Intellectual Property Rights All marketing materials, texts, photos, videos, de…" at bounding box center [623, 411] width 677 height 83
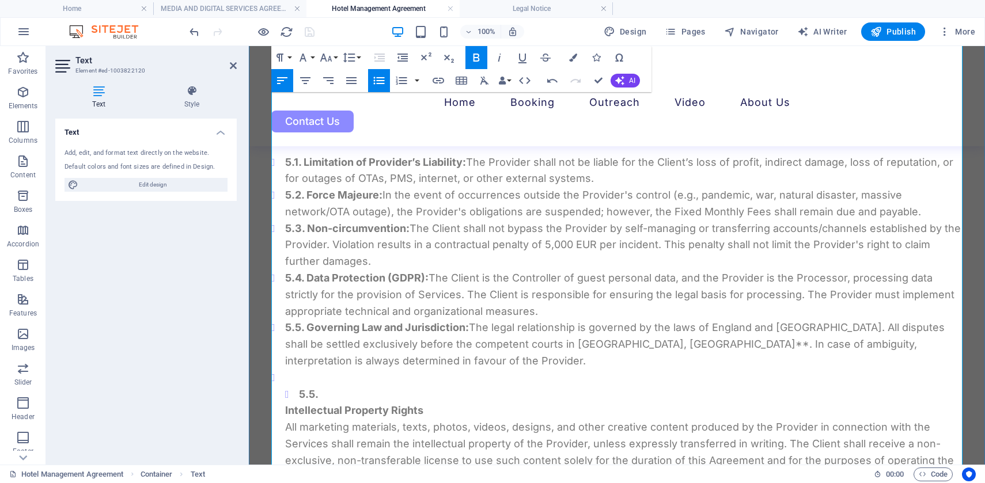
click at [299, 392] on strong "5.5." at bounding box center [309, 394] width 20 height 12
click at [286, 407] on strong "Intellectual Property Rights" at bounding box center [354, 410] width 138 height 12
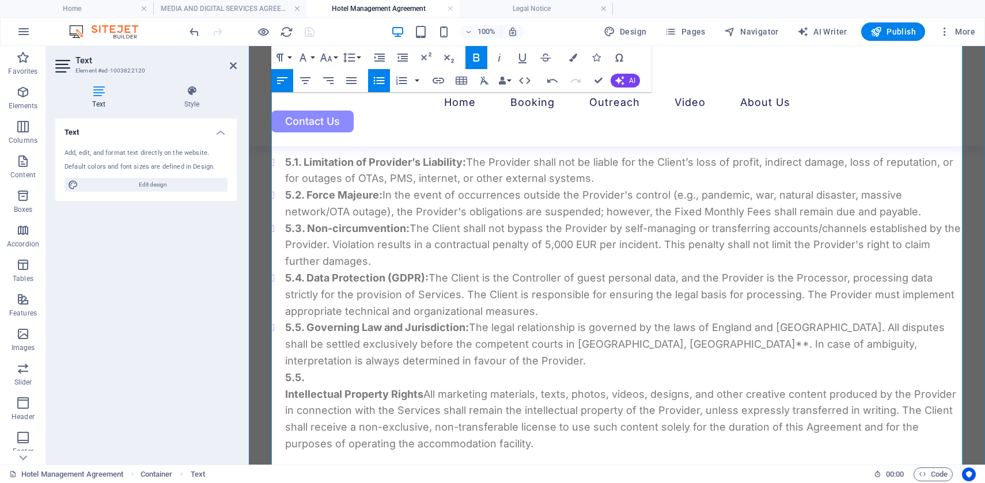
click at [318, 375] on p "5.5." at bounding box center [623, 378] width 677 height 17
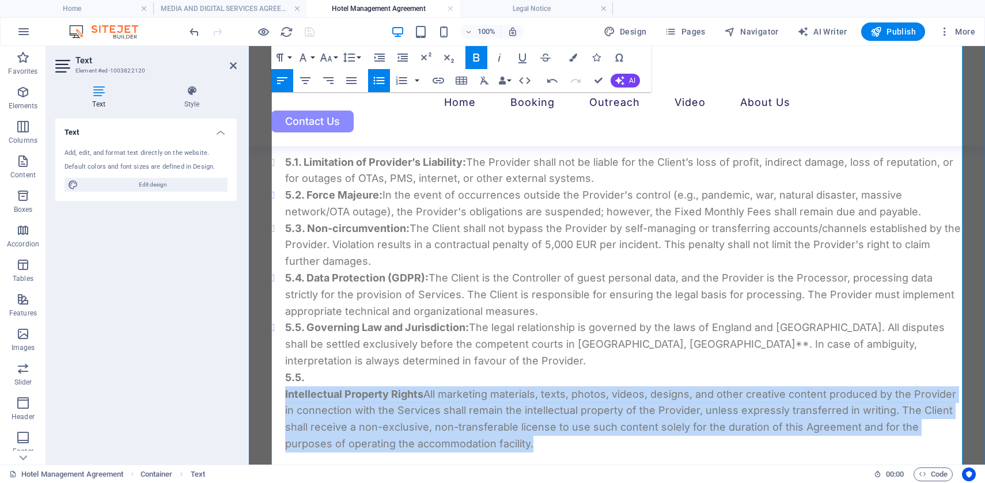
drag, startPoint x: 474, startPoint y: 443, endPoint x: 286, endPoint y: 393, distance: 194.8
click at [286, 393] on li "5.5. Governing Law and Jurisdiction: The legal relationship is governed by the …" at bounding box center [623, 386] width 677 height 133
copy li "Intellectual Property Rights All marketing materials, texts, photos, videos, de…"
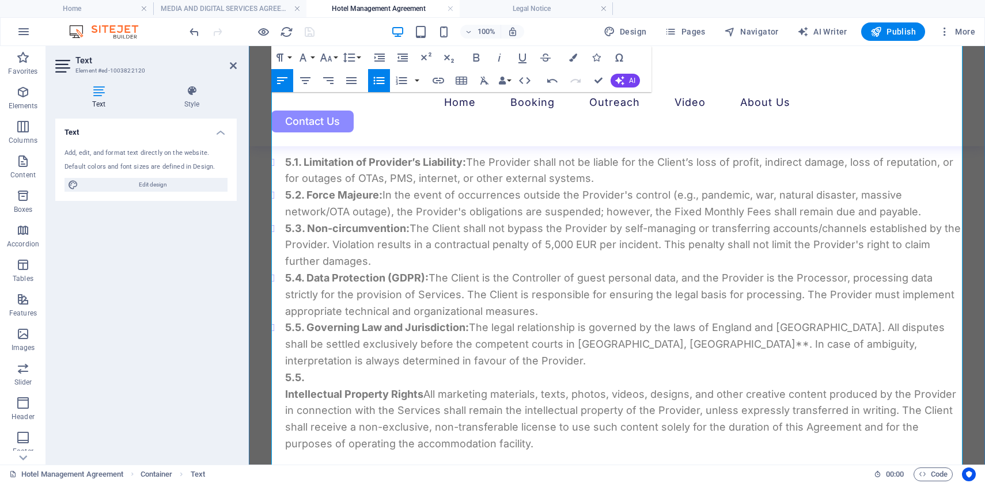
click at [285, 393] on strong "Intellectual Property Rights" at bounding box center [354, 394] width 138 height 12
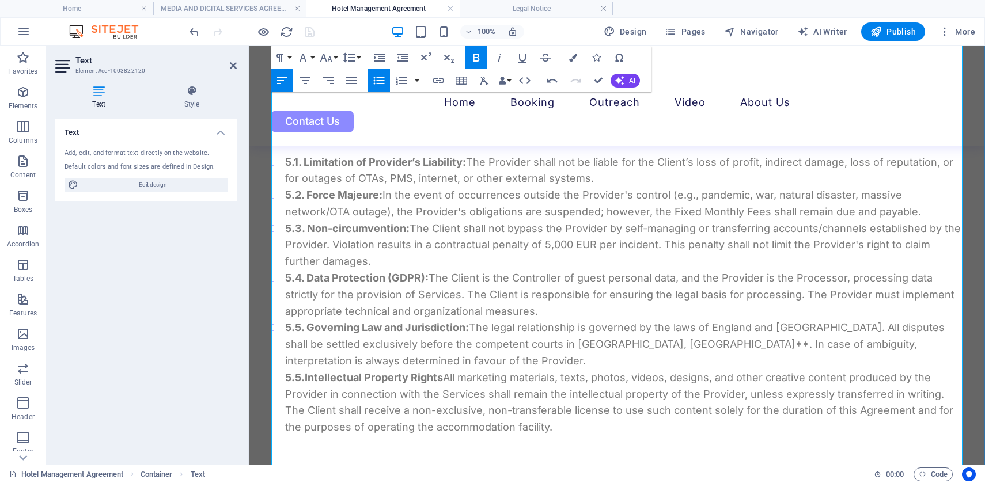
click at [285, 393] on p "5.5. Intellectual Property Rights All marketing materials, texts, photos, video…" at bounding box center [623, 403] width 677 height 66
click at [444, 377] on p "5.5. Intellectual Property Rights All marketing materials, texts, photos, video…" at bounding box center [623, 403] width 677 height 66
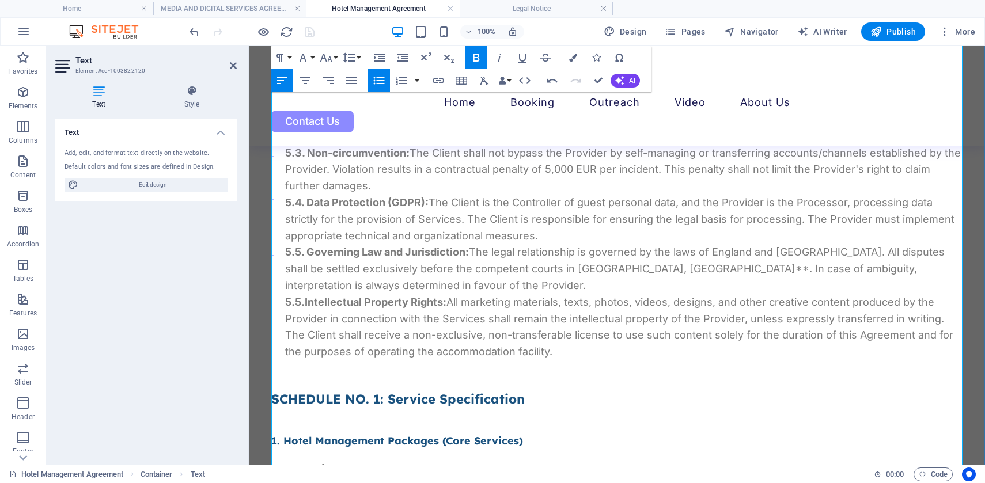
scroll to position [2454, 0]
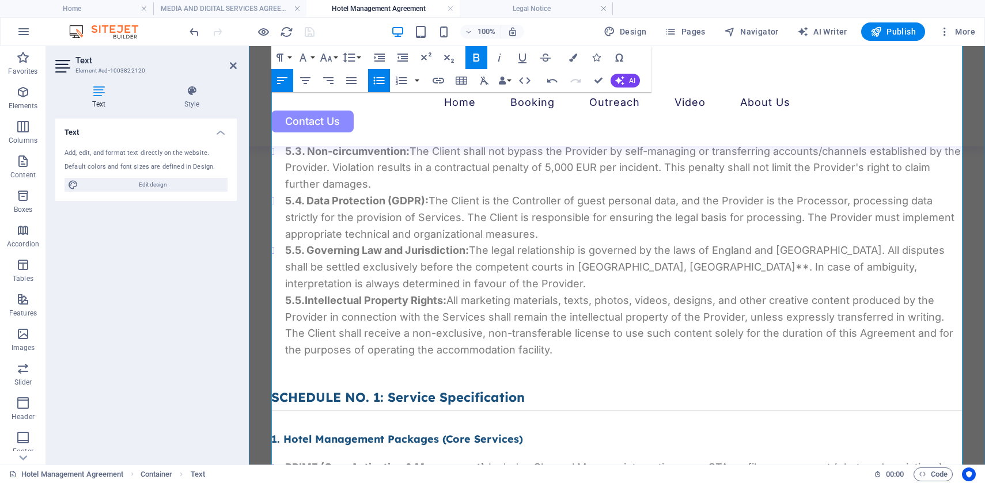
click at [553, 354] on p "5.5. Intellectual Property Rights: All marketing materials, texts, photos, vide…" at bounding box center [623, 326] width 677 height 66
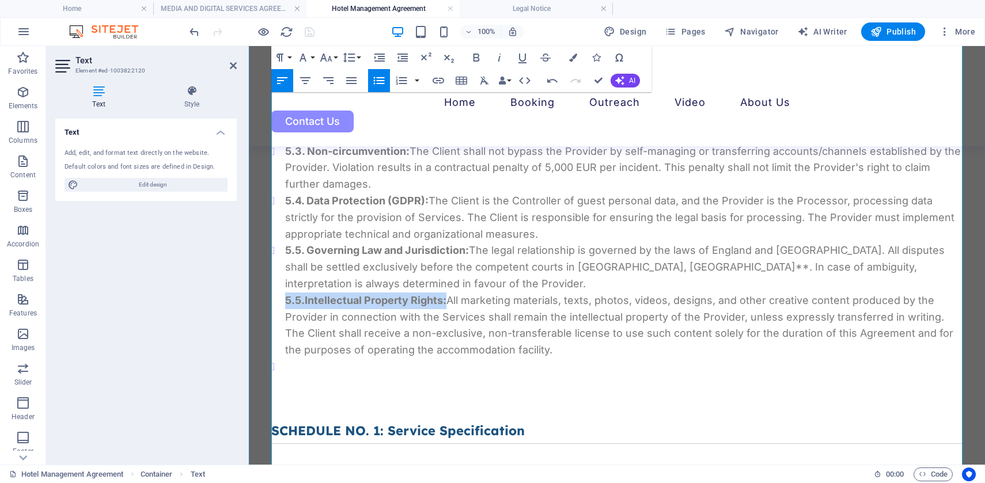
drag, startPoint x: 449, startPoint y: 299, endPoint x: 282, endPoint y: 298, distance: 166.5
click at [282, 299] on ul "5.1. Limitation of Provider’s Liability: The Provider shall not be liable for t…" at bounding box center [616, 234] width 691 height 315
copy p "5.5. Intellectual Property Rights:"
click at [304, 373] on li at bounding box center [623, 375] width 677 height 33
click at [294, 368] on li at bounding box center [623, 375] width 677 height 33
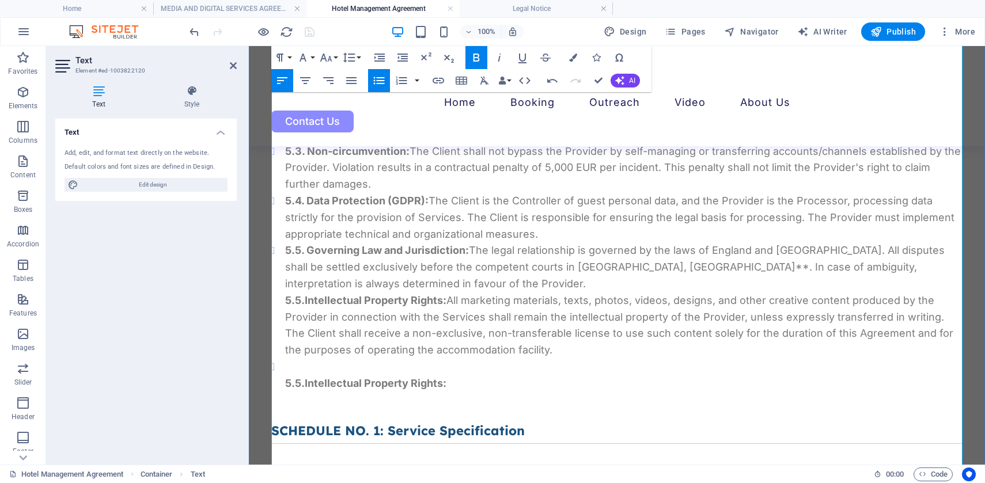
click at [283, 383] on ul "5.1. Limitation of Provider’s Liability: The Provider shall not be liable for t…" at bounding box center [616, 234] width 691 height 315
click at [539, 355] on p "5.5. Intellectual Property Rights: All marketing materials, texts, photos, vide…" at bounding box center [623, 326] width 677 height 66
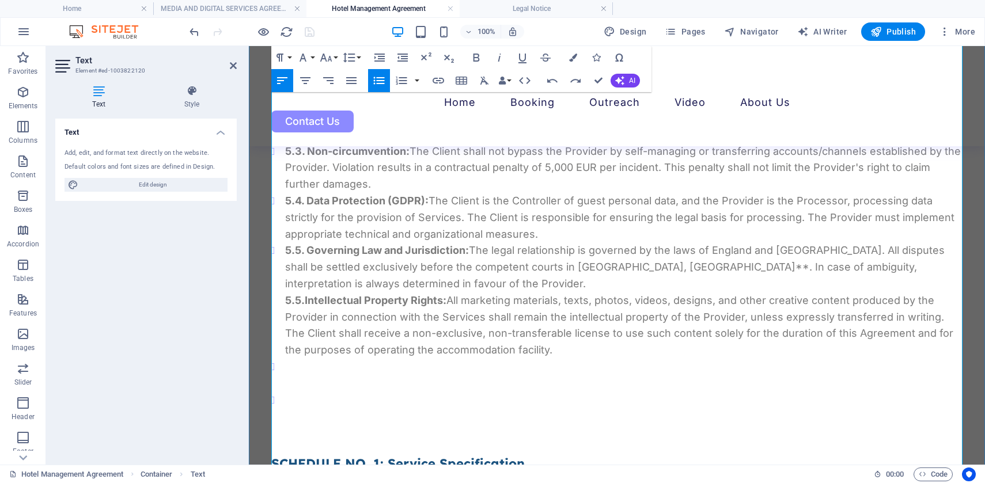
click at [373, 390] on p at bounding box center [623, 384] width 677 height 17
click at [313, 362] on li at bounding box center [623, 375] width 677 height 33
click at [310, 362] on li at bounding box center [623, 375] width 677 height 33
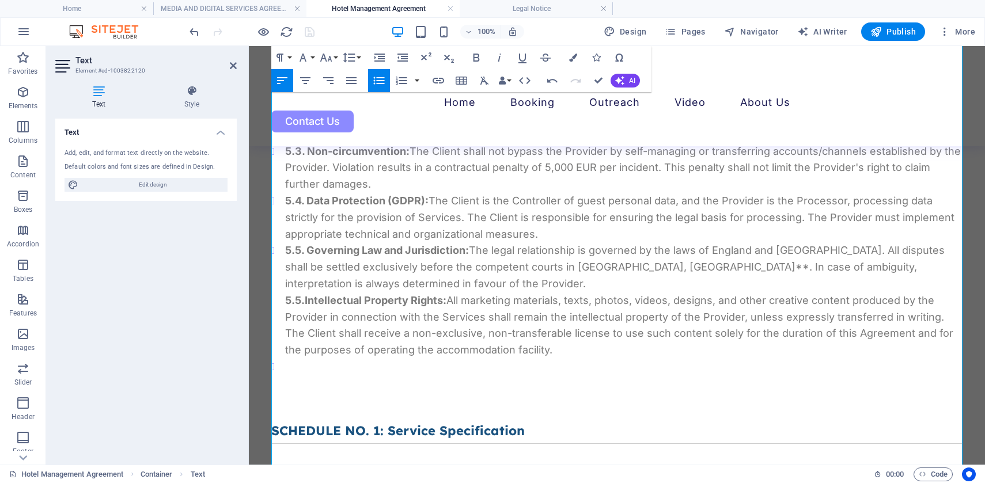
click at [379, 78] on icon "button" at bounding box center [379, 81] width 14 height 14
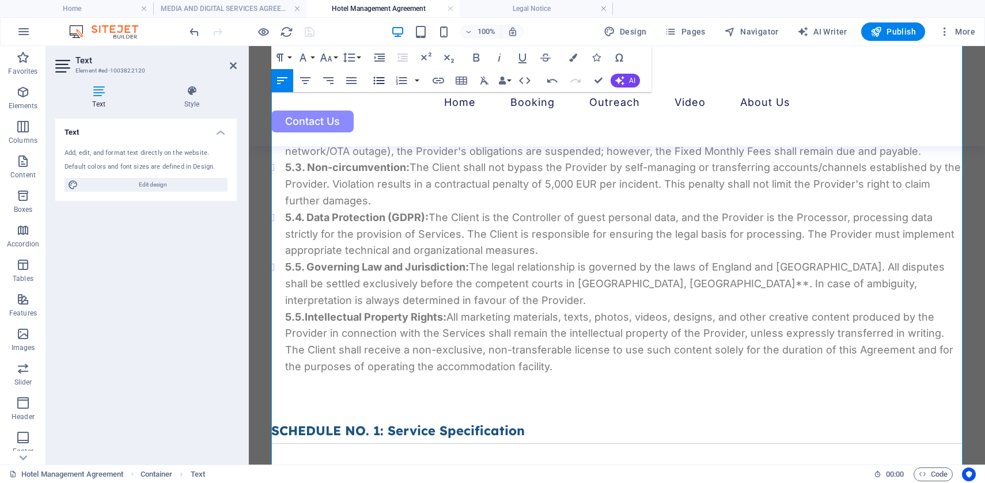
click at [379, 78] on icon "button" at bounding box center [379, 81] width 14 height 14
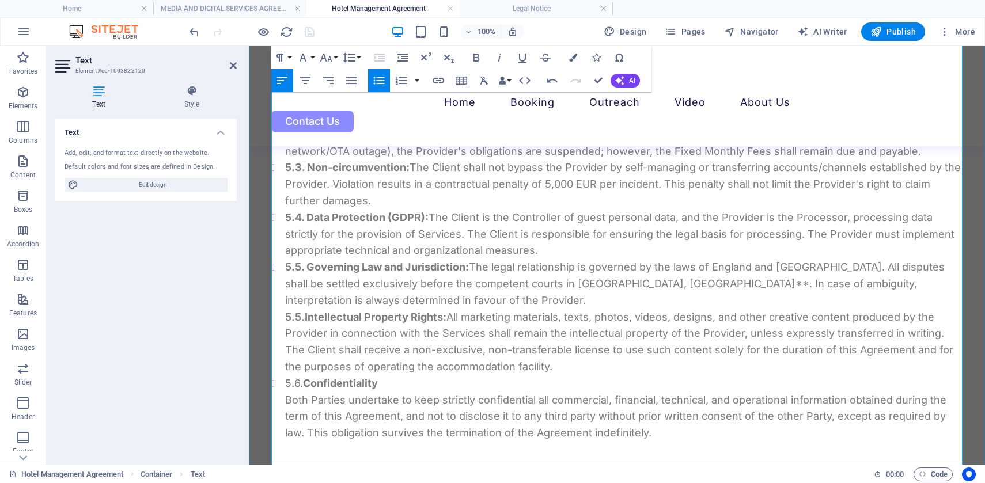
click at [385, 383] on li "5.6. Confidentiality Both Parties undertake to keep strictly confidential all c…" at bounding box center [623, 409] width 677 height 66
click at [285, 397] on ul "5.6. Confidentiality: Both Parties undertake to keep strictly confidential all …" at bounding box center [616, 409] width 691 height 66
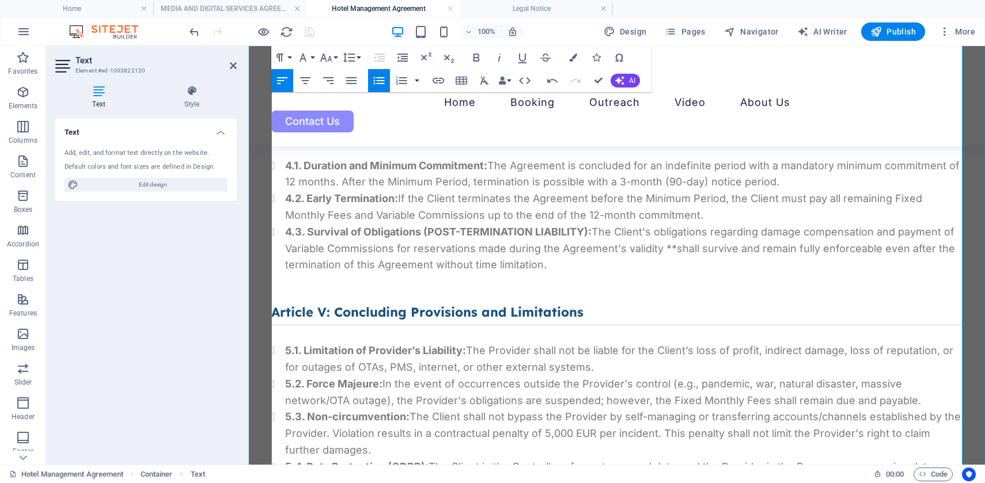
scroll to position [2204, 0]
click at [559, 264] on li "4.3. Survival of Obligations (POST-TERMINATION LIABILITY): The Client's obligat…" at bounding box center [623, 250] width 677 height 50
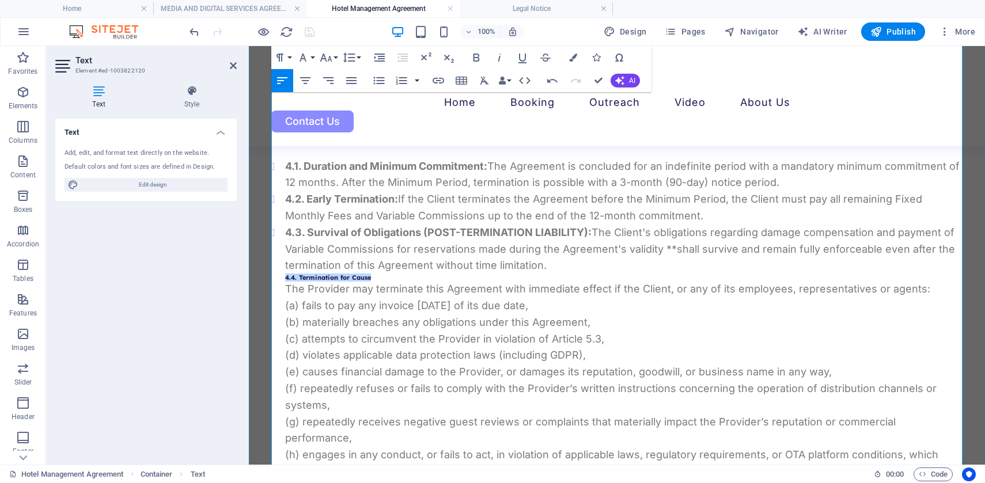
drag, startPoint x: 375, startPoint y: 276, endPoint x: 285, endPoint y: 279, distance: 90.5
click at [285, 279] on h3 "4.4. Termination for Cause" at bounding box center [623, 277] width 677 height 7
click at [379, 82] on icon "button" at bounding box center [379, 81] width 14 height 14
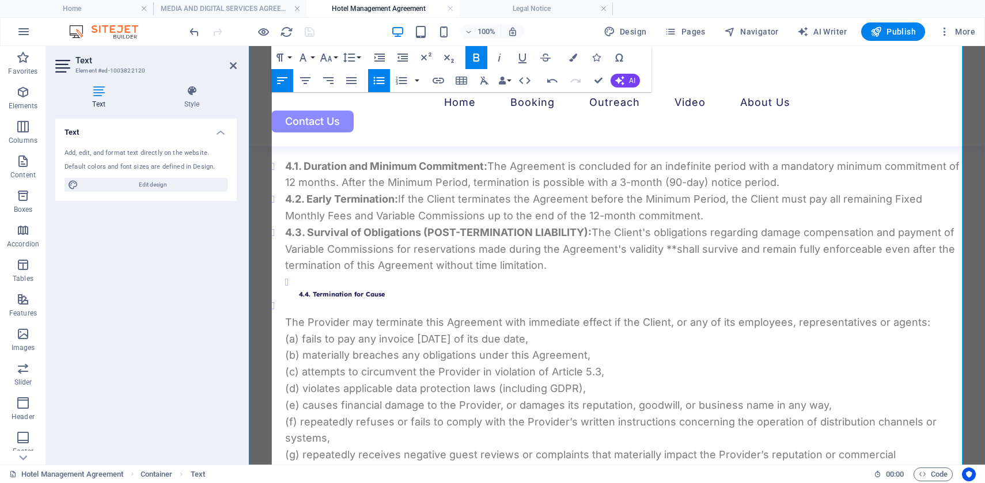
click at [298, 291] on ul "4.4. Termination for Cause" at bounding box center [623, 286] width 677 height 24
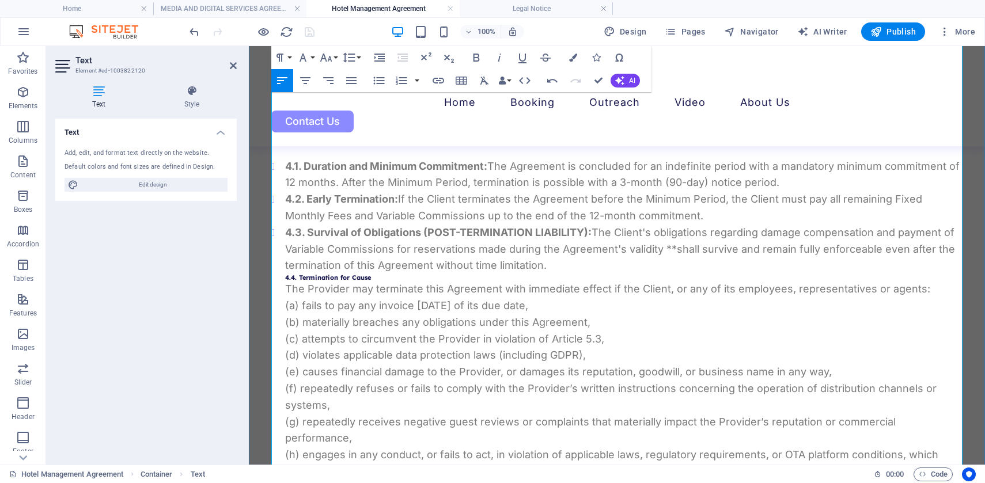
click at [336, 281] on p "The Provider may terminate this Agreement with immediate effect if the Client, …" at bounding box center [623, 289] width 677 height 17
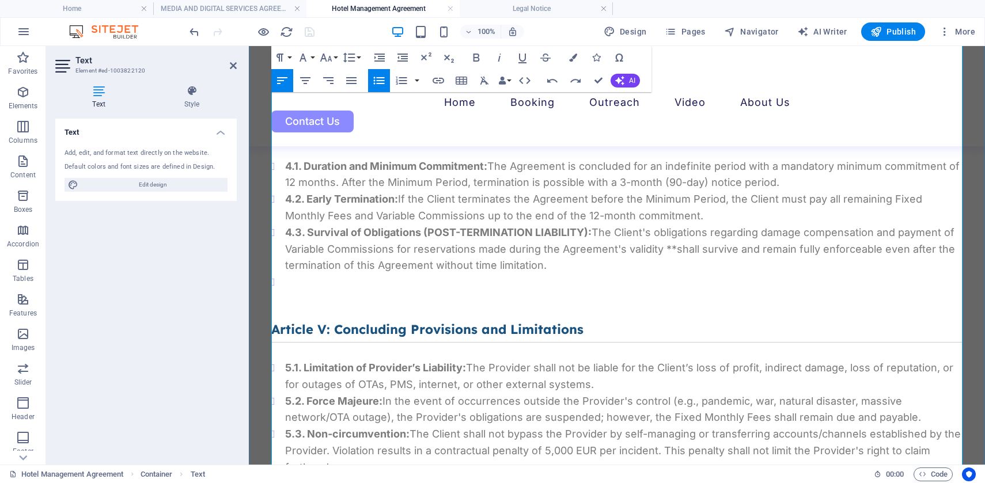
click at [302, 278] on li at bounding box center [623, 282] width 677 height 17
click at [376, 82] on icon "button" at bounding box center [379, 81] width 14 height 14
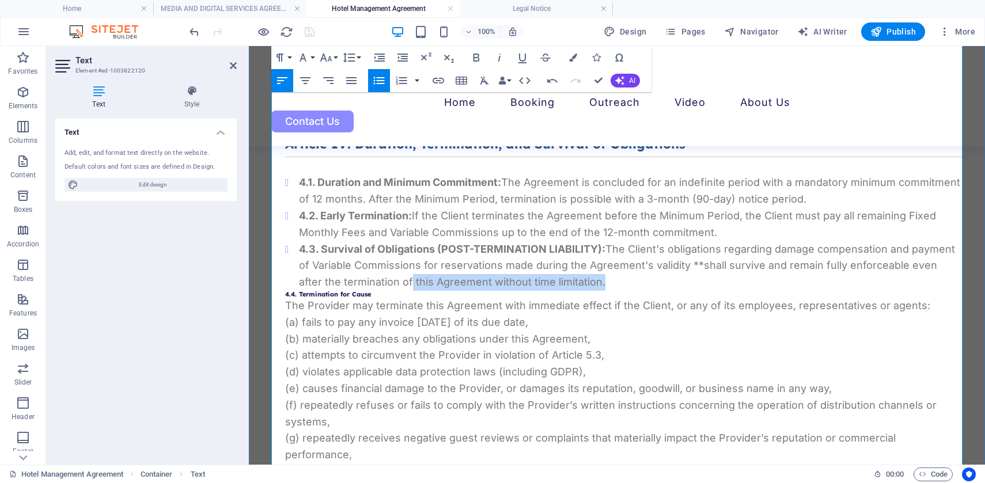
drag, startPoint x: 284, startPoint y: 293, endPoint x: 380, endPoint y: 290, distance: 95.7
click at [377, 83] on icon "button" at bounding box center [379, 80] width 11 height 7
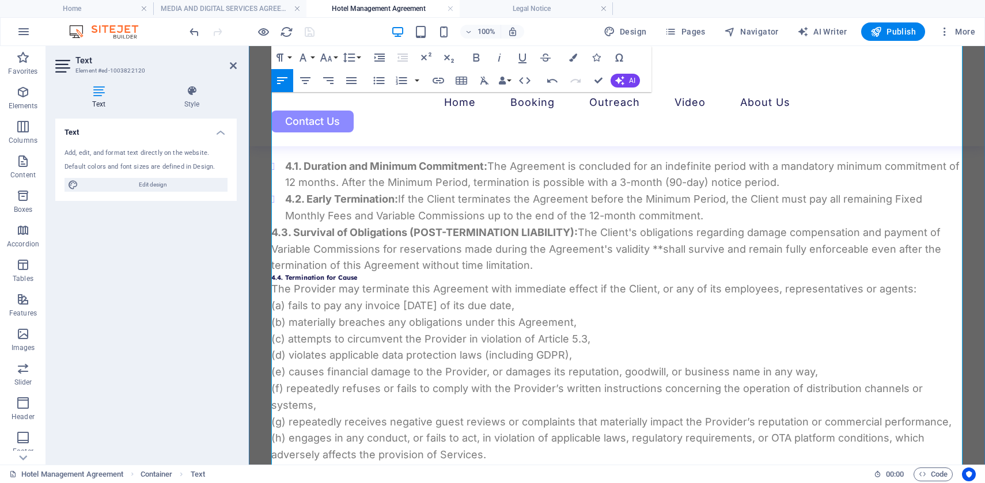
click at [306, 278] on strong "4.4. Termination for Cause" at bounding box center [314, 278] width 86 height 8
click at [378, 84] on icon "button" at bounding box center [379, 80] width 11 height 7
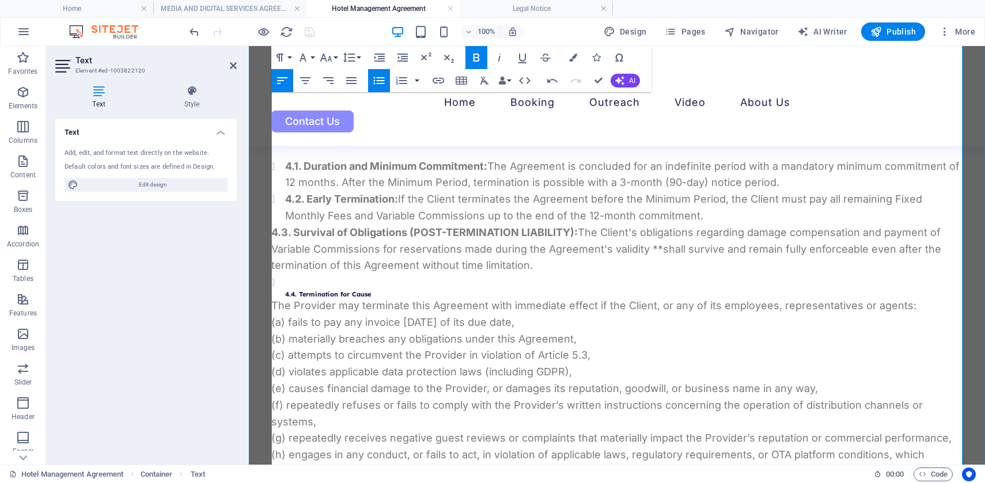
click at [284, 293] on ul "4.4. Termination for Cause" at bounding box center [616, 286] width 691 height 24
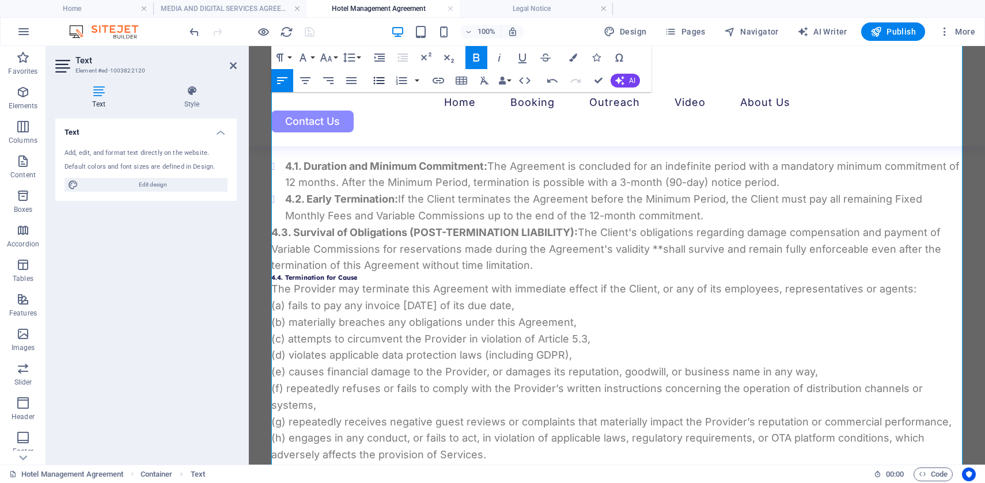
click at [378, 81] on icon "button" at bounding box center [379, 80] width 11 height 7
click at [271, 233] on strong "4.3. Survival of Obligations (POST-TERMINATION LIABILITY):" at bounding box center [424, 232] width 306 height 12
click at [377, 81] on icon "button" at bounding box center [379, 80] width 11 height 7
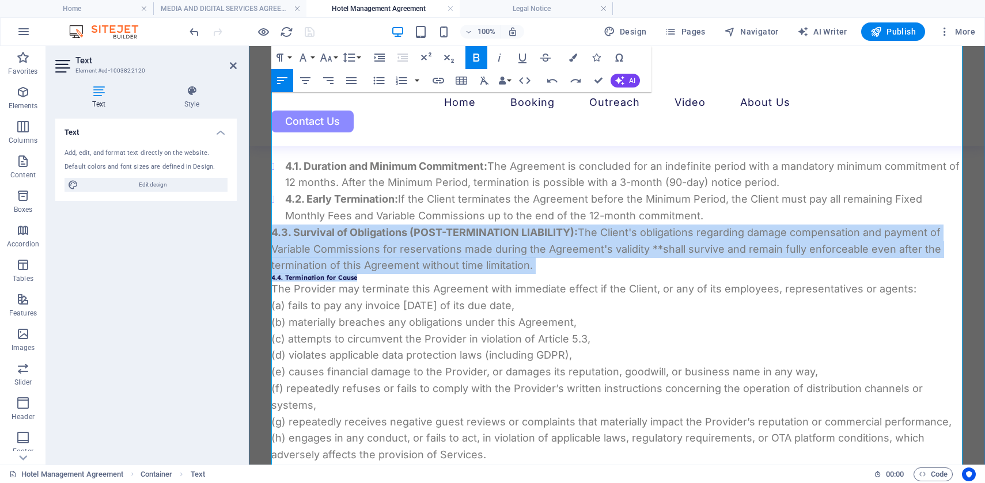
drag, startPoint x: 274, startPoint y: 230, endPoint x: 372, endPoint y: 281, distance: 110.8
click at [379, 80] on icon "button" at bounding box center [379, 80] width 11 height 7
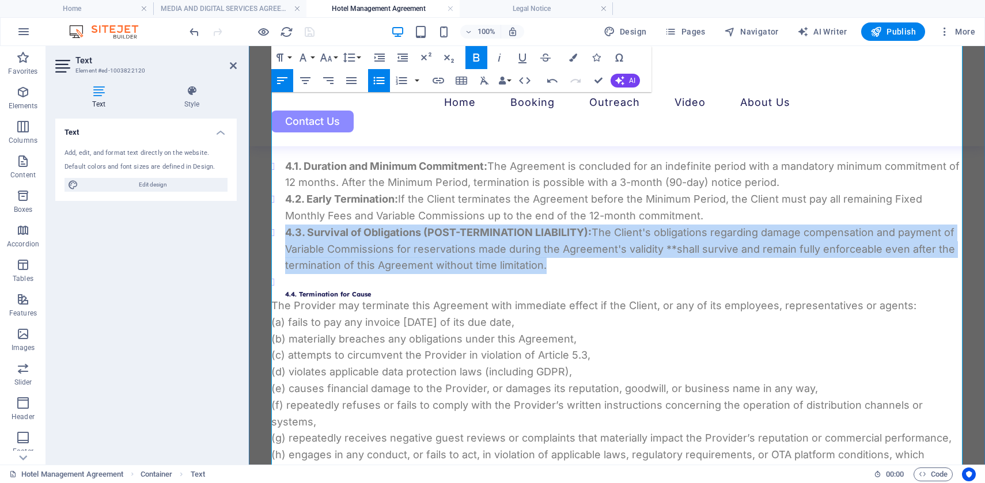
click at [304, 292] on strong "4.4. Termination for Cause" at bounding box center [328, 294] width 86 height 8
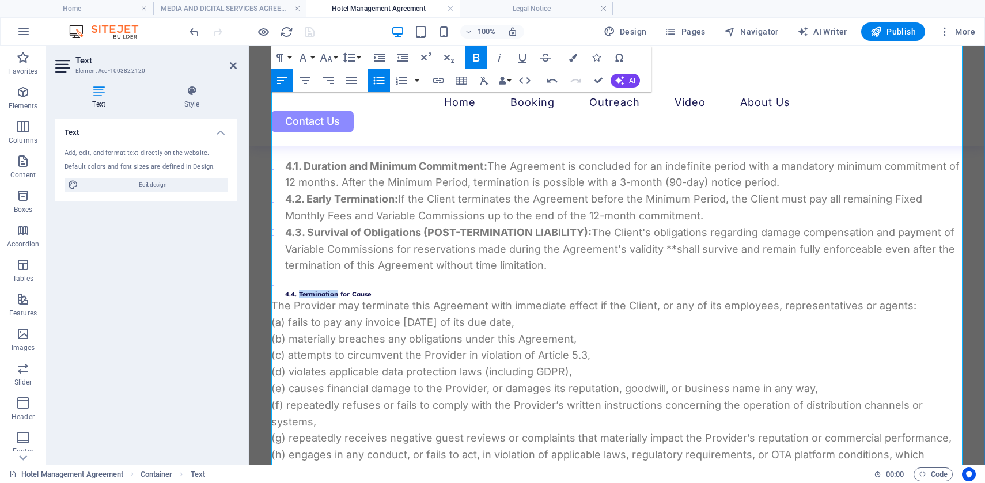
click at [304, 292] on strong "4.4. Termination for Cause" at bounding box center [328, 294] width 86 height 8
copy strong "4.4. Termination for Cause"
click at [290, 279] on li "4.4. Termination for Cause" at bounding box center [623, 286] width 677 height 24
click at [285, 279] on li "4.4. Termination for Cause" at bounding box center [623, 286] width 677 height 24
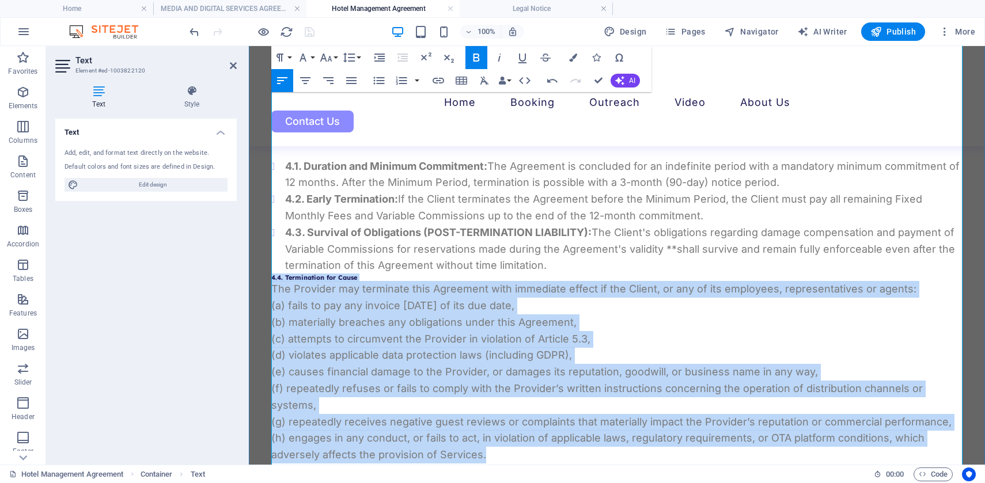
drag, startPoint x: 272, startPoint y: 277, endPoint x: 498, endPoint y: 441, distance: 279.7
click at [376, 80] on icon "button" at bounding box center [379, 80] width 11 height 7
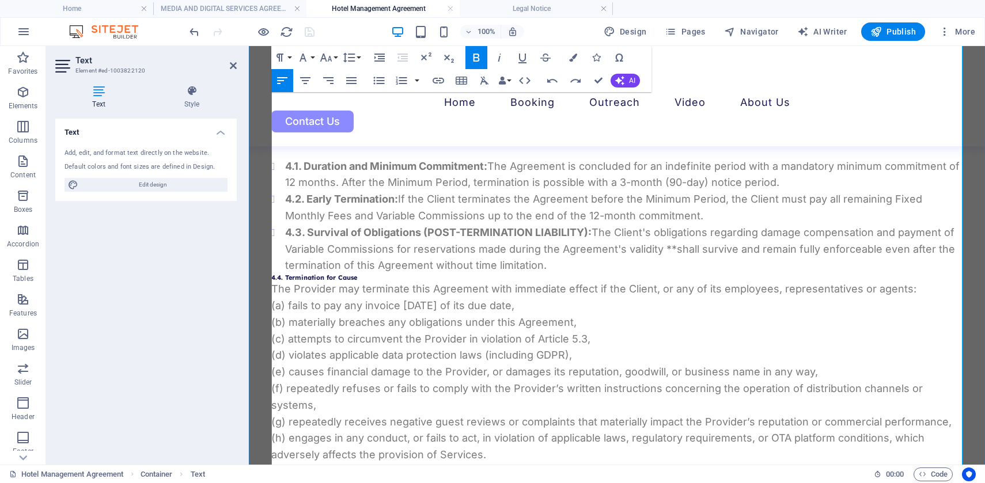
click at [550, 265] on li "4.3. Survival of Obligations (POST-TERMINATION LIABILITY): The Client's obligat…" at bounding box center [623, 250] width 677 height 50
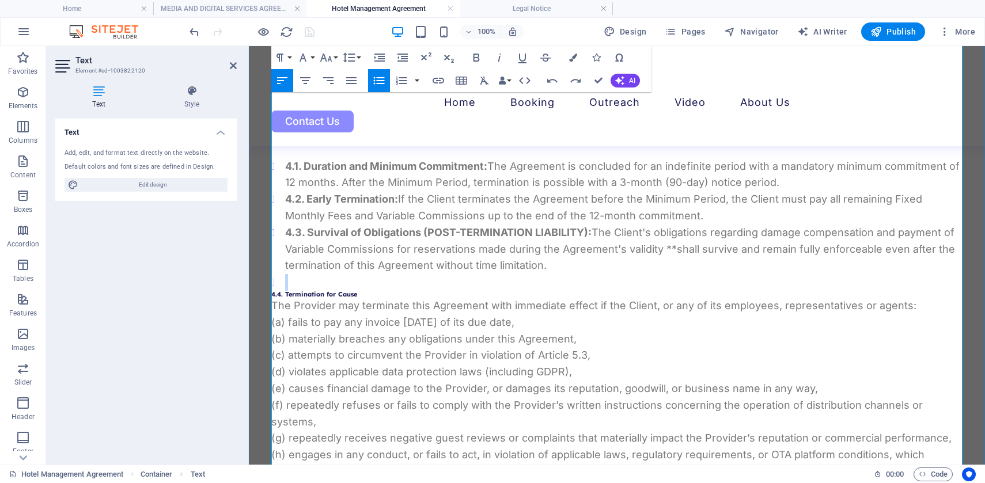
drag, startPoint x: 361, startPoint y: 290, endPoint x: 293, endPoint y: 289, distance: 68.6
click at [293, 289] on li at bounding box center [623, 282] width 677 height 17
drag, startPoint x: 371, startPoint y: 290, endPoint x: 356, endPoint y: 294, distance: 15.7
copy div "4.4. Termination for Cause"
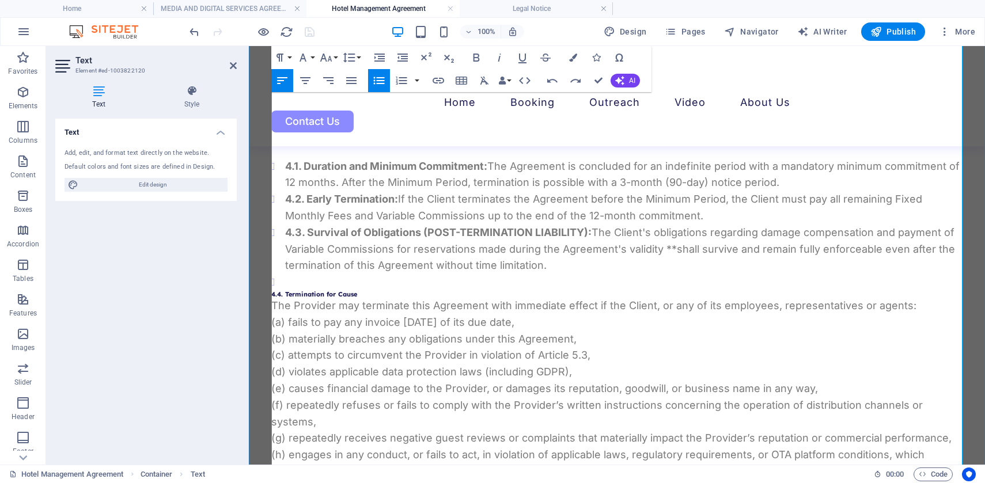
click at [285, 283] on li at bounding box center [623, 282] width 677 height 17
click at [288, 283] on li at bounding box center [623, 282] width 677 height 17
drag, startPoint x: 364, startPoint y: 296, endPoint x: 271, endPoint y: 297, distance: 93.3
click at [271, 297] on h3 "4.4. Termination for Cause" at bounding box center [616, 294] width 691 height 7
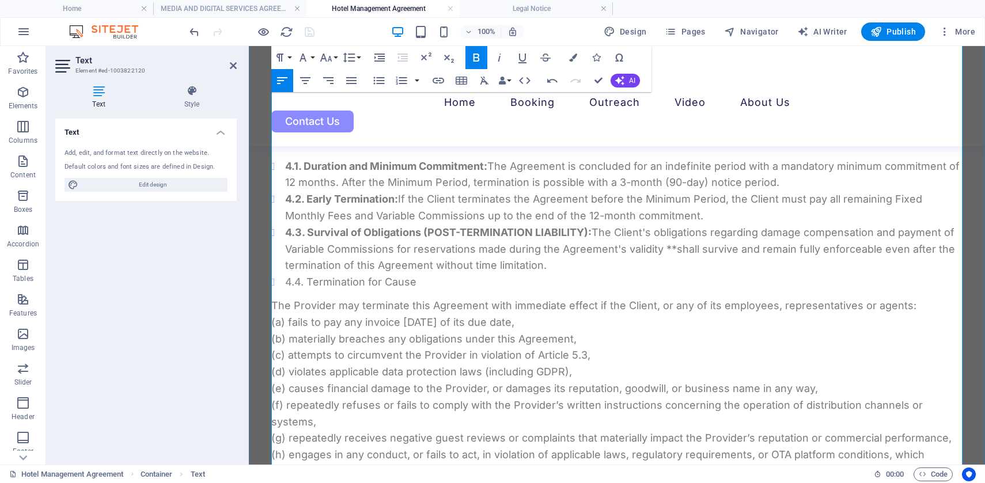
click at [427, 282] on li "4.4. Termination for Cause" at bounding box center [623, 282] width 677 height 17
click at [271, 302] on p "The Provider may terminate this Agreement with immediate effect if the Client, …" at bounding box center [616, 306] width 691 height 17
click at [273, 305] on p "The Provider may terminate this Agreement with immediate effect if the Client, …" at bounding box center [616, 306] width 691 height 17
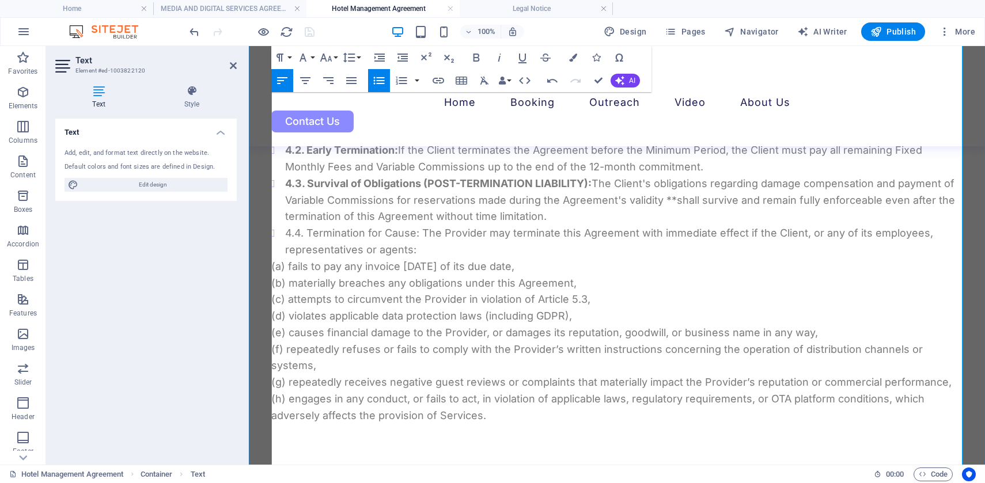
scroll to position [2261, 0]
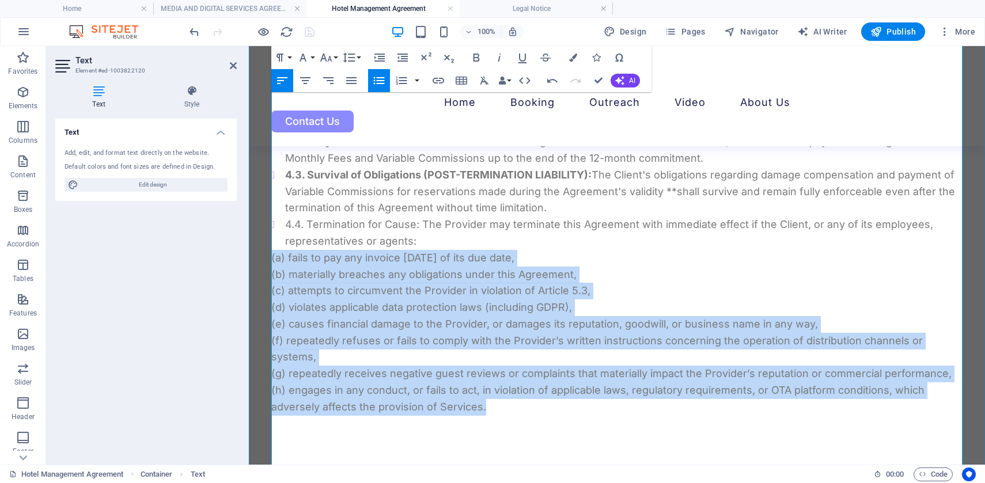
drag, startPoint x: 272, startPoint y: 255, endPoint x: 494, endPoint y: 393, distance: 261.7
click at [494, 393] on p "(a) fails to pay any invoice [DATE] of its due date, (b) materially breaches an…" at bounding box center [616, 333] width 691 height 166
click at [382, 83] on icon "button" at bounding box center [379, 80] width 11 height 7
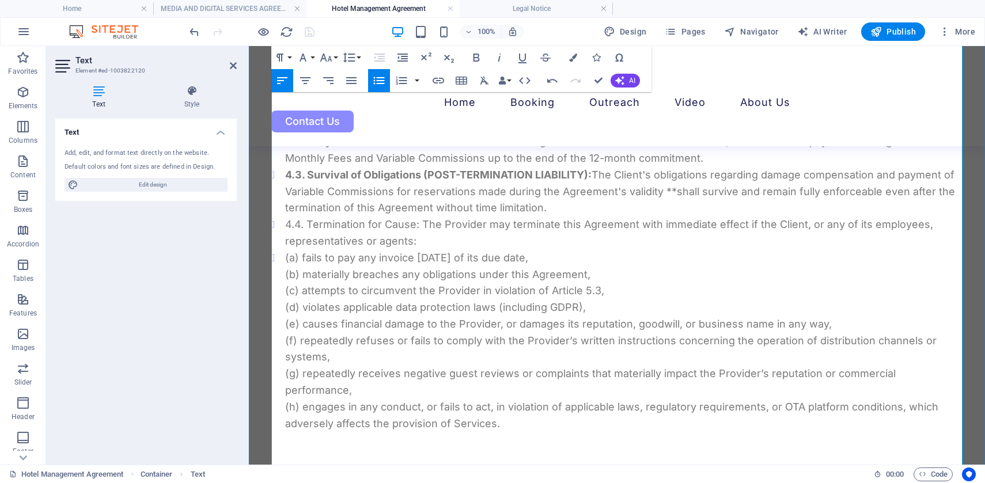
click at [543, 226] on li "4.4. Termination for Cause: The Provider may terminate this Agreement with imme…" at bounding box center [623, 233] width 677 height 33
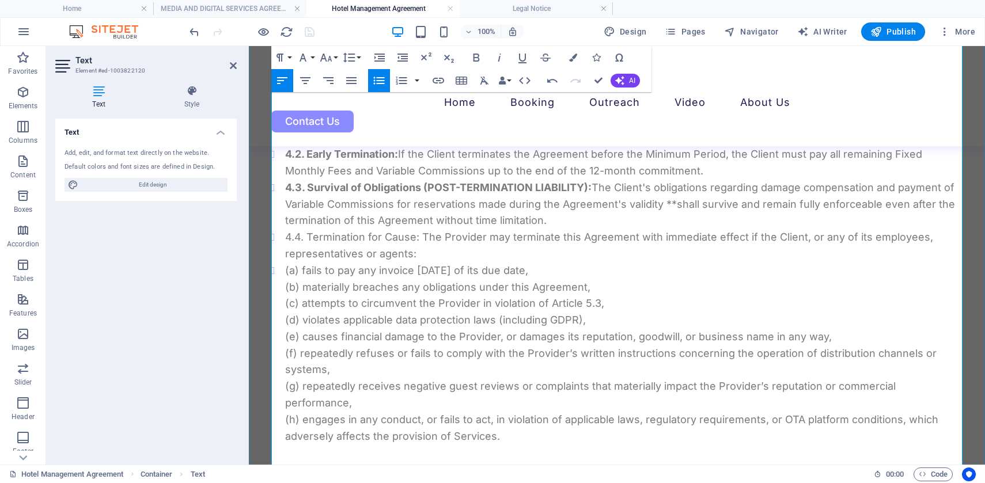
click at [287, 270] on li "(a) fails to pay any invoice [DATE] of its due date, (b) materially breaches an…" at bounding box center [623, 354] width 677 height 183
click at [412, 302] on li "(a) fails to pay any invoice [DATE] of its due date, (b) materially breaches an…" at bounding box center [623, 354] width 677 height 183
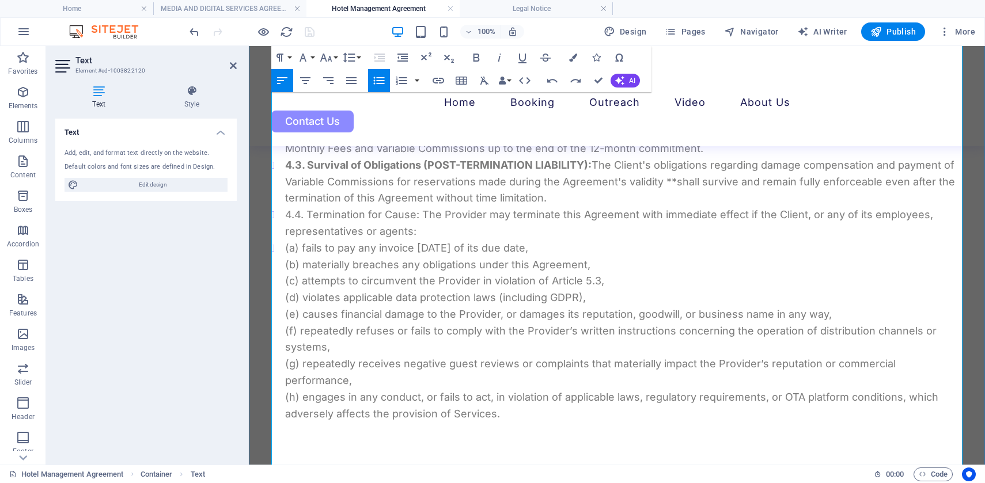
scroll to position [2274, 0]
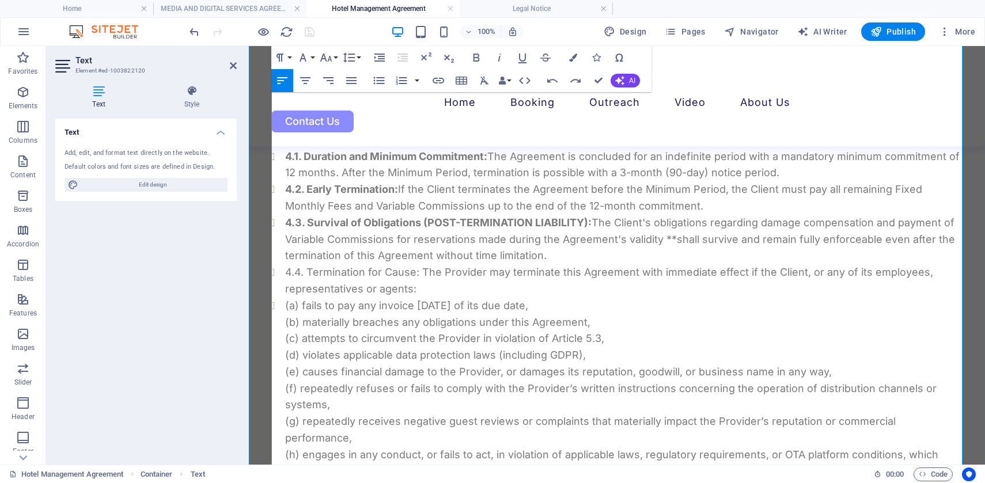
scroll to position [2223, 0]
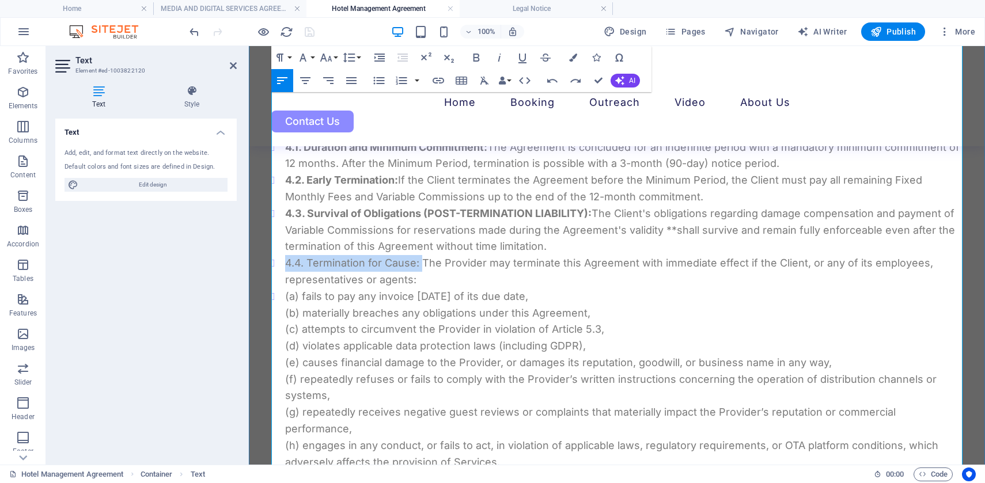
drag, startPoint x: 421, startPoint y: 260, endPoint x: 285, endPoint y: 258, distance: 136.6
click at [285, 258] on li "4.4. Termination for Cause: The Provider may terminate this Agreement with imme…" at bounding box center [623, 271] width 677 height 33
click at [474, 56] on icon "button" at bounding box center [477, 58] width 6 height 8
click at [484, 282] on li "4.4. Termination for Cause: The Provider may terminate this Agreement with imme…" at bounding box center [623, 271] width 677 height 33
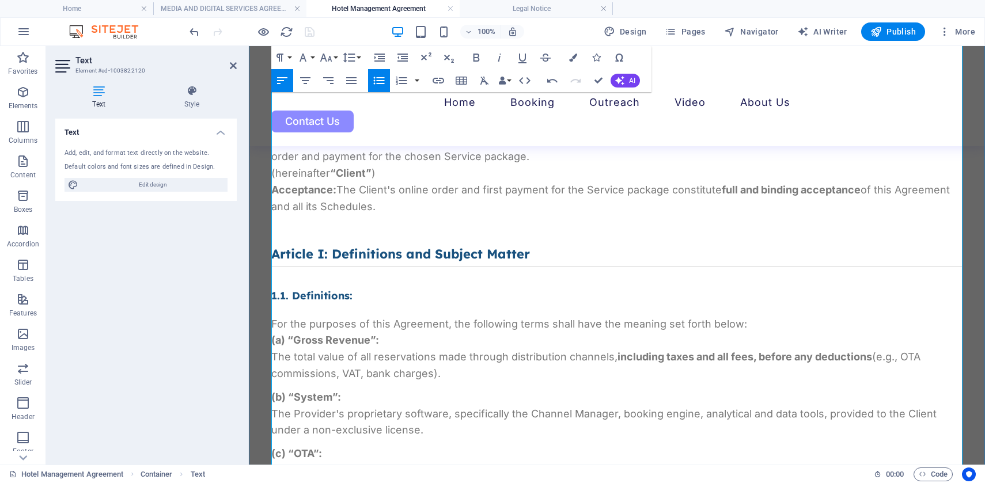
scroll to position [517, 0]
click at [386, 172] on p "(hereinafter “Client” )" at bounding box center [616, 172] width 691 height 17
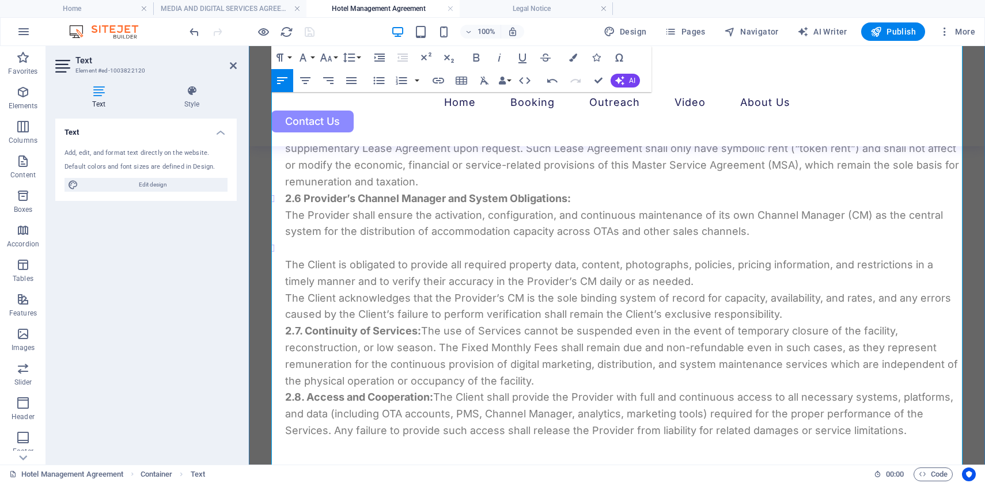
scroll to position [1524, 0]
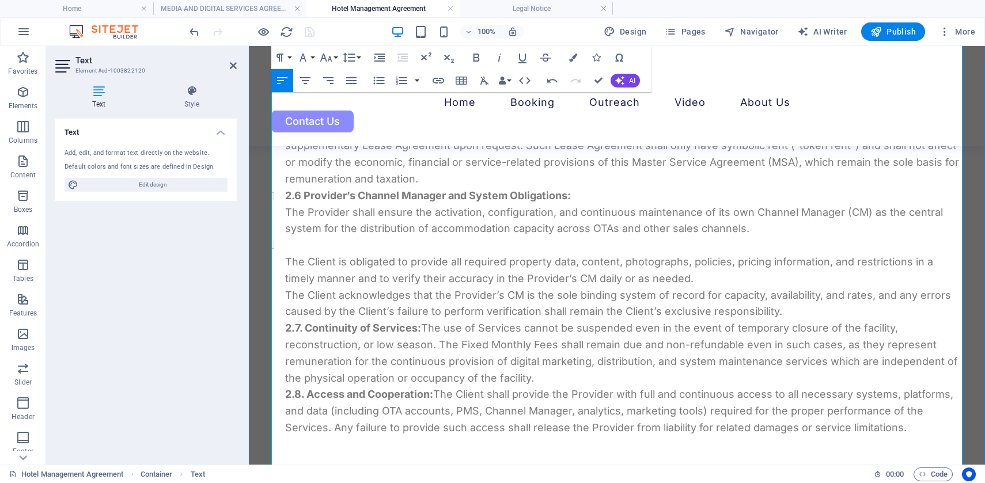
click at [288, 261] on p "The Client is obligated to provide all required property data, content, photogr…" at bounding box center [623, 270] width 677 height 33
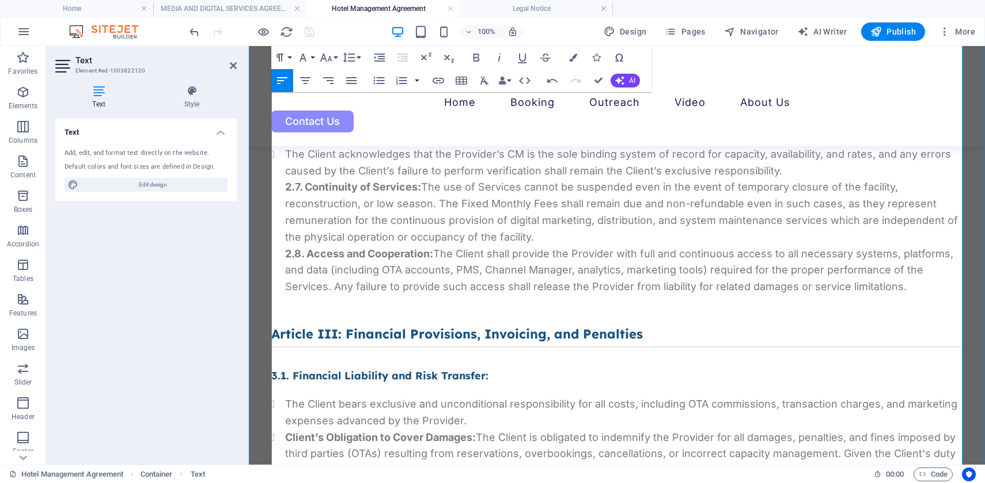
scroll to position [1649, 0]
click at [232, 68] on icon at bounding box center [233, 65] width 7 height 9
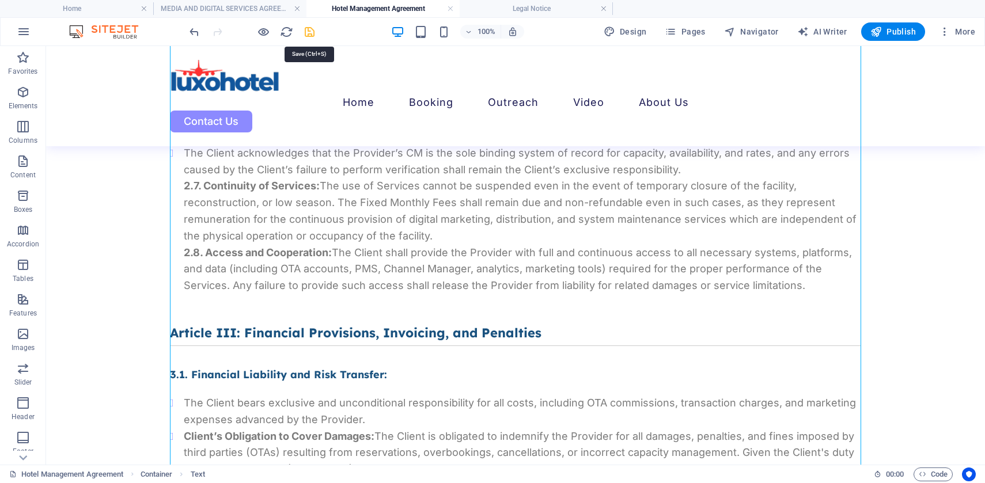
click at [306, 33] on icon "save" at bounding box center [309, 31] width 13 height 13
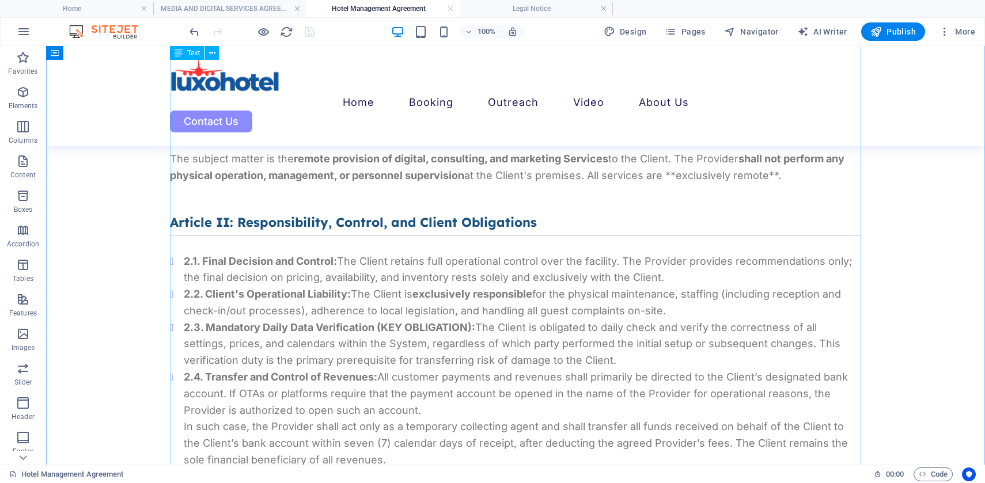
scroll to position [1159, 0]
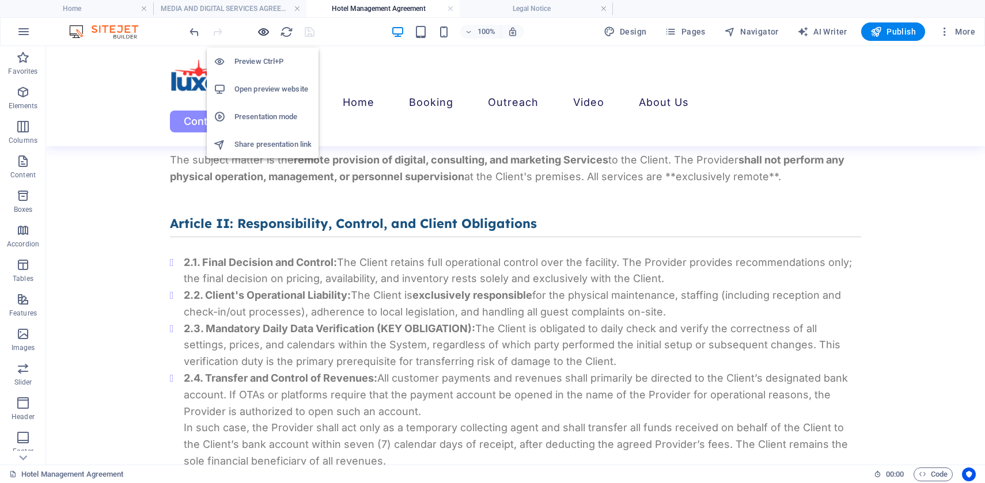
click at [264, 27] on icon "button" at bounding box center [263, 31] width 13 height 13
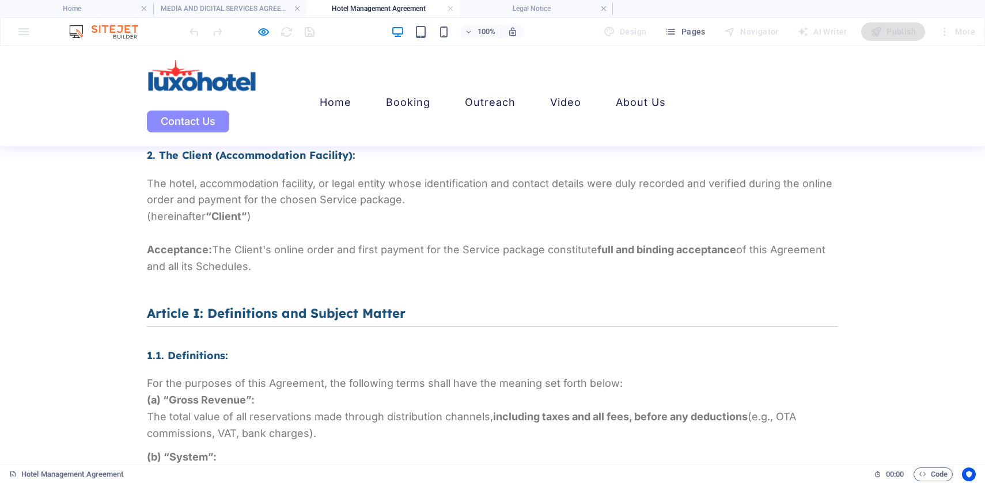
scroll to position [0, 0]
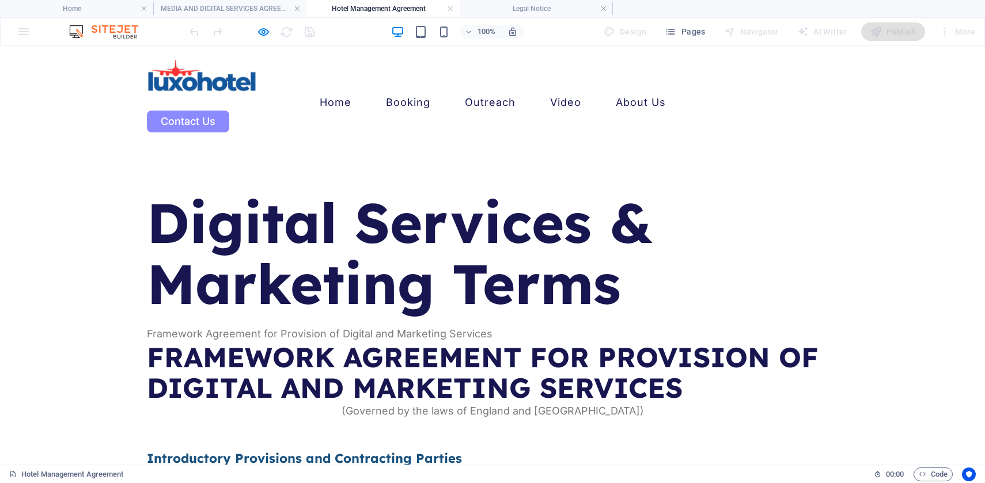
click at [239, 264] on h1 "Digital Services & Marketing Terms" at bounding box center [492, 253] width 691 height 122
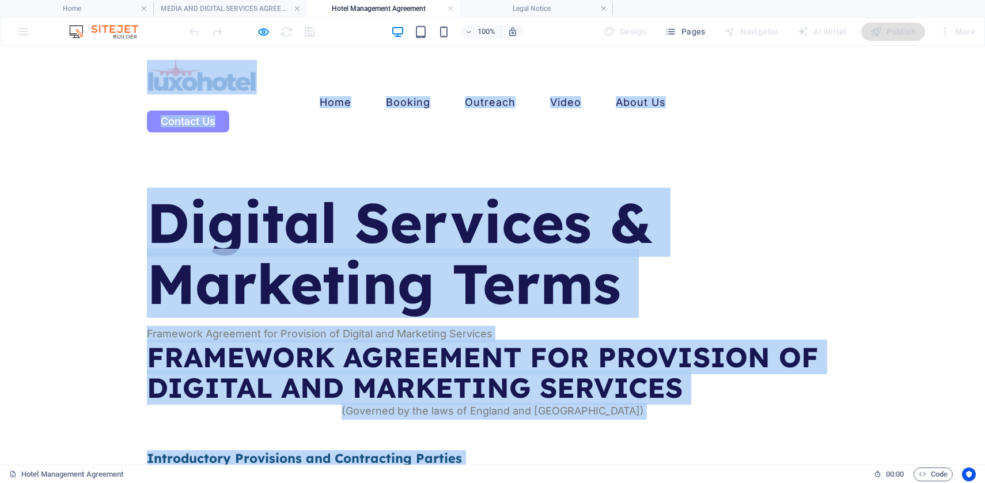
copy body "Lore ip dolo sitamet Cons Adipisc Elitsedd Eiusm Tempo In Utlabor Et Dolorem Al…"
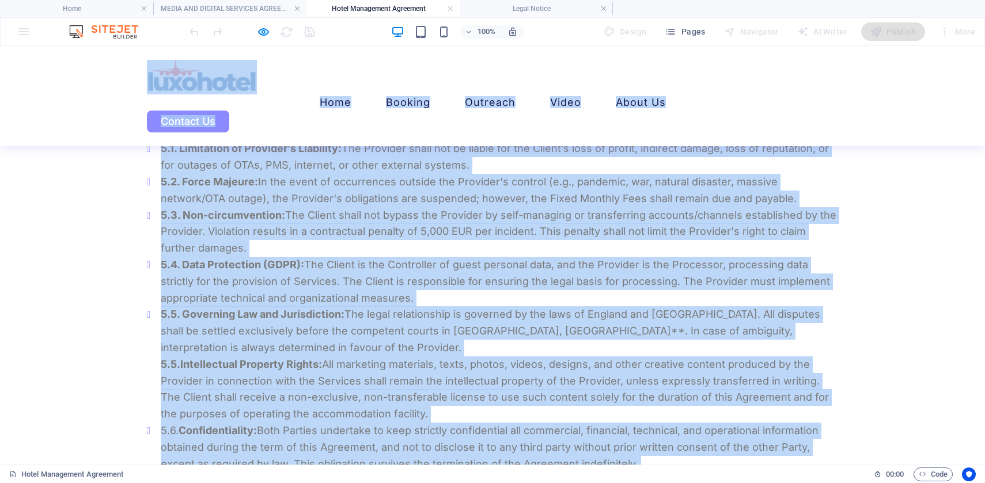
scroll to position [2621, 0]
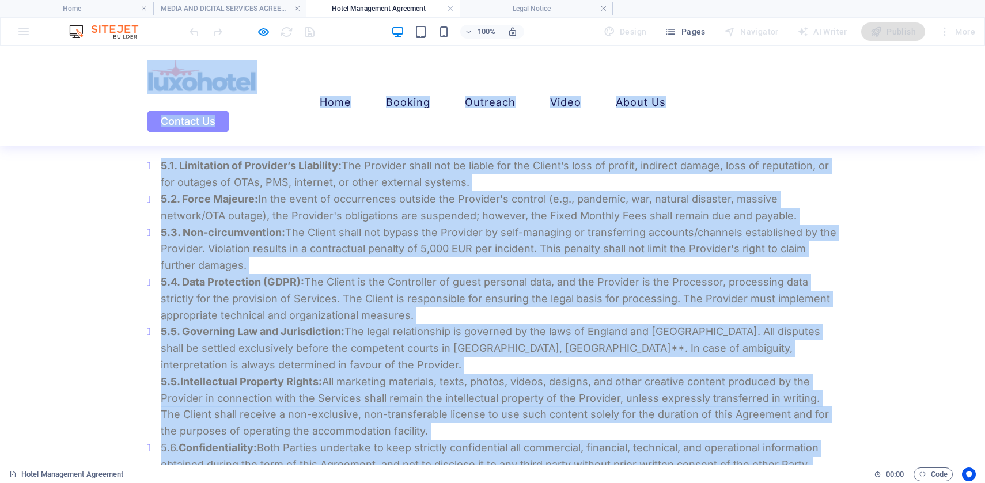
click at [316, 225] on li "5.3. Non-circumvention: The Client shall not bypass the Provider by self-managi…" at bounding box center [499, 250] width 677 height 50
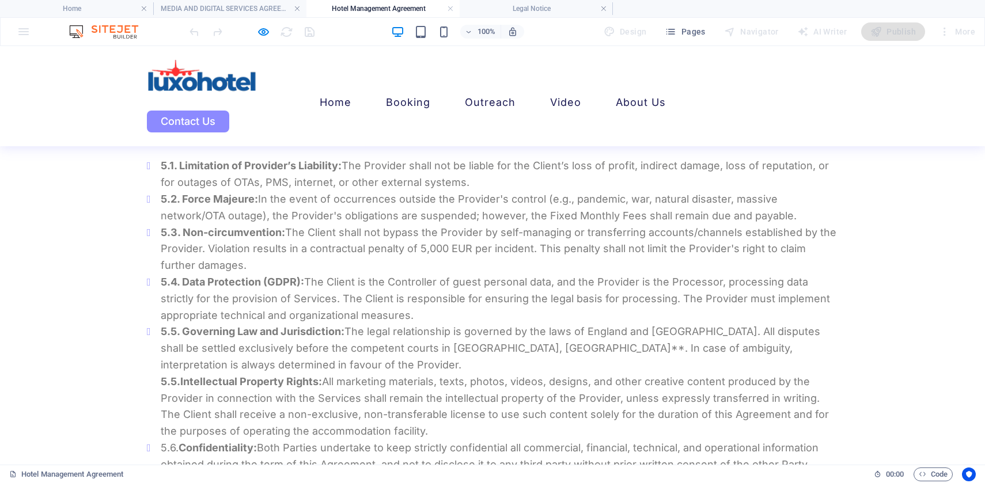
click at [423, 232] on li "5.3. Non-circumvention: The Client shall not bypass the Provider by self-managi…" at bounding box center [499, 250] width 677 height 50
click at [260, 33] on icon "button" at bounding box center [263, 31] width 13 height 13
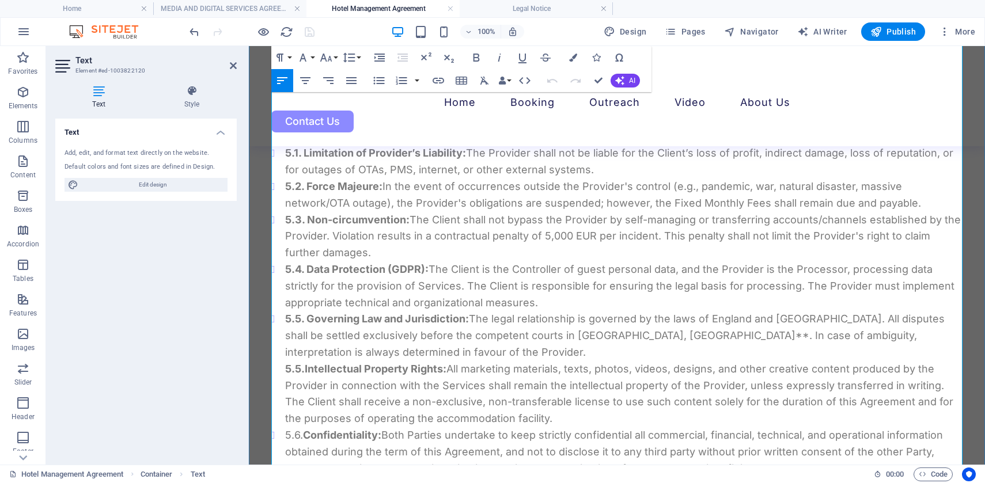
scroll to position [2636, 0]
click at [548, 217] on li "5.3. Non-circumvention: The Client shall not bypass the Provider by self-managi…" at bounding box center [623, 235] width 677 height 50
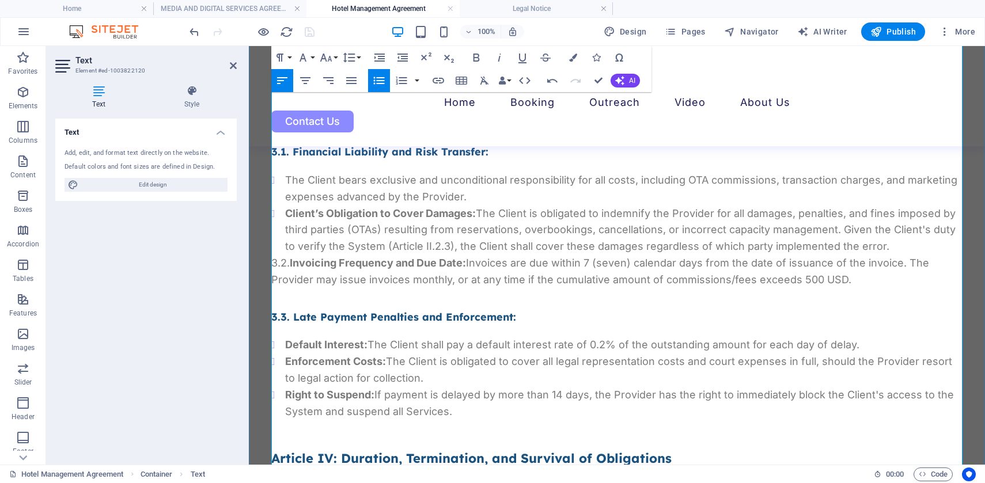
scroll to position [1844, 0]
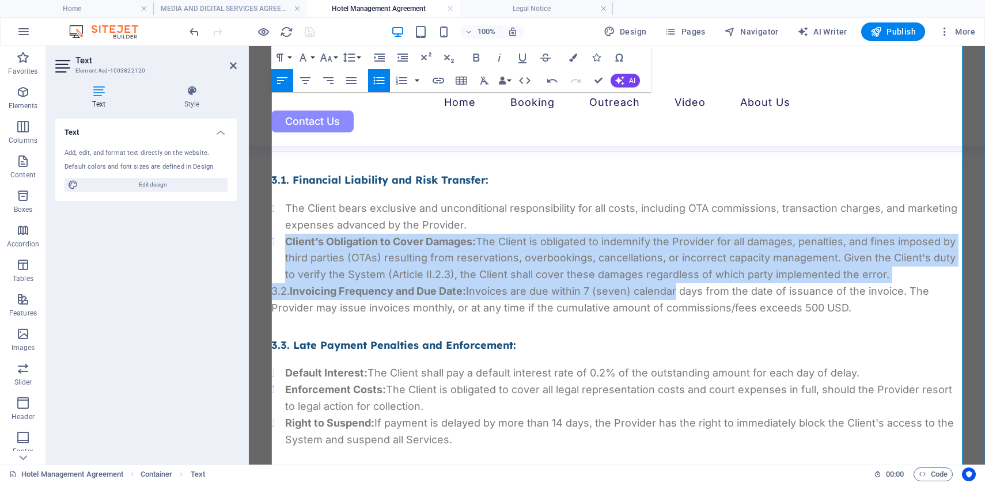
drag, startPoint x: 286, startPoint y: 242, endPoint x: 675, endPoint y: 284, distance: 391.7
click at [576, 256] on li "Client’s Obligation to Cover Damages: The Client is obligated to indemnify the …" at bounding box center [623, 259] width 677 height 50
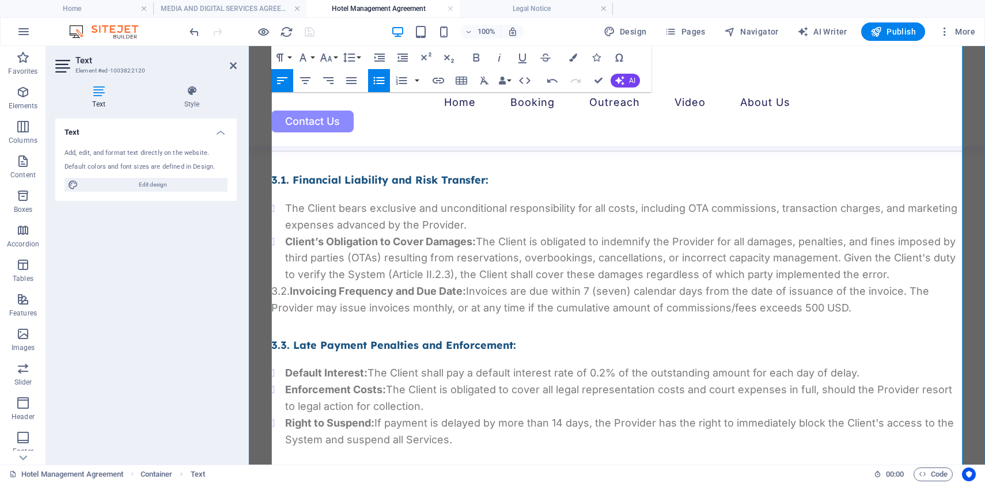
drag, startPoint x: 879, startPoint y: 274, endPoint x: 284, endPoint y: 241, distance: 596.0
click at [285, 241] on li "Client’s Obligation to Cover Damages: The Client is obligated to indemnify the …" at bounding box center [623, 259] width 677 height 50
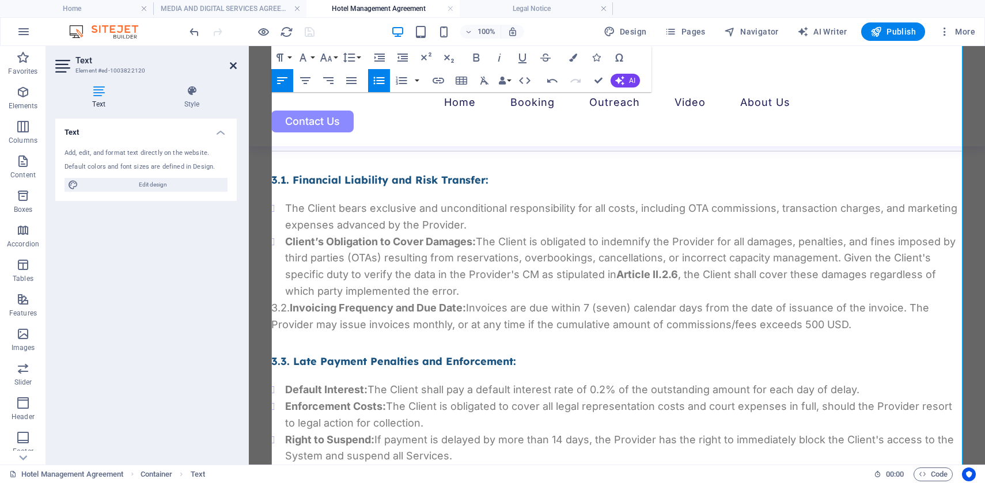
click at [232, 67] on icon at bounding box center [233, 65] width 7 height 9
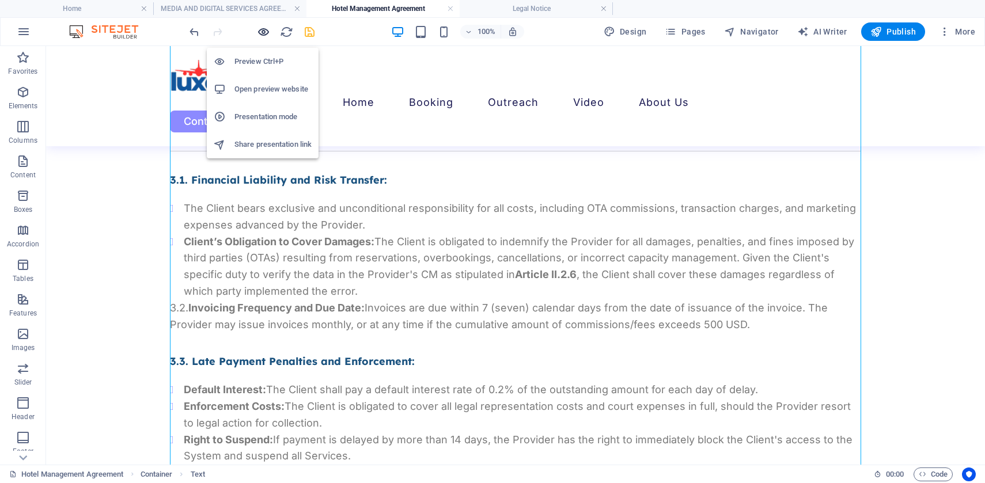
click at [262, 32] on icon "button" at bounding box center [263, 31] width 13 height 13
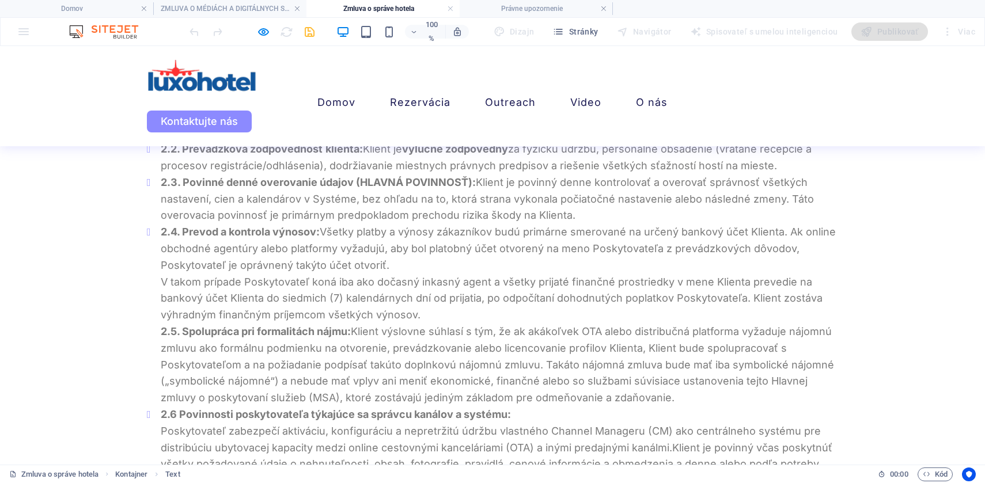
scroll to position [1290, 0]
click at [351, 181] on font "2.3. Povinné denné overovanie údajov (HLAVNÁ POVINNOSŤ):" at bounding box center [318, 181] width 315 height 12
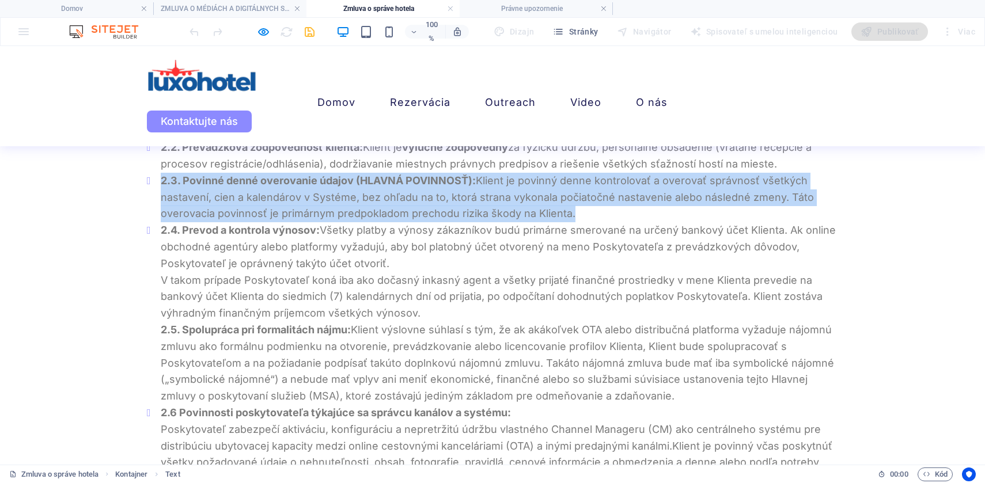
click at [351, 181] on font "2.3. Povinné denné overovanie údajov (HLAVNÁ POVINNOSŤ):" at bounding box center [318, 181] width 315 height 12
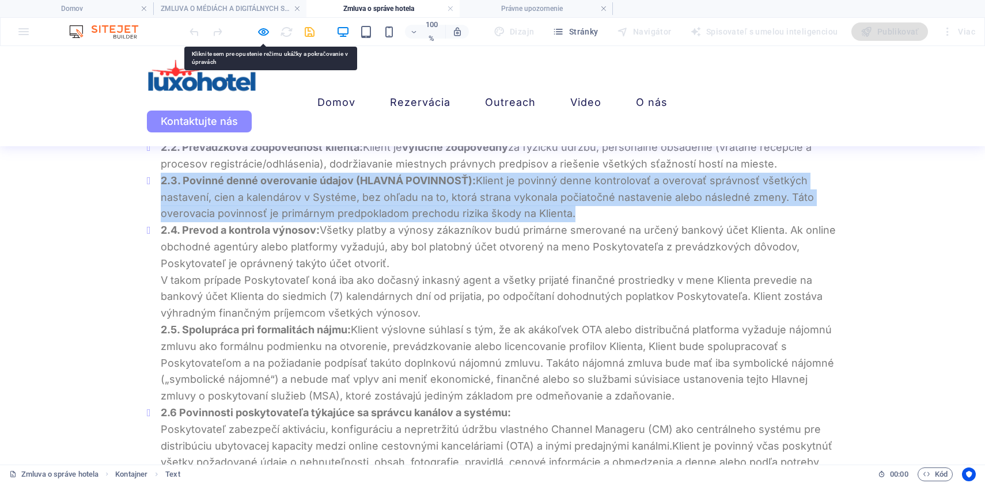
copy li "2.3. Povinné denné overovanie údajov (HLAVNÁ POVINNOSŤ): Klient je povinný denn…"
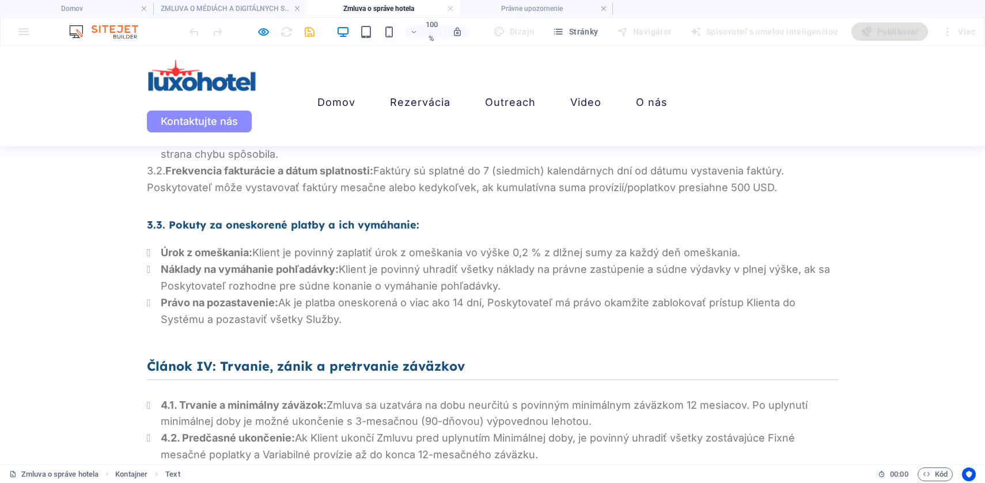
scroll to position [1861, 0]
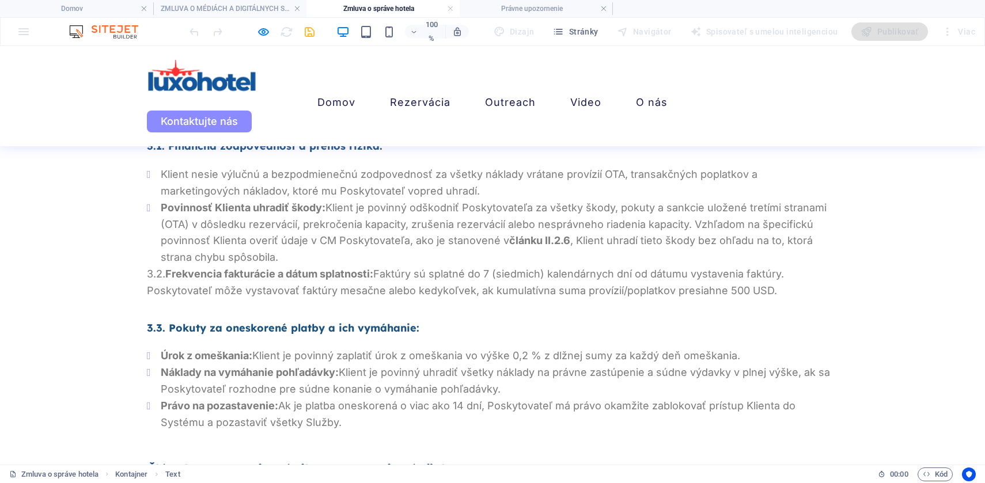
drag, startPoint x: 283, startPoint y: 258, endPoint x: 159, endPoint y: 205, distance: 134.5
click at [161, 205] on li "Povinnosť Klienta uhradiť škody: Klient je povinný odškodniť Poskytovateľa za v…" at bounding box center [499, 233] width 677 height 66
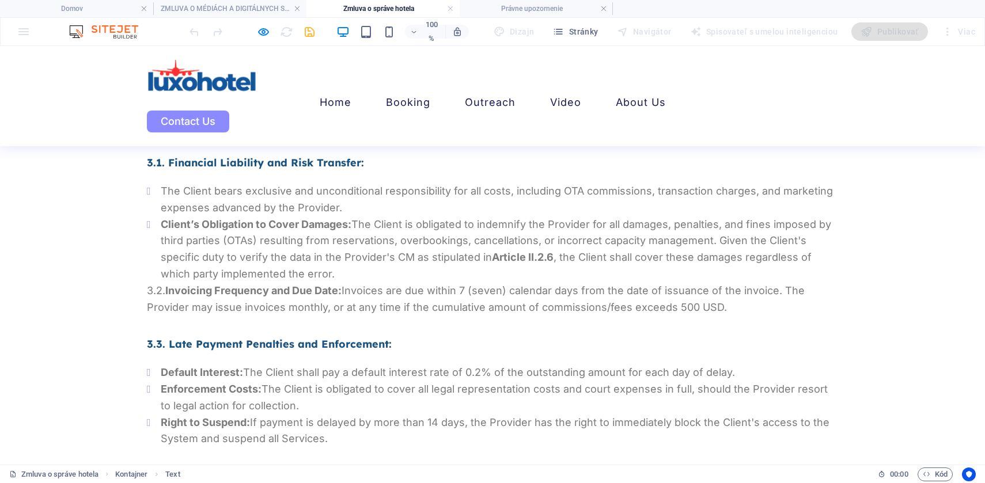
scroll to position [1878, 0]
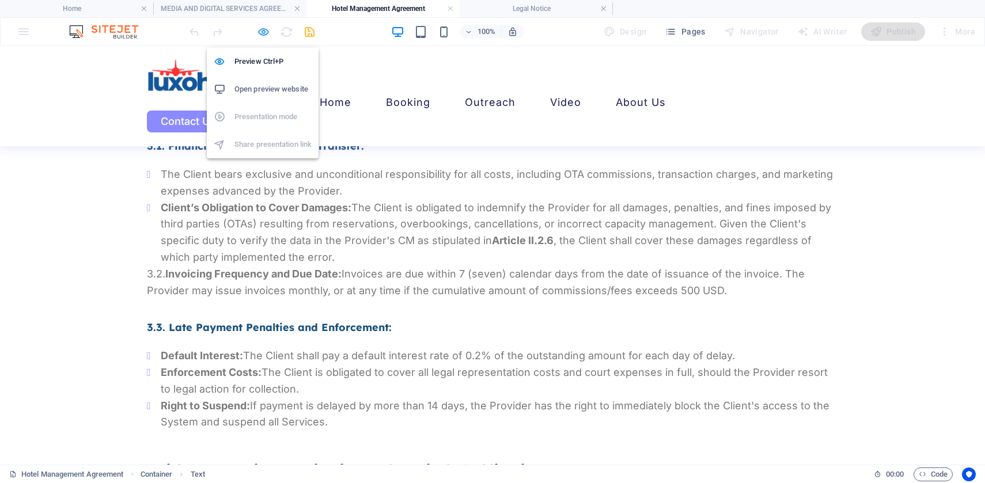
click at [265, 29] on icon "button" at bounding box center [263, 31] width 13 height 13
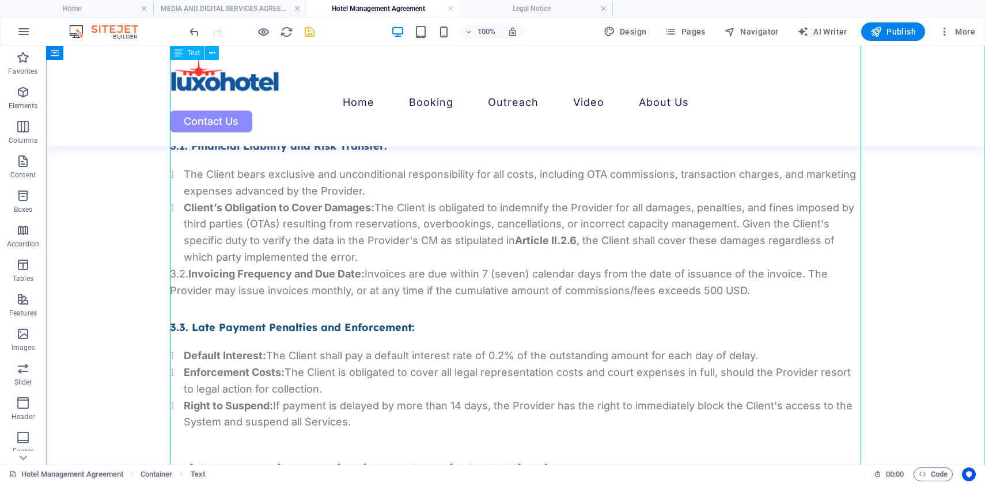
scroll to position [1890, 0]
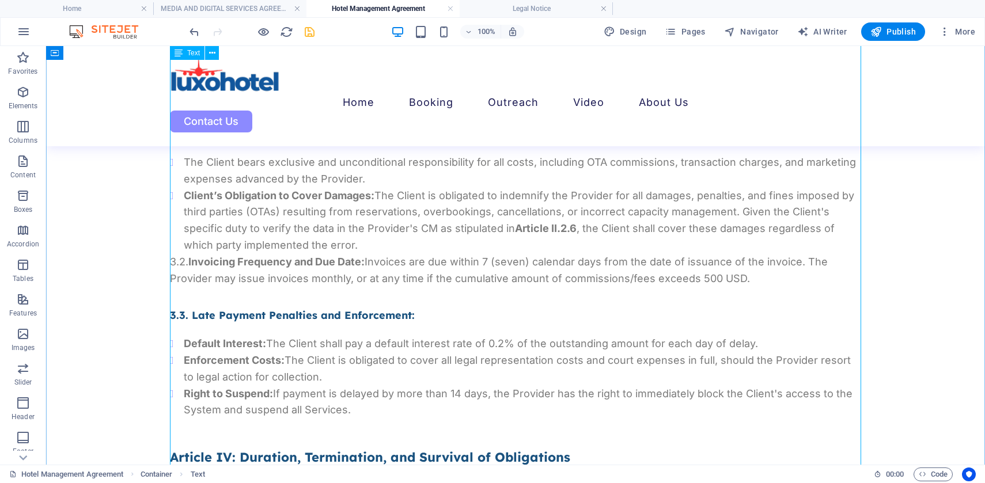
click at [362, 250] on div "Framework Agreement for Provision of Digital and Marketing Services FRAMEWORK A…" at bounding box center [515, 215] width 691 height 3637
click at [360, 243] on div "Framework Agreement for Provision of Digital and Marketing Services FRAMEWORK A…" at bounding box center [515, 215] width 691 height 3637
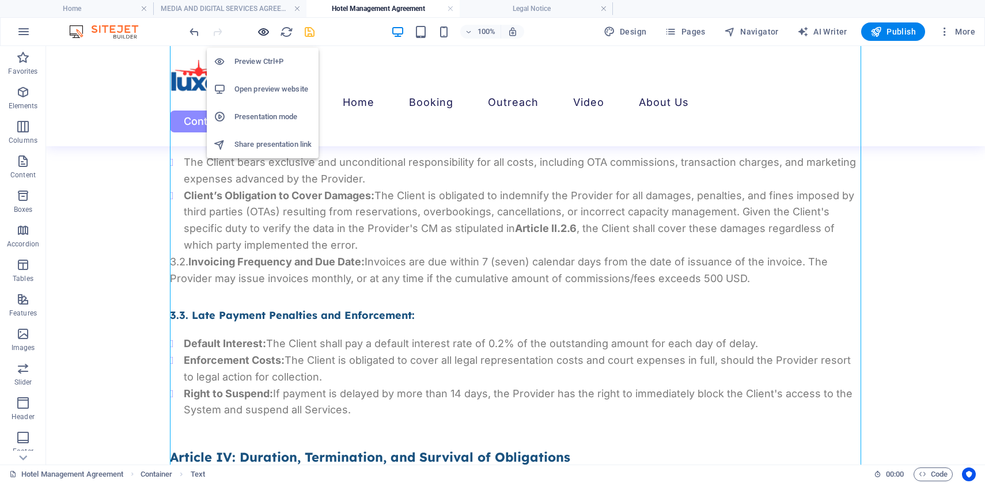
click at [264, 31] on icon "button" at bounding box center [263, 31] width 13 height 13
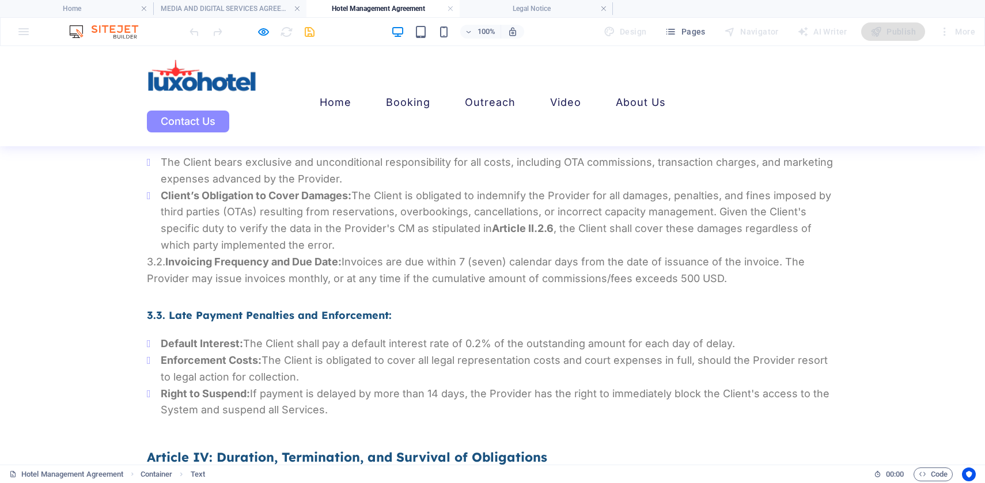
click at [338, 247] on li "Client’s Obligation to Cover Damages: The Client is obligated to indemnify the …" at bounding box center [499, 221] width 677 height 66
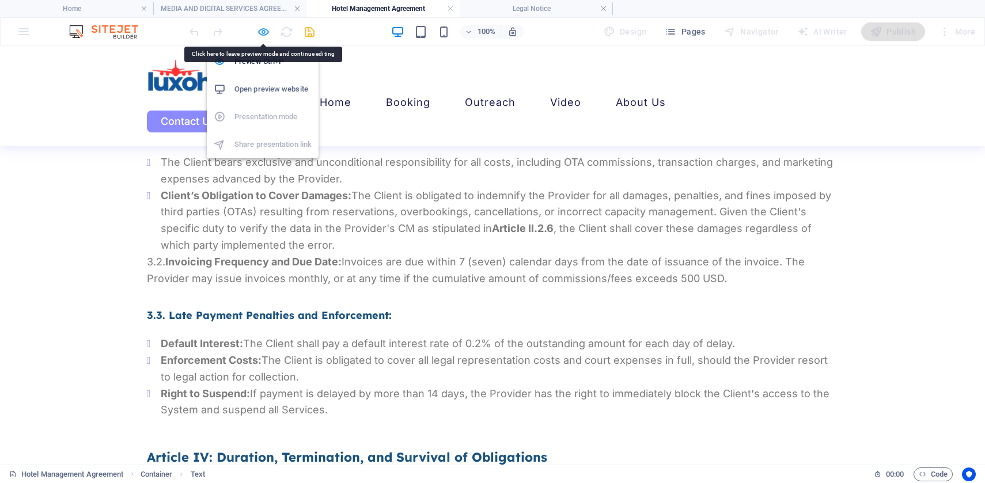
click at [262, 29] on icon "button" at bounding box center [263, 31] width 13 height 13
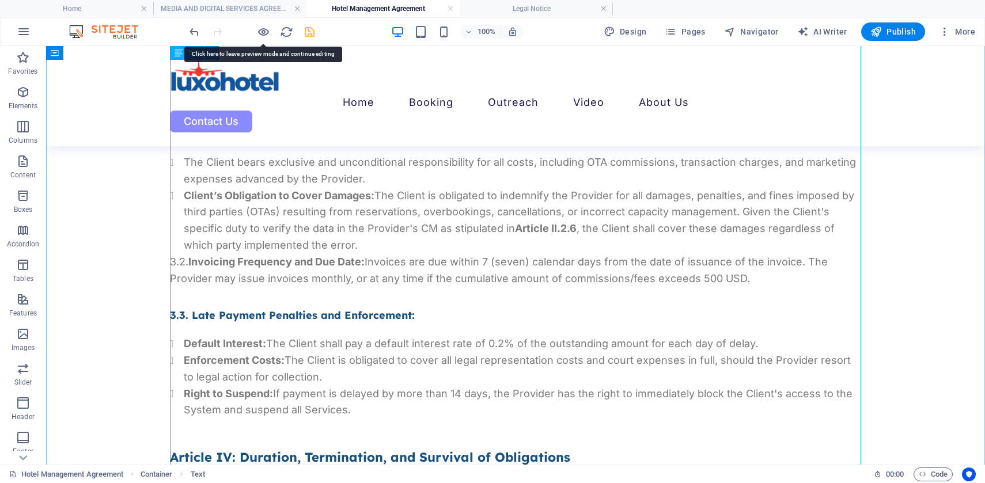
click at [359, 241] on div "Framework Agreement for Provision of Digital and Marketing Services FRAMEWORK A…" at bounding box center [515, 215] width 691 height 3637
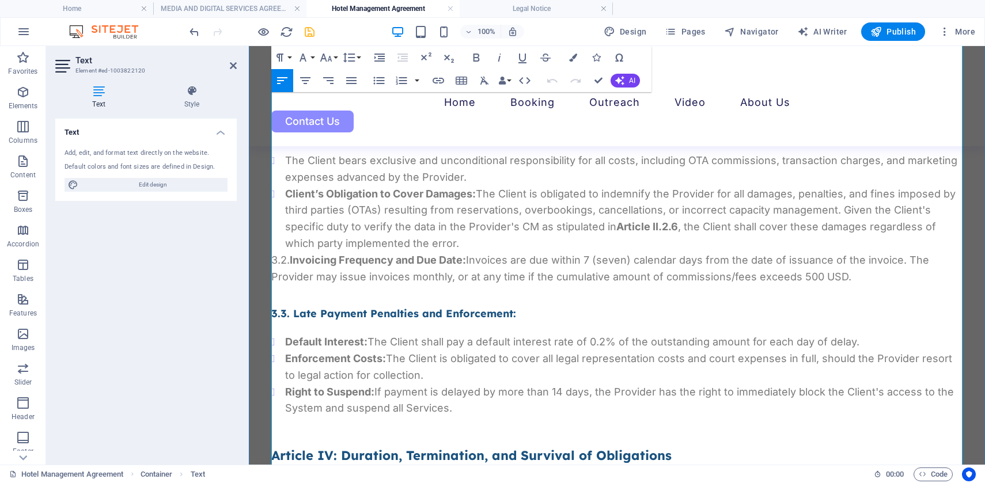
scroll to position [1891, 0]
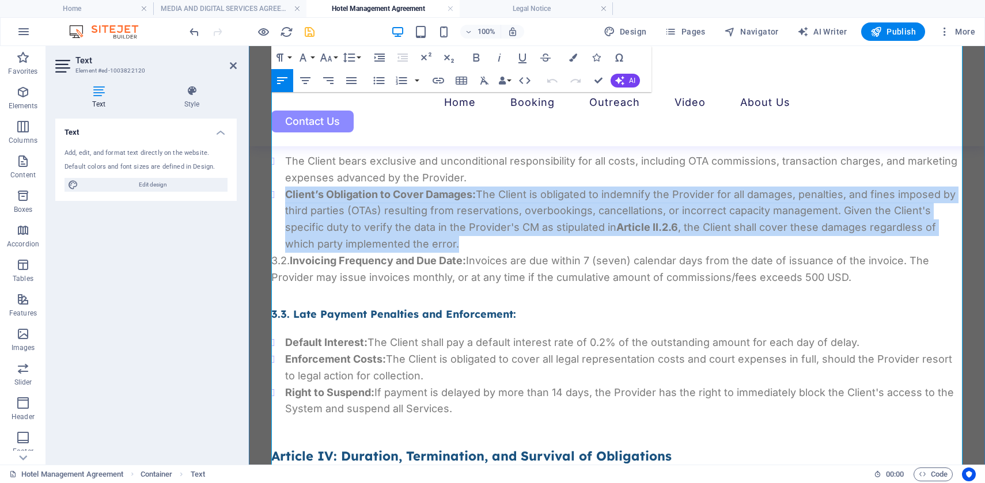
drag, startPoint x: 463, startPoint y: 244, endPoint x: 286, endPoint y: 191, distance: 184.5
click at [286, 191] on li "Client’s Obligation to Cover Damages: The Client is obligated to indemnify the …" at bounding box center [623, 220] width 677 height 66
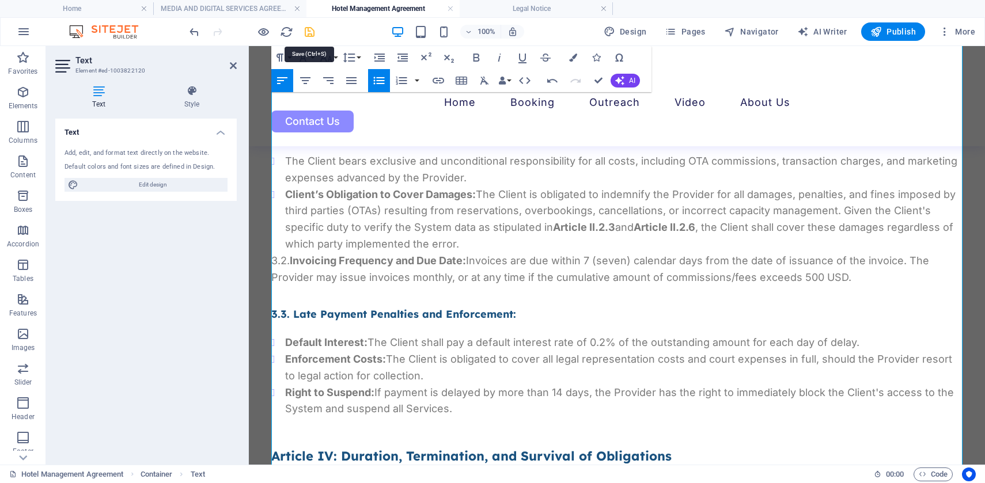
click at [308, 33] on icon "save" at bounding box center [309, 31] width 13 height 13
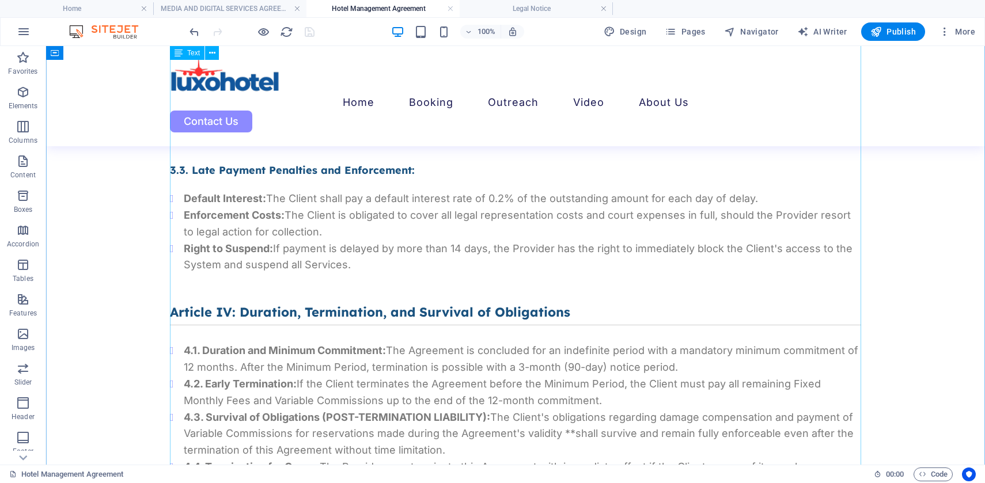
scroll to position [2036, 0]
click at [896, 30] on span "Publish" at bounding box center [893, 32] width 46 height 12
